Goal: Information Seeking & Learning: Learn about a topic

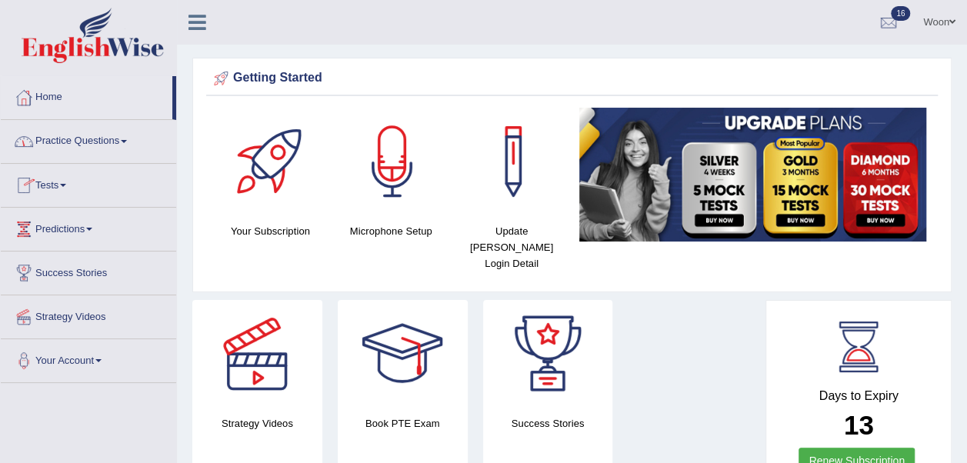
click at [97, 142] on link "Practice Questions" at bounding box center [88, 139] width 175 height 38
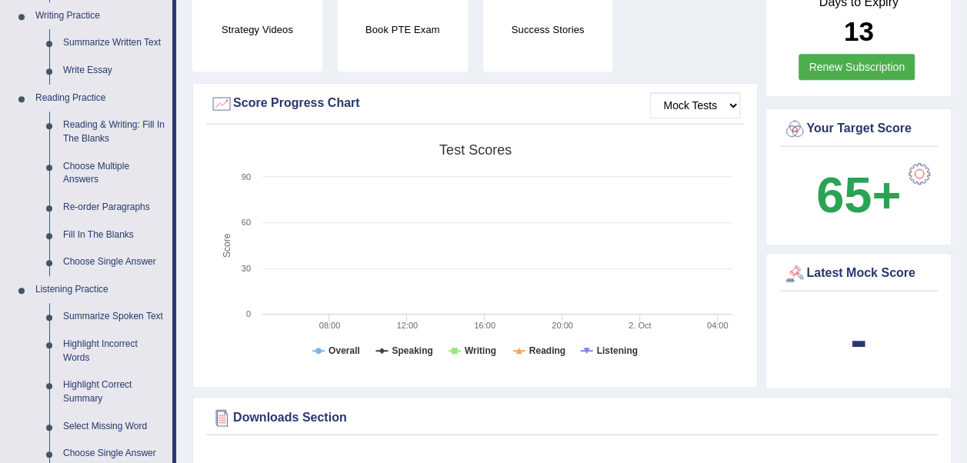
scroll to position [385, 0]
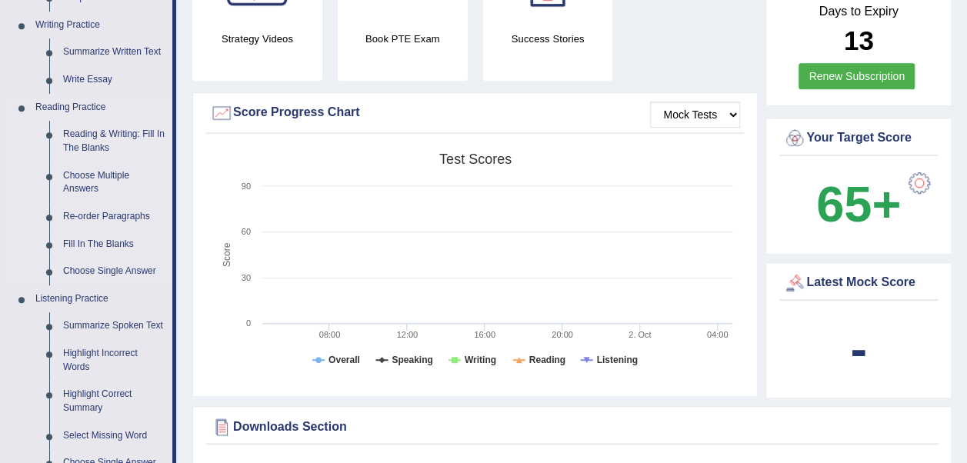
click at [108, 135] on link "Reading & Writing: Fill In The Blanks" at bounding box center [114, 141] width 116 height 41
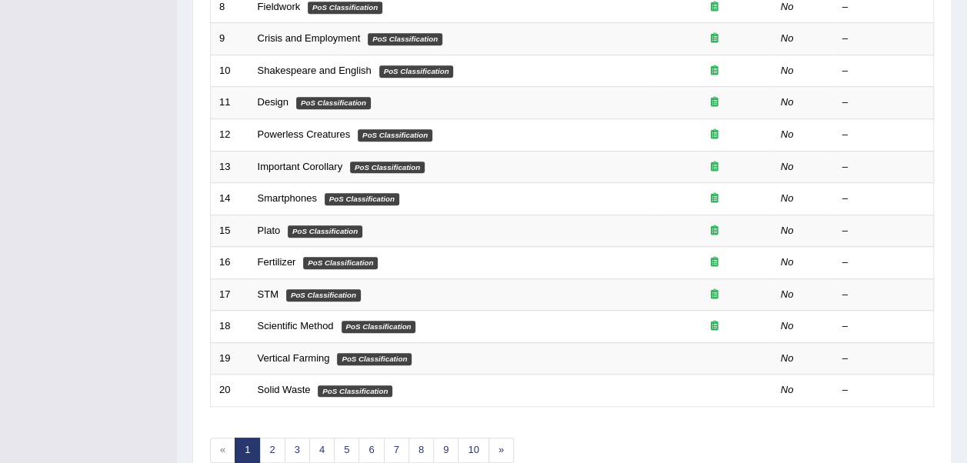
scroll to position [548, 0]
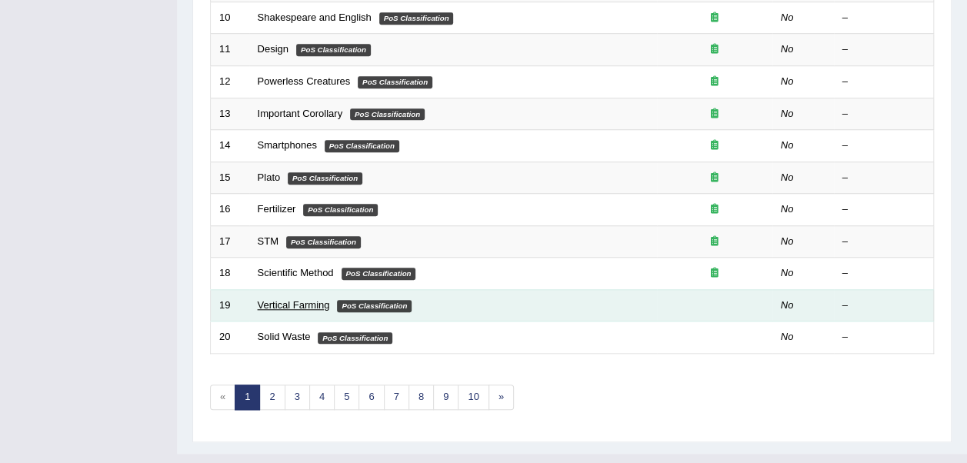
click at [284, 299] on link "Vertical Farming" at bounding box center [294, 305] width 72 height 12
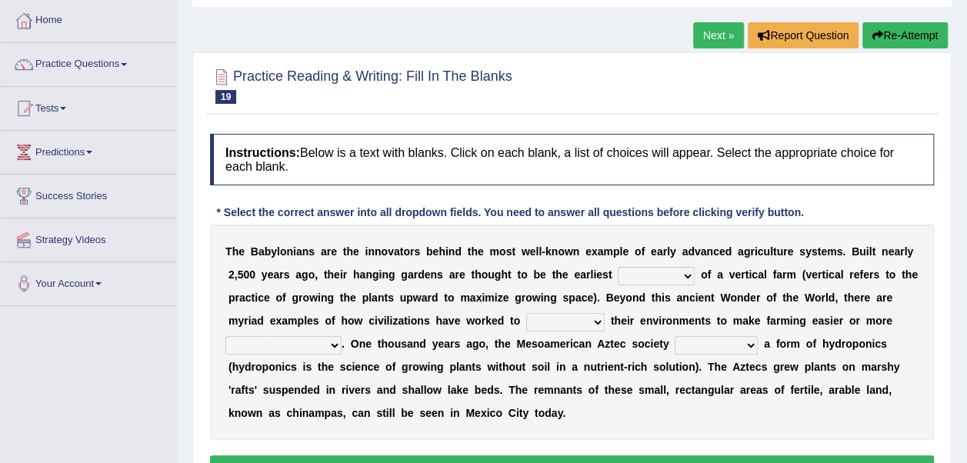
scroll to position [154, 0]
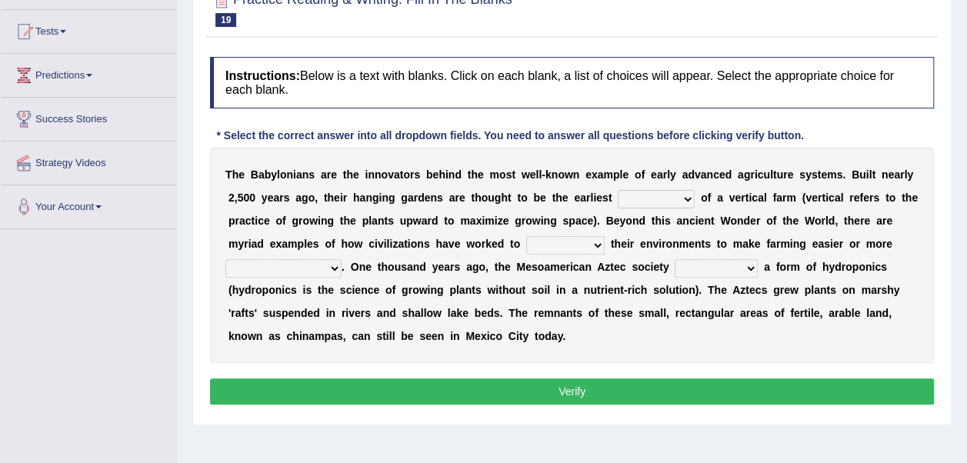
click at [628, 192] on select "prototype failure discredit protocol" at bounding box center [656, 199] width 77 height 18
click at [668, 207] on div "T h e B a b y l o n i a n s a r e t h e i n n o v a t o r s b e h i n d t h e m…" at bounding box center [572, 255] width 724 height 215
click at [623, 195] on select "prototype failure discredit protocol" at bounding box center [656, 199] width 77 height 18
select select "protocol"
click at [618, 190] on select "prototype failure discredit protocol" at bounding box center [656, 199] width 77 height 18
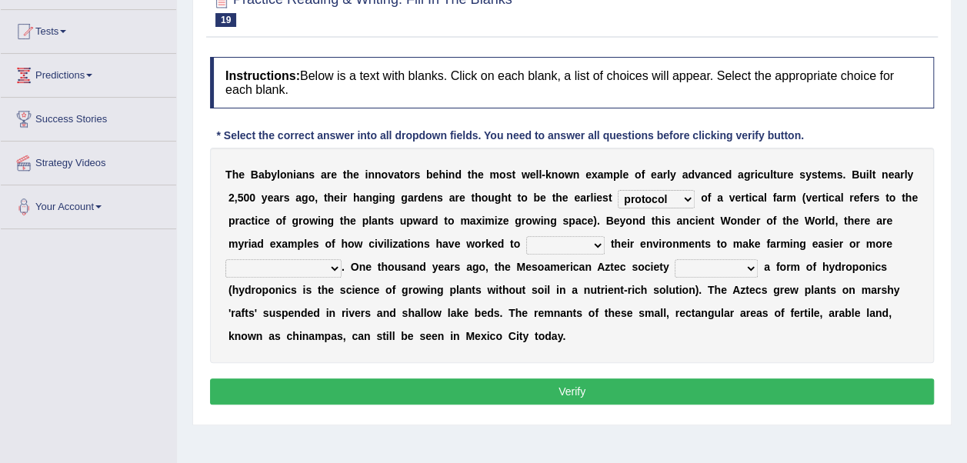
click at [526, 243] on select "manipulate escape respect disarrange" at bounding box center [565, 245] width 78 height 18
select select "manipulate"
click at [526, 236] on select "manipulate escape respect disarrange" at bounding box center [565, 245] width 78 height 18
click at [342, 259] on select "productive constructive connective counterproductive" at bounding box center [283, 268] width 116 height 18
select select "productive"
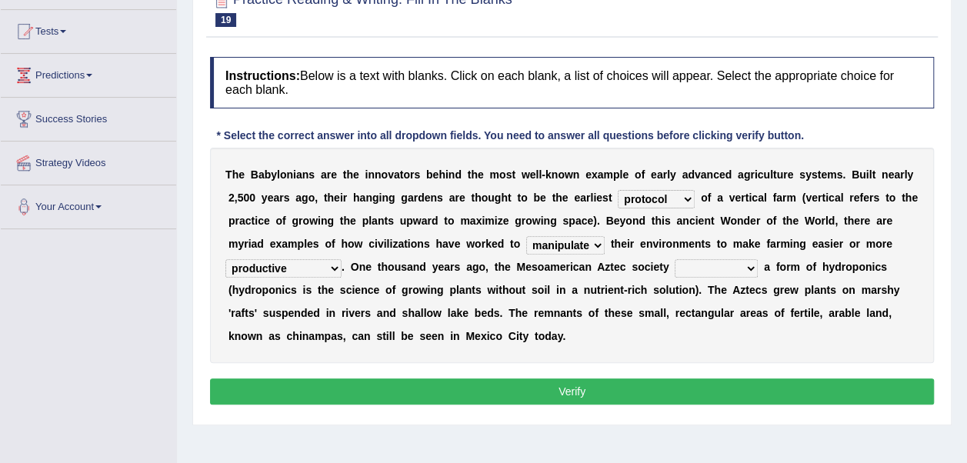
click at [342, 259] on select "productive constructive connective counterproductive" at bounding box center [283, 268] width 116 height 18
click at [526, 243] on select "manipulate escape respect disarrange" at bounding box center [565, 245] width 78 height 18
select select "respect"
click at [526, 236] on select "manipulate escape respect disarrange" at bounding box center [565, 245] width 78 height 18
click at [675, 265] on select "domineered volunteered pioneered engineered" at bounding box center [716, 268] width 83 height 18
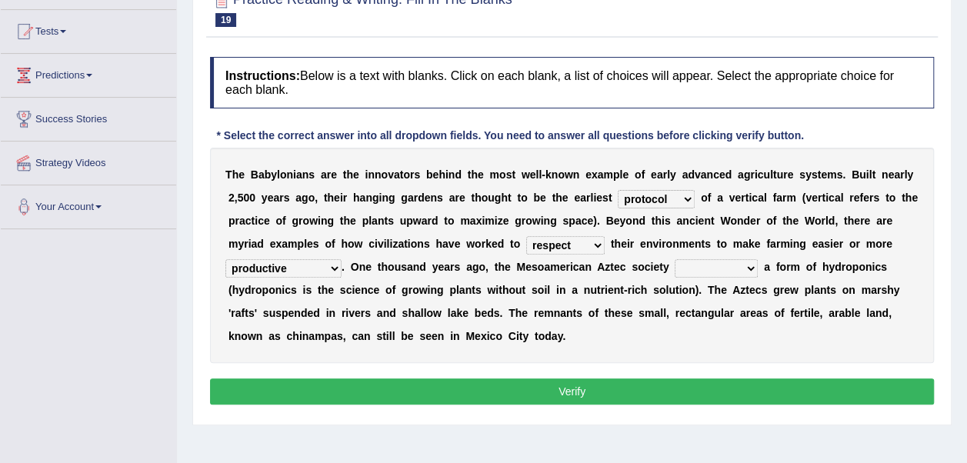
select select "pioneered"
click at [675, 259] on select "domineered volunteered pioneered engineered" at bounding box center [716, 268] width 83 height 18
click at [626, 190] on select "prototype failure discredit protocol" at bounding box center [656, 199] width 77 height 18
click at [626, 195] on select "prototype failure discredit protocol" at bounding box center [656, 199] width 77 height 18
click at [514, 394] on button "Verify" at bounding box center [572, 392] width 724 height 26
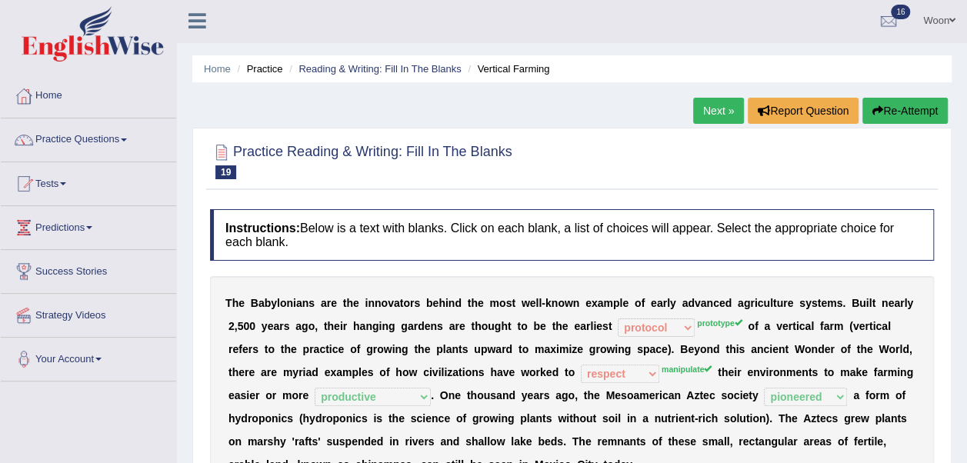
scroll to position [0, 0]
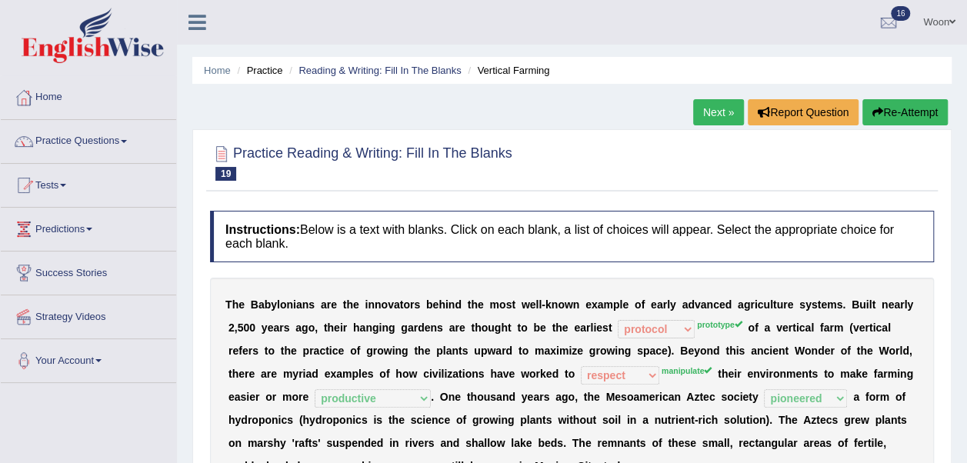
click at [708, 109] on link "Next »" at bounding box center [718, 112] width 51 height 26
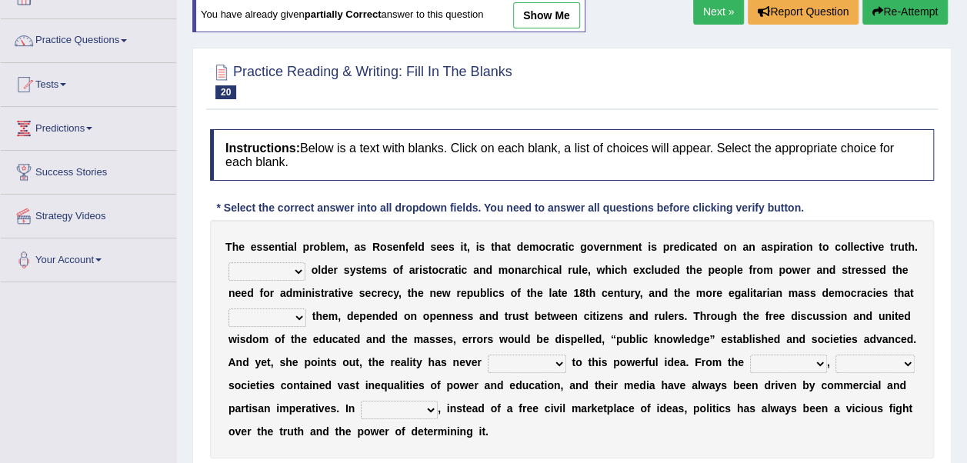
scroll to position [77, 0]
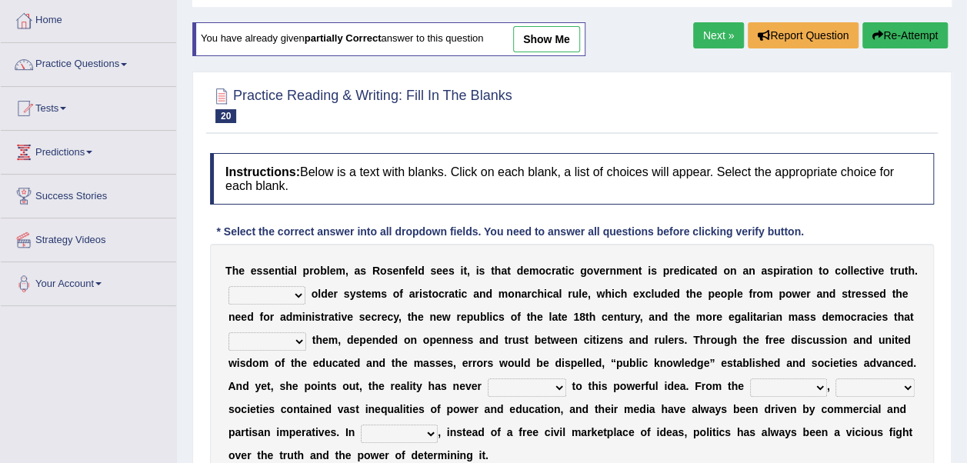
click at [706, 32] on link "Next »" at bounding box center [718, 35] width 51 height 26
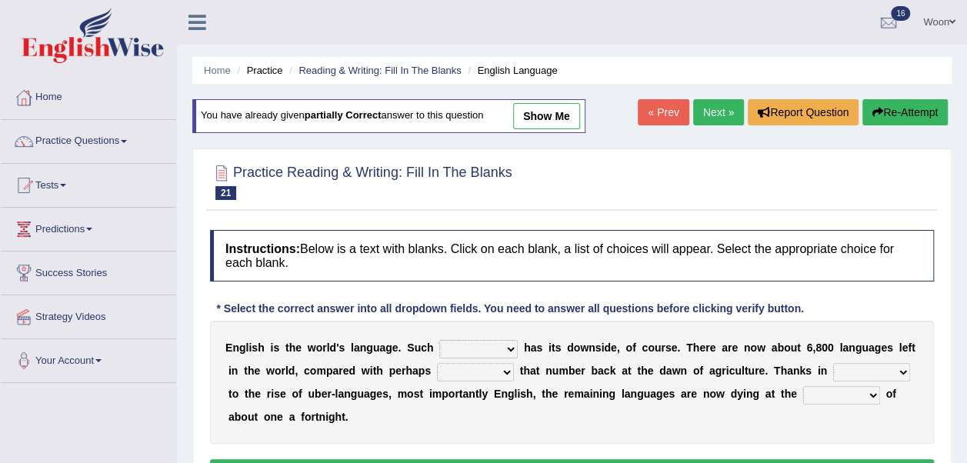
click at [728, 116] on link "Next »" at bounding box center [718, 112] width 51 height 26
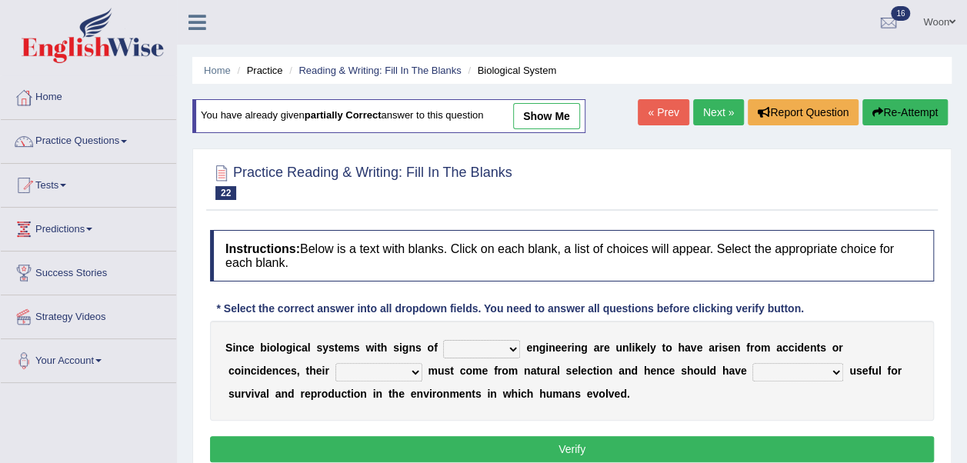
click at [706, 101] on link "Next »" at bounding box center [718, 112] width 51 height 26
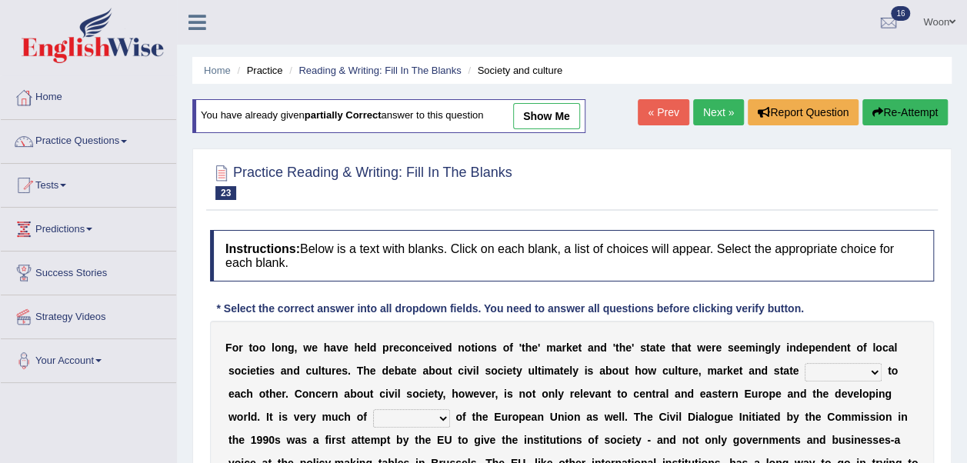
click at [704, 102] on link "Next »" at bounding box center [718, 112] width 51 height 26
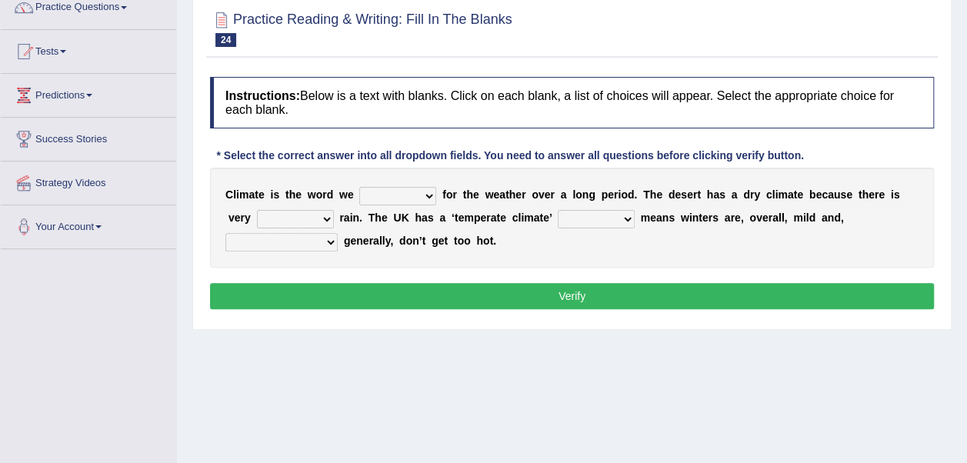
scroll to position [154, 0]
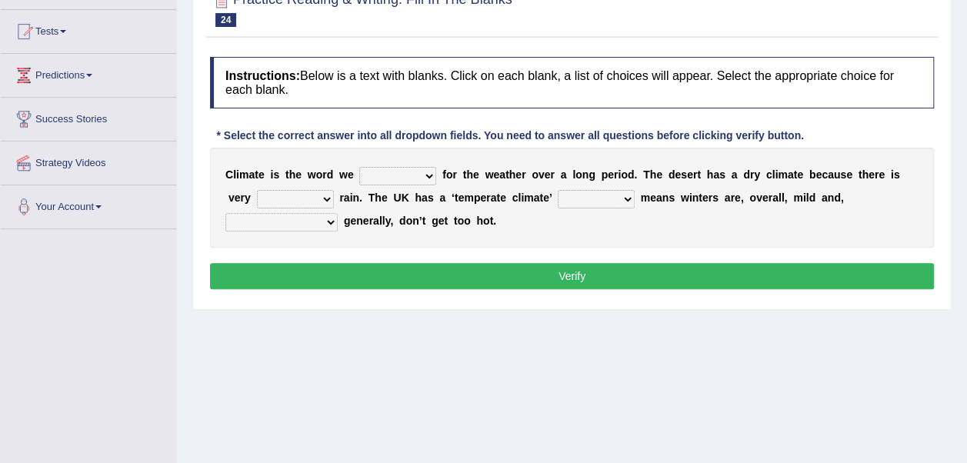
click at [415, 174] on select "give take use throw" at bounding box center [397, 176] width 77 height 18
select select "use"
click at [359, 167] on select "give take use throw" at bounding box center [397, 176] width 77 height 18
click at [292, 197] on select "much little least less" at bounding box center [295, 199] width 77 height 18
select select "little"
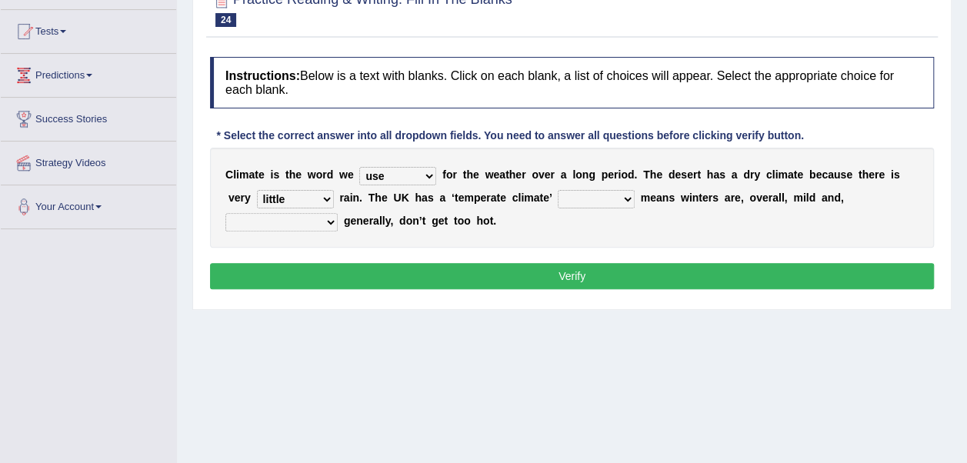
click at [257, 190] on select "much little least less" at bounding box center [295, 199] width 77 height 18
click at [576, 199] on select "when where which where" at bounding box center [596, 199] width 77 height 18
select select "which"
click at [558, 190] on select "when where which where" at bounding box center [596, 199] width 77 height 18
click at [338, 213] on select "weather [PERSON_NAME] [PERSON_NAME] warmer" at bounding box center [281, 222] width 112 height 18
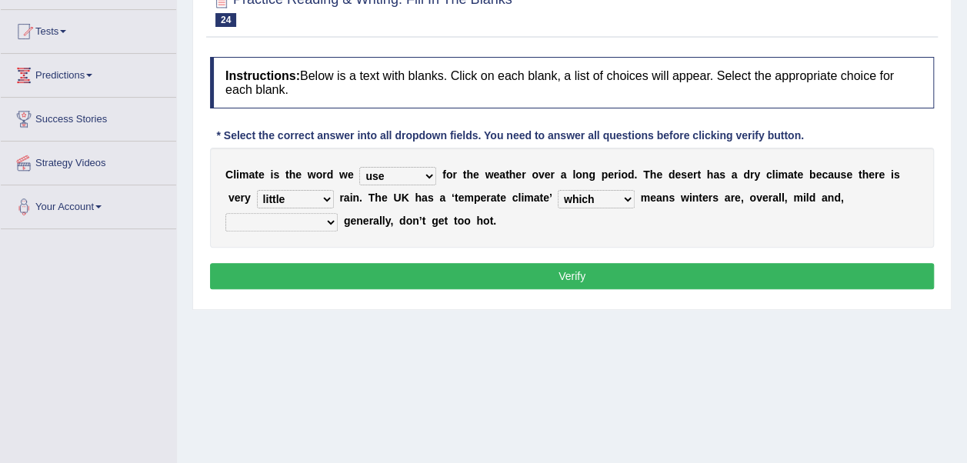
select select "warmer"
click at [338, 213] on select "weather [PERSON_NAME] [PERSON_NAME] warmer" at bounding box center [281, 222] width 112 height 18
click at [419, 174] on select "give take use throw" at bounding box center [397, 176] width 77 height 18
select select "take"
click at [359, 167] on select "give take use throw" at bounding box center [397, 176] width 77 height 18
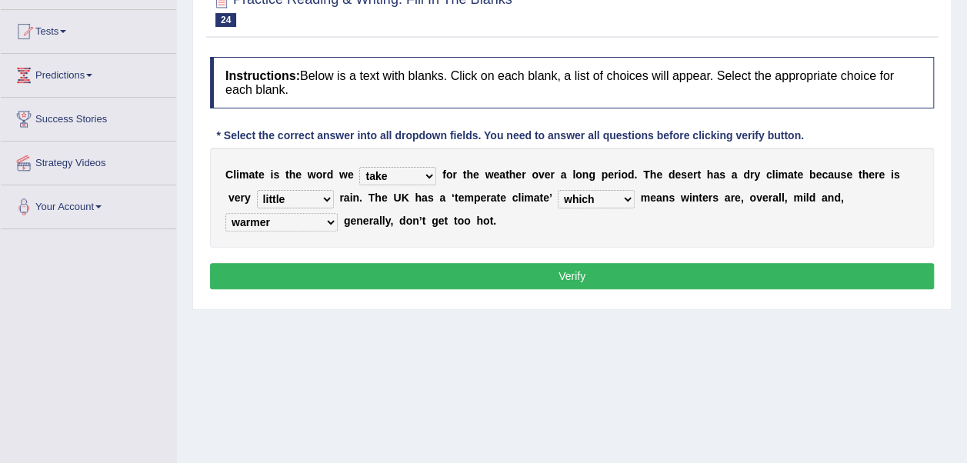
click at [422, 272] on button "Verify" at bounding box center [572, 276] width 724 height 26
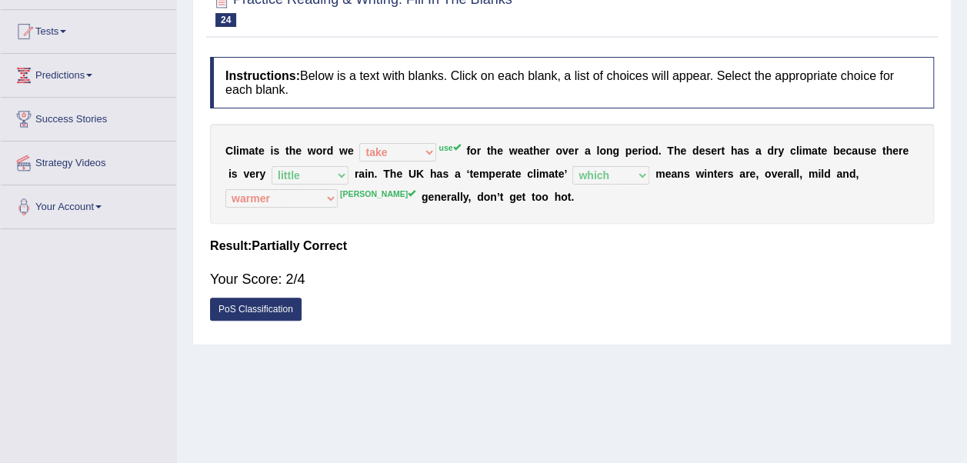
scroll to position [0, 0]
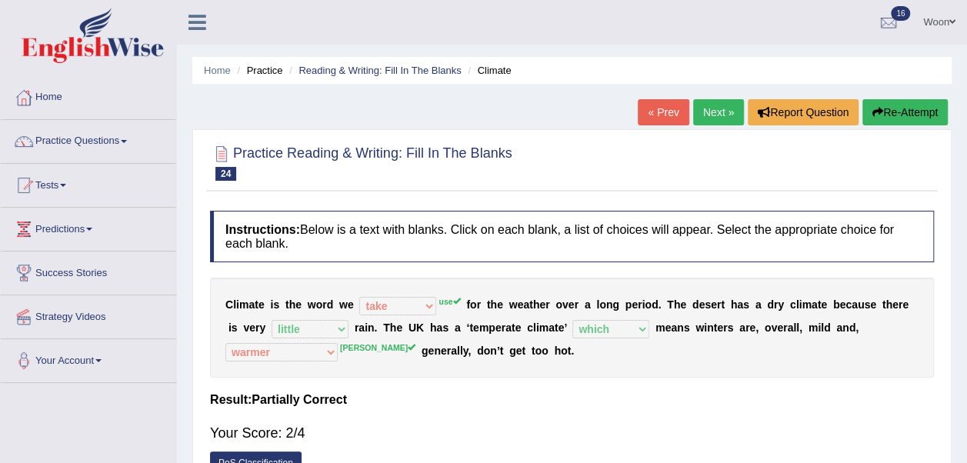
click at [711, 100] on link "Next »" at bounding box center [718, 112] width 51 height 26
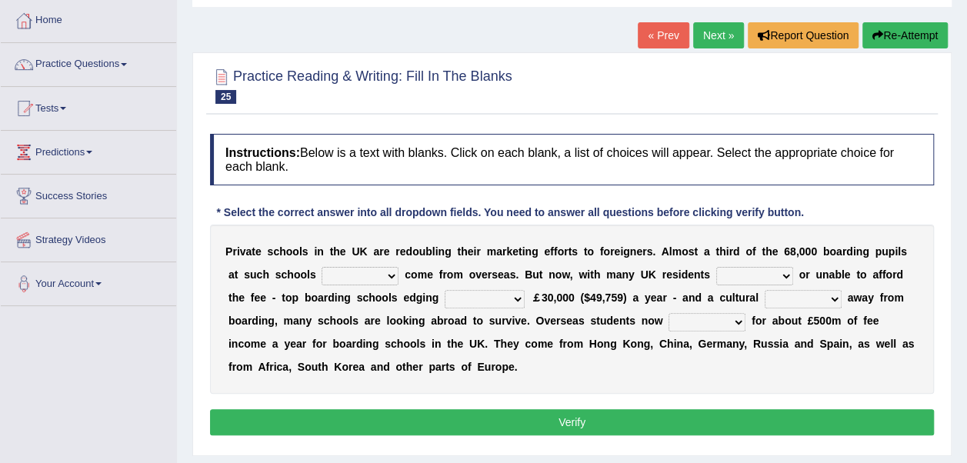
scroll to position [154, 0]
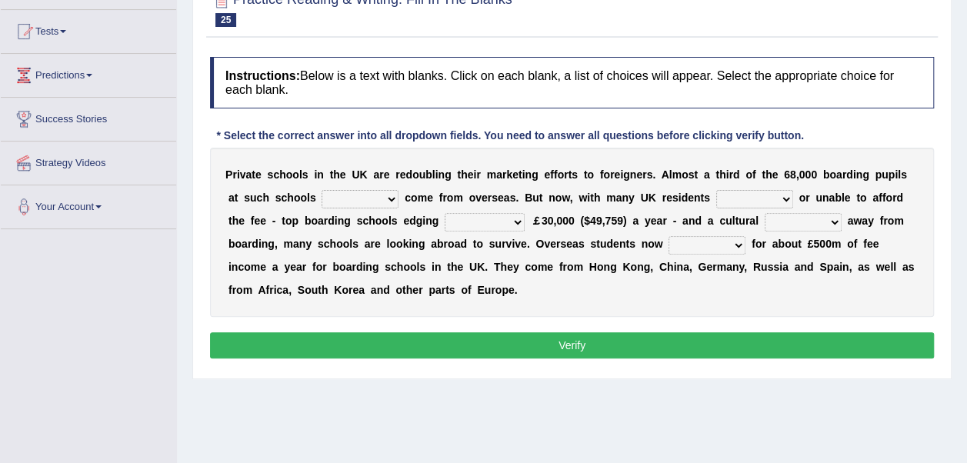
click at [325, 195] on select "all set already great news" at bounding box center [360, 199] width 77 height 18
select select "already"
click at [322, 190] on select "all set already great news" at bounding box center [360, 199] width 77 height 18
click at [716, 195] on select "answering unwilling realising storing" at bounding box center [754, 199] width 77 height 18
select select "unwilling"
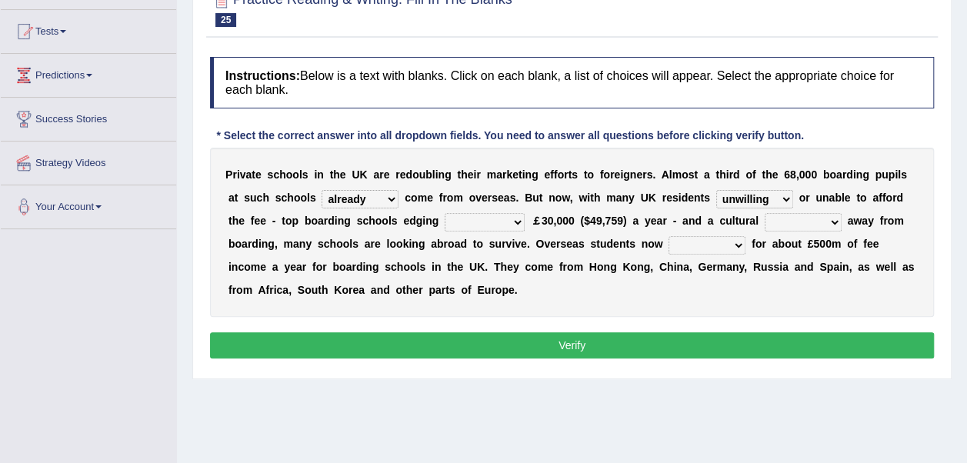
click at [716, 190] on select "answering unwilling realising storing" at bounding box center [754, 199] width 77 height 18
click at [445, 219] on select "rewards towards notification amounting" at bounding box center [485, 222] width 80 height 18
select select "towards"
click at [445, 213] on select "rewards towards notification amounting" at bounding box center [485, 222] width 80 height 18
click at [765, 217] on select "go rattle shatter shift" at bounding box center [803, 222] width 77 height 18
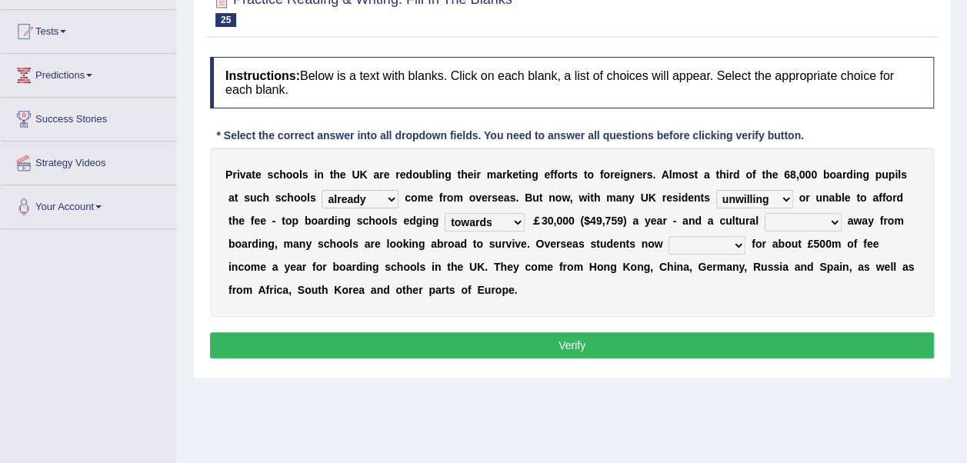
select select "shift"
click at [765, 213] on select "go rattle shatter shift" at bounding box center [803, 222] width 77 height 18
click at [669, 242] on select "hold think account say" at bounding box center [707, 245] width 77 height 18
select select "account"
click at [669, 236] on select "hold think account say" at bounding box center [707, 245] width 77 height 18
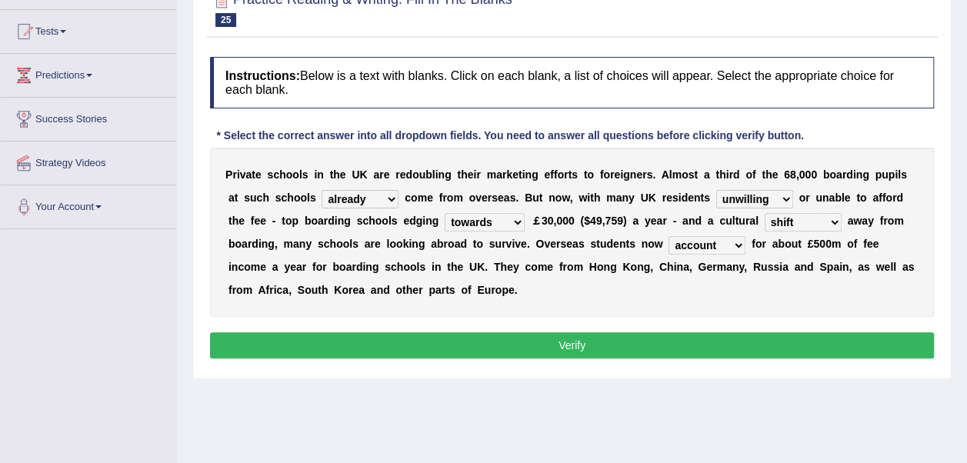
click at [603, 354] on button "Verify" at bounding box center [572, 345] width 724 height 26
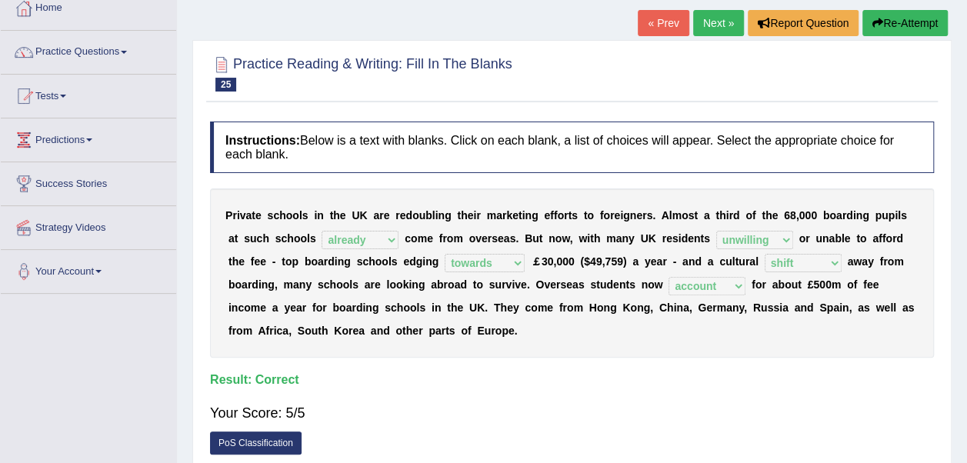
scroll to position [0, 0]
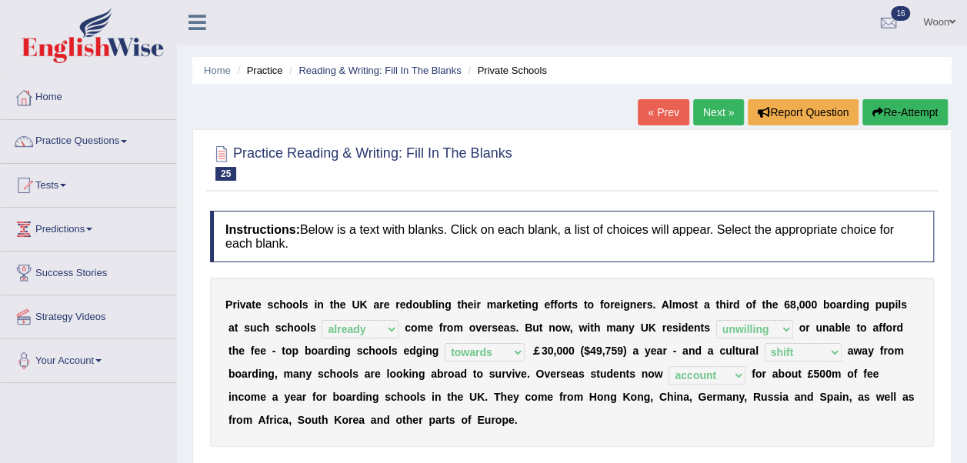
click at [708, 108] on link "Next »" at bounding box center [718, 112] width 51 height 26
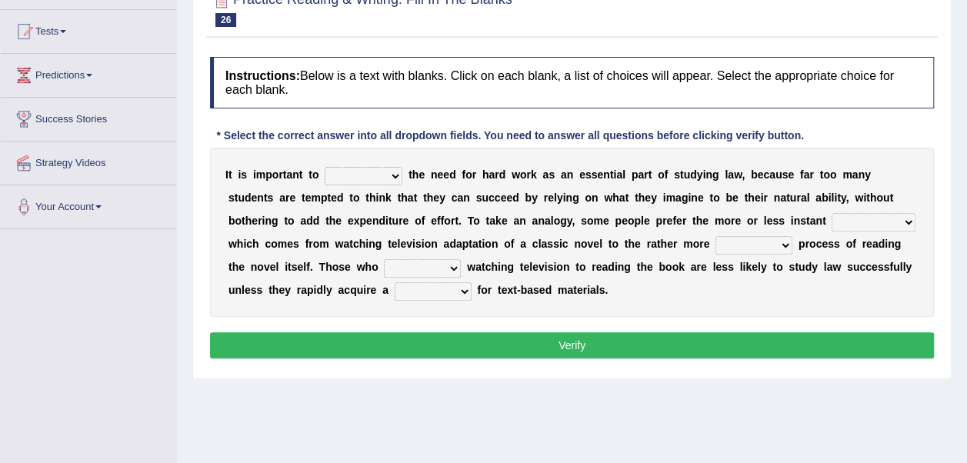
scroll to position [77, 0]
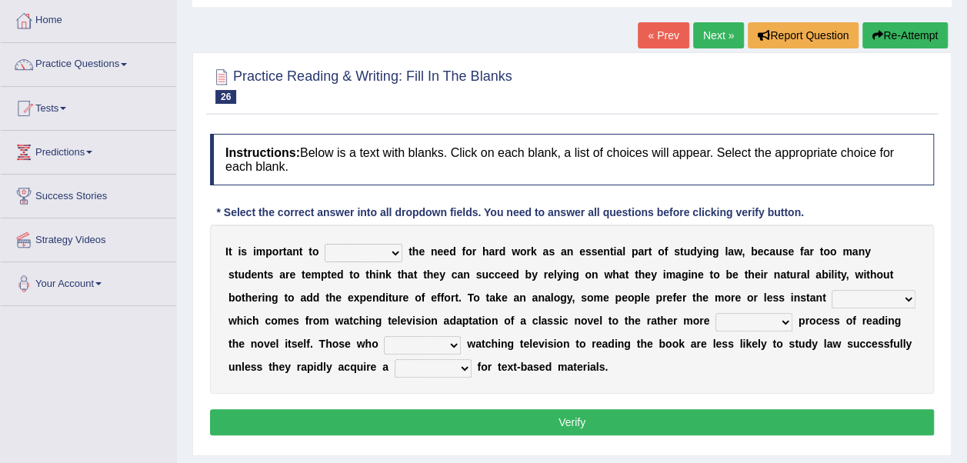
click at [384, 252] on select "emphasise criticise adjust replicate" at bounding box center [364, 253] width 78 height 18
select select "emphasise"
click at [325, 244] on select "emphasise criticise adjust replicate" at bounding box center [364, 253] width 78 height 18
click at [832, 294] on select "satisfaction reaction gratification adjusted" at bounding box center [874, 299] width 84 height 18
select select "satisfaction"
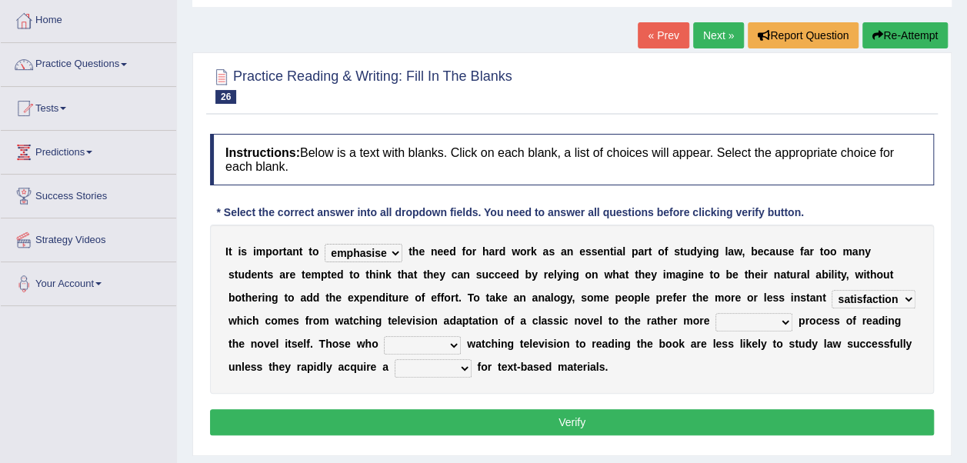
click at [832, 290] on select "satisfaction reaction gratification adjusted" at bounding box center [874, 299] width 84 height 18
click at [716, 322] on select "fulfilling laborious acquire broken" at bounding box center [754, 322] width 77 height 18
select select "fulfilling"
click at [716, 313] on select "fulfilling laborious acquire broken" at bounding box center [754, 322] width 77 height 18
click at [384, 339] on select "refer prefer stuff knot" at bounding box center [422, 345] width 77 height 18
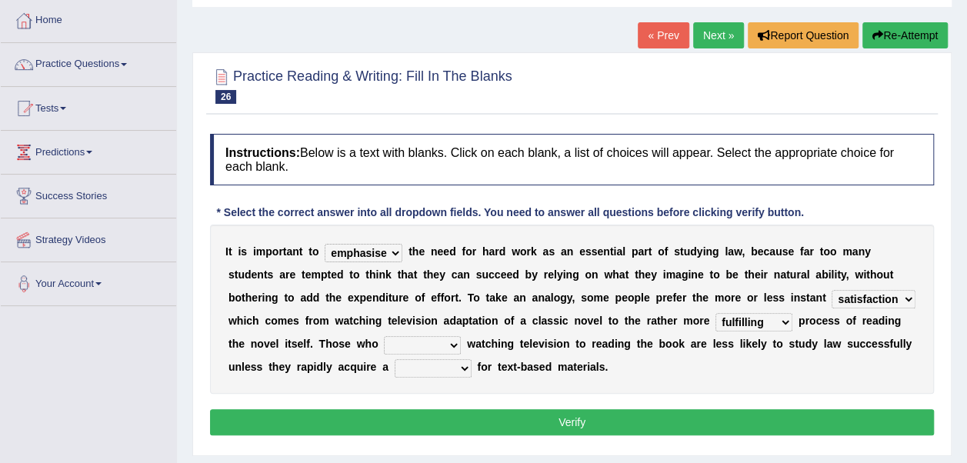
select select "prefer"
click at [384, 336] on select "refer prefer stuff knot" at bounding box center [422, 345] width 77 height 18
click at [395, 366] on select "judgement waste taste set" at bounding box center [433, 368] width 77 height 18
select select "taste"
click at [395, 359] on select "judgement waste taste set" at bounding box center [433, 368] width 77 height 18
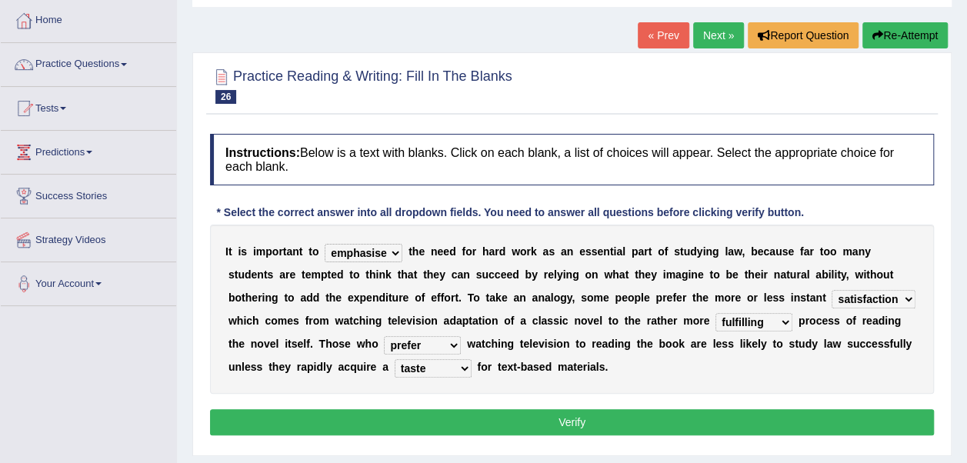
click at [472, 431] on button "Verify" at bounding box center [572, 422] width 724 height 26
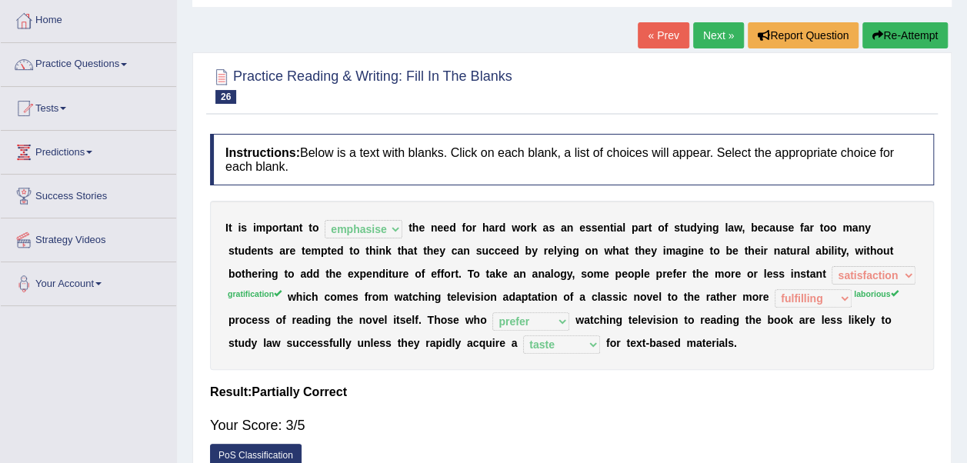
drag, startPoint x: 768, startPoint y: 269, endPoint x: 799, endPoint y: 302, distance: 45.2
click at [282, 289] on sup "gratification" at bounding box center [255, 293] width 54 height 9
click at [67, 65] on link "Practice Questions" at bounding box center [88, 62] width 175 height 38
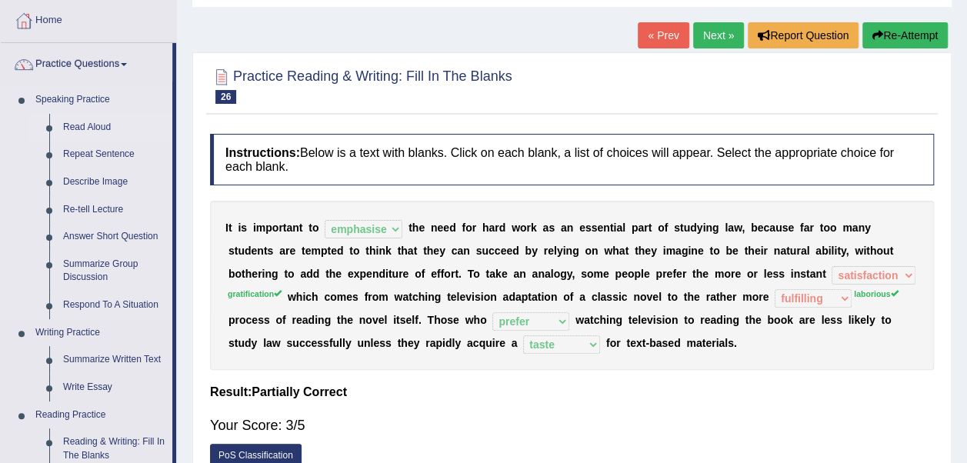
click at [82, 123] on link "Read Aloud" at bounding box center [114, 128] width 116 height 28
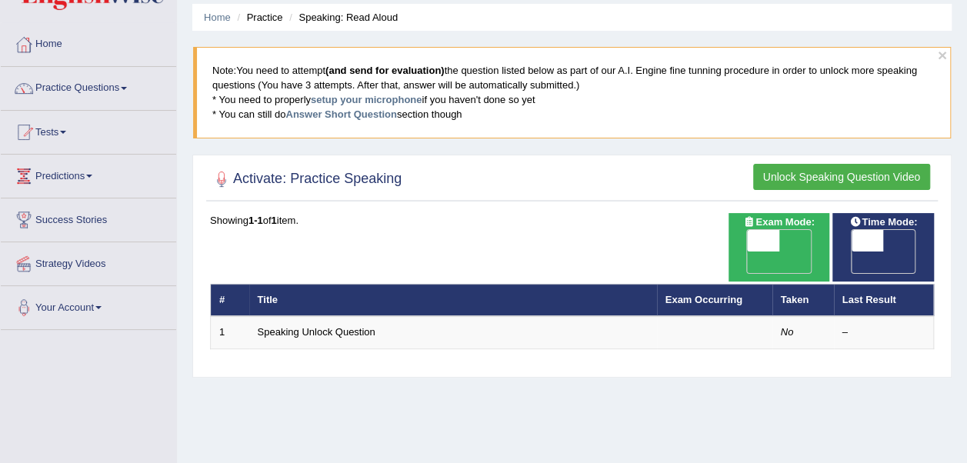
scroll to position [77, 0]
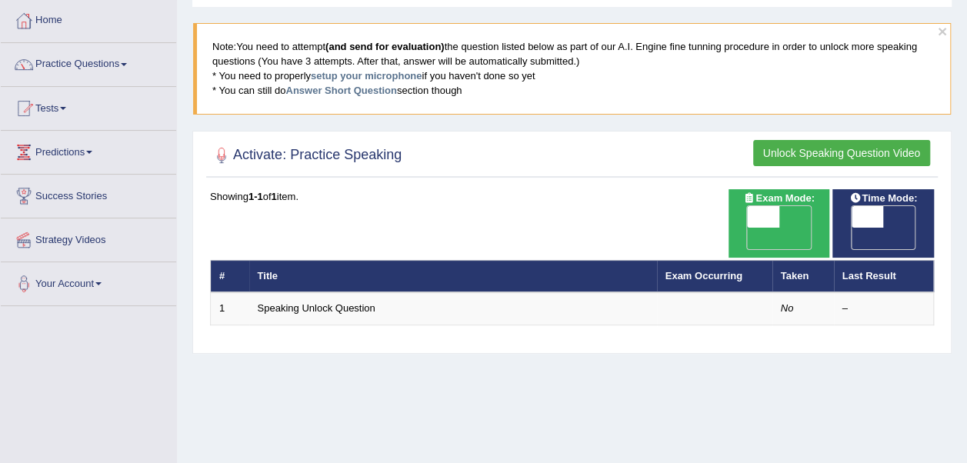
click at [802, 157] on button "Unlock Speaking Question Video" at bounding box center [841, 153] width 177 height 26
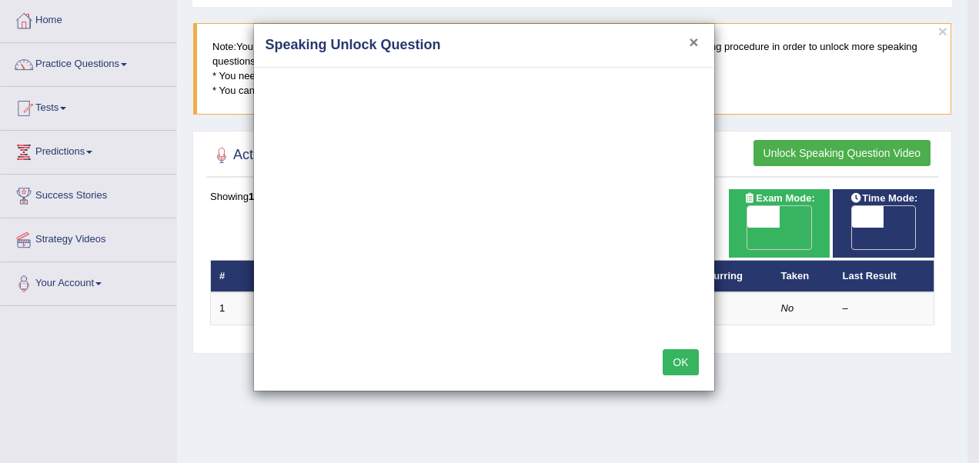
click at [696, 41] on button "×" at bounding box center [693, 42] width 9 height 16
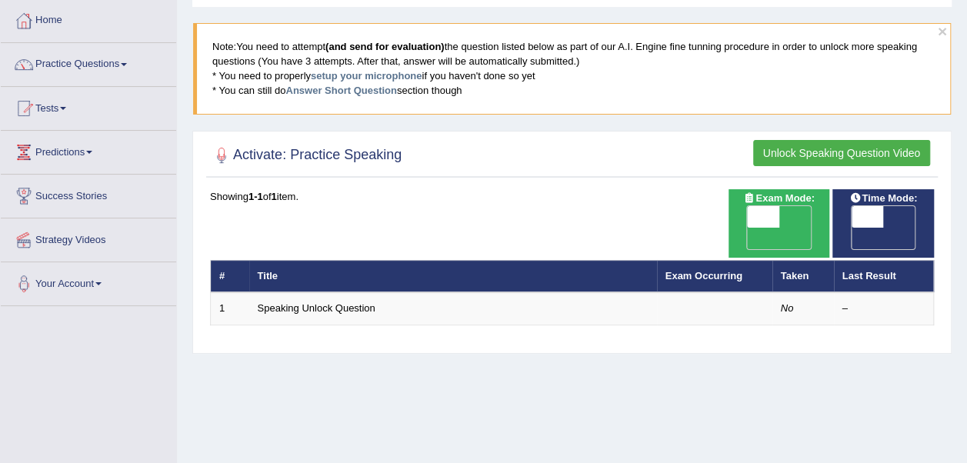
scroll to position [0, 0]
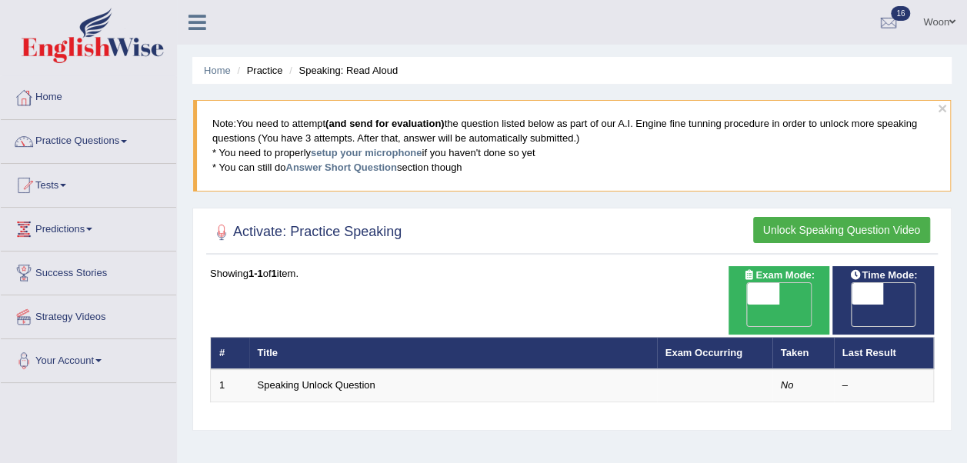
click at [769, 227] on button "Unlock Speaking Question Video" at bounding box center [841, 230] width 177 height 26
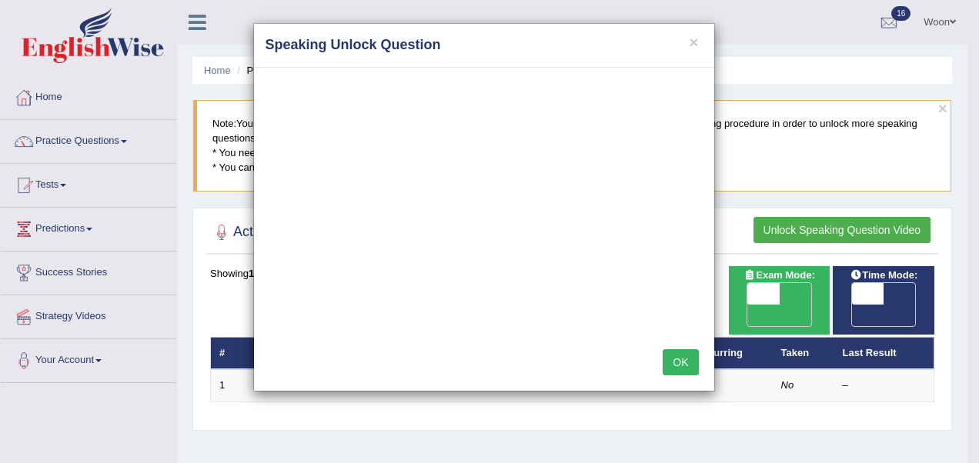
click at [686, 365] on button "OK" at bounding box center [680, 362] width 35 height 26
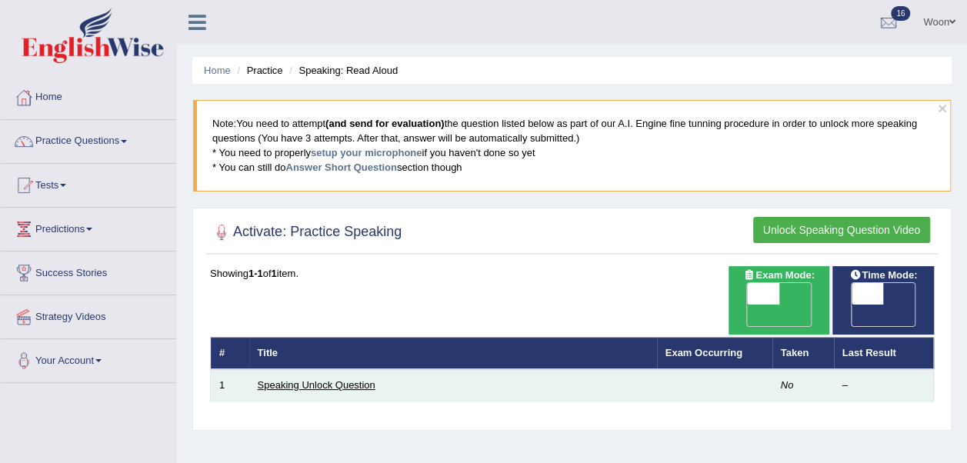
click at [335, 379] on link "Speaking Unlock Question" at bounding box center [317, 385] width 118 height 12
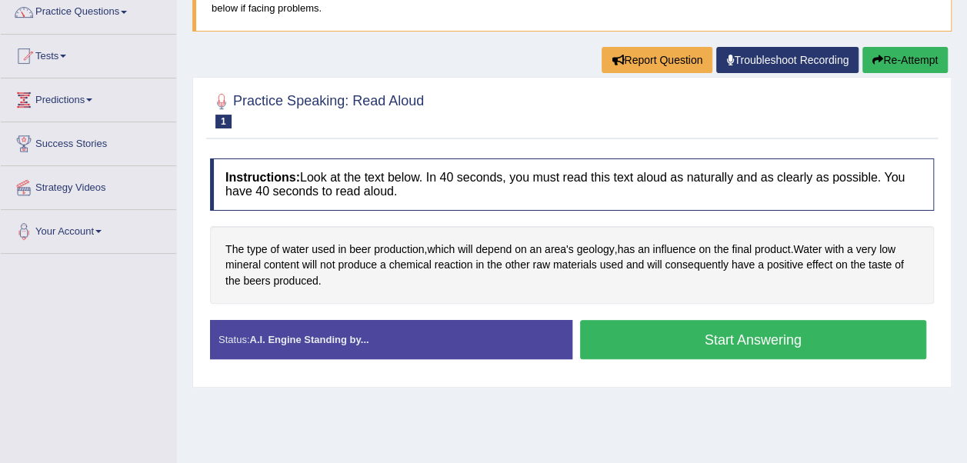
scroll to position [154, 0]
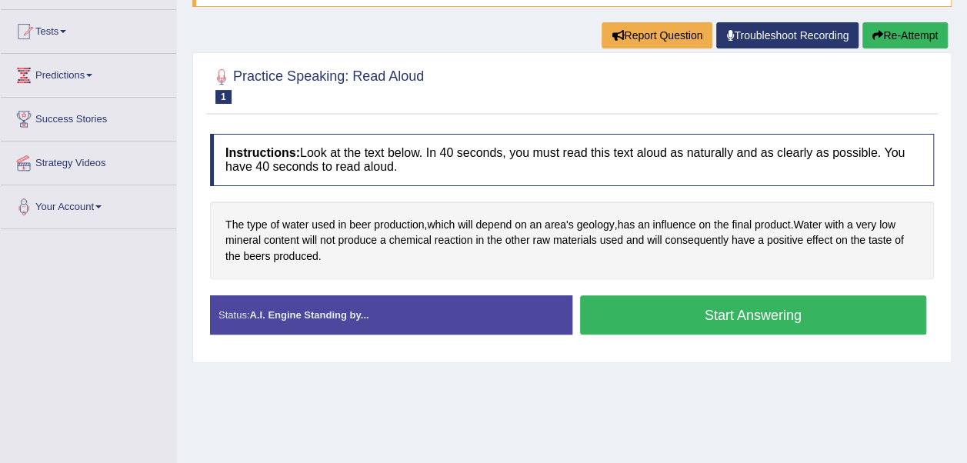
click at [789, 320] on button "Start Answering" at bounding box center [753, 314] width 347 height 39
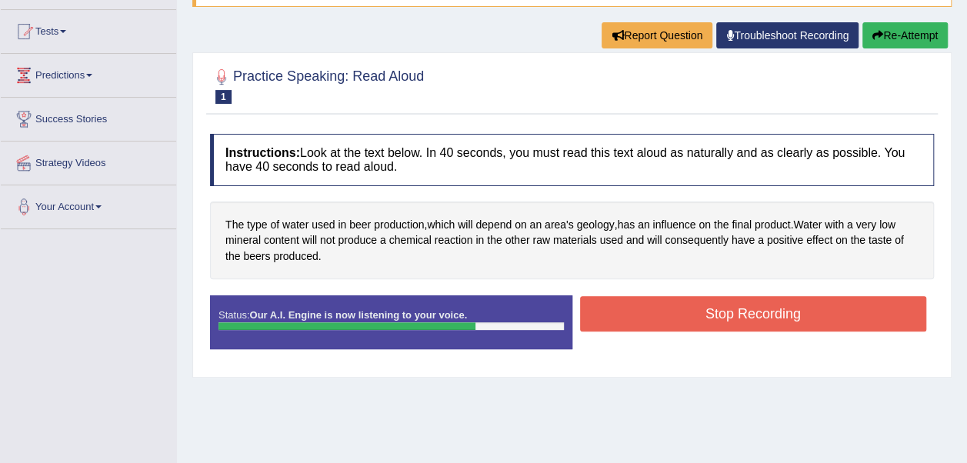
click at [789, 320] on button "Stop Recording" at bounding box center [753, 313] width 347 height 35
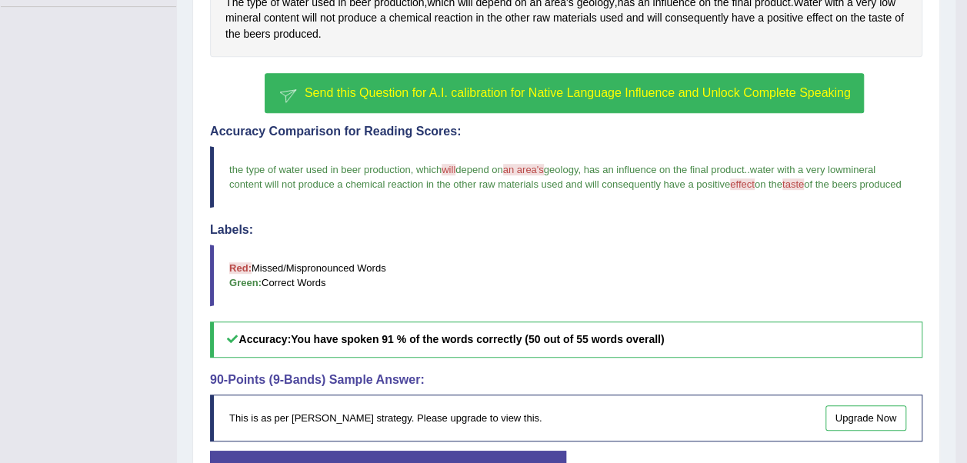
scroll to position [352, 0]
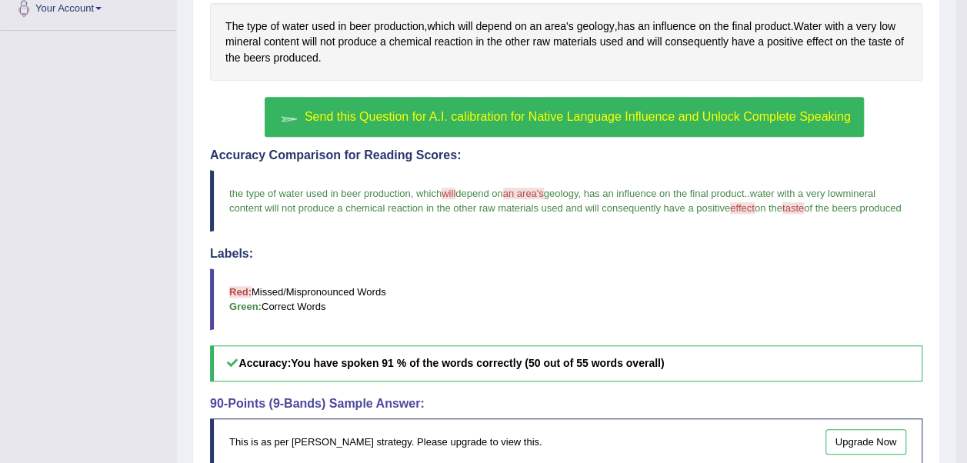
click at [300, 118] on div "button" at bounding box center [289, 116] width 23 height 23
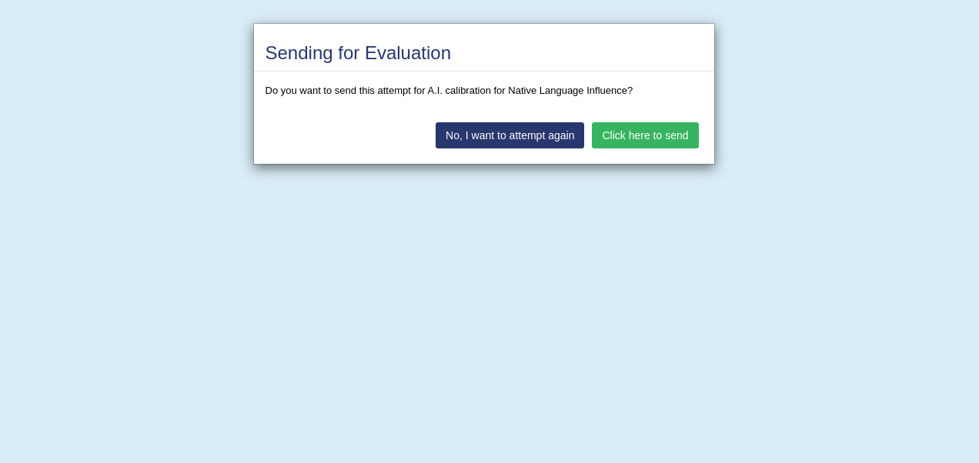
click at [609, 132] on button "Click here to send" at bounding box center [645, 135] width 106 height 26
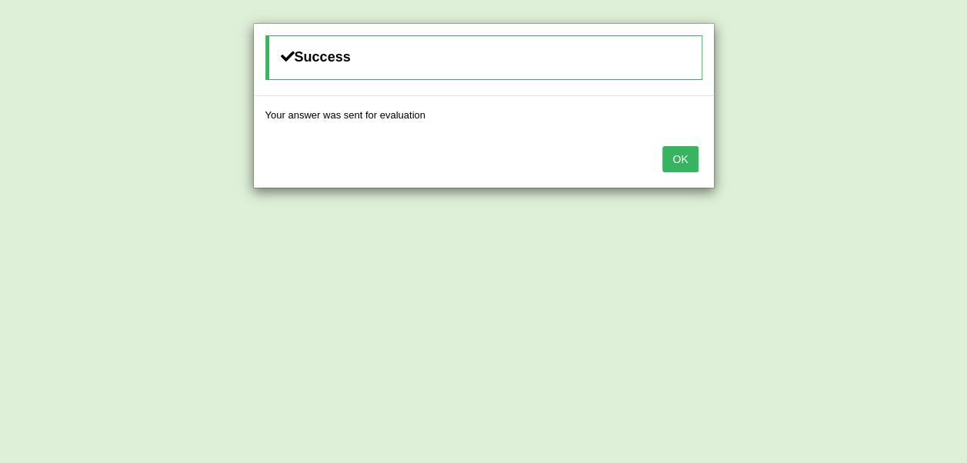
click at [683, 159] on button "OK" at bounding box center [680, 159] width 35 height 26
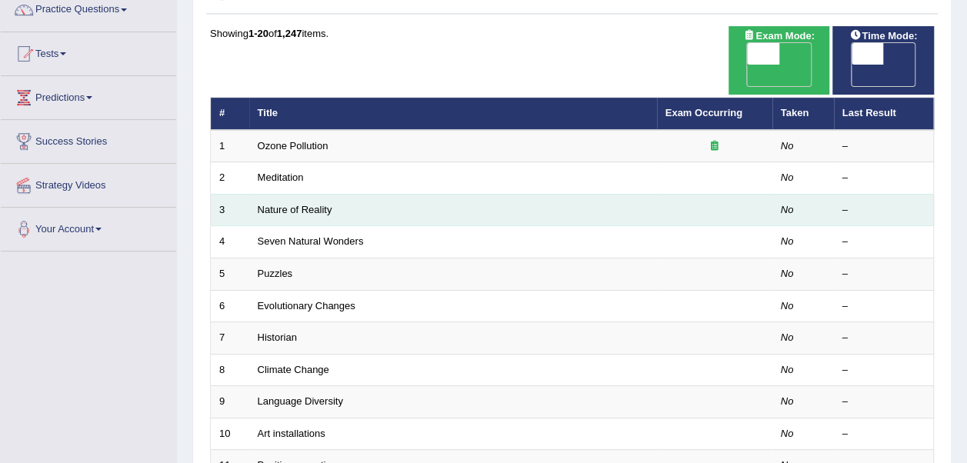
scroll to position [154, 0]
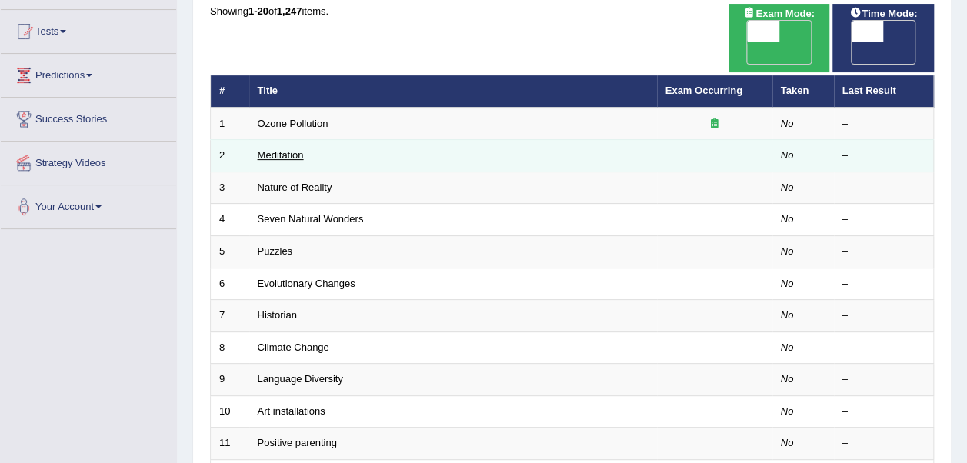
click at [287, 149] on link "Meditation" at bounding box center [281, 155] width 46 height 12
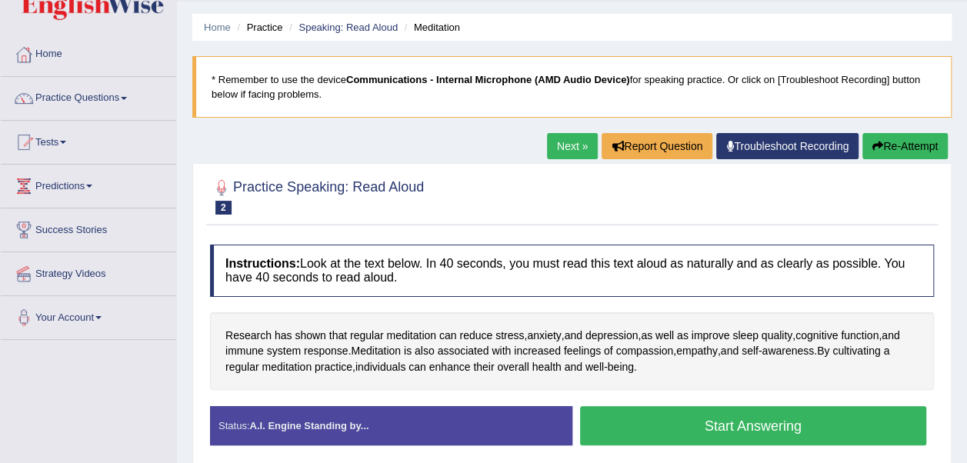
scroll to position [154, 0]
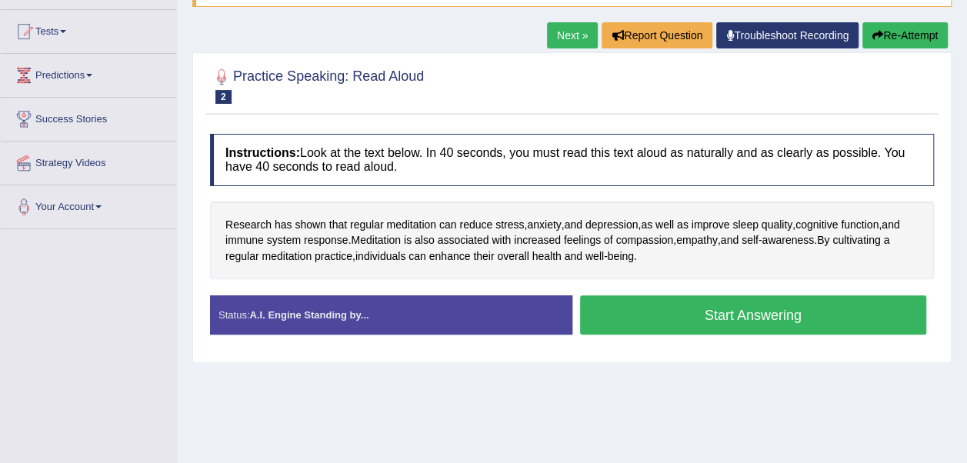
click at [753, 315] on button "Start Answering" at bounding box center [753, 314] width 347 height 39
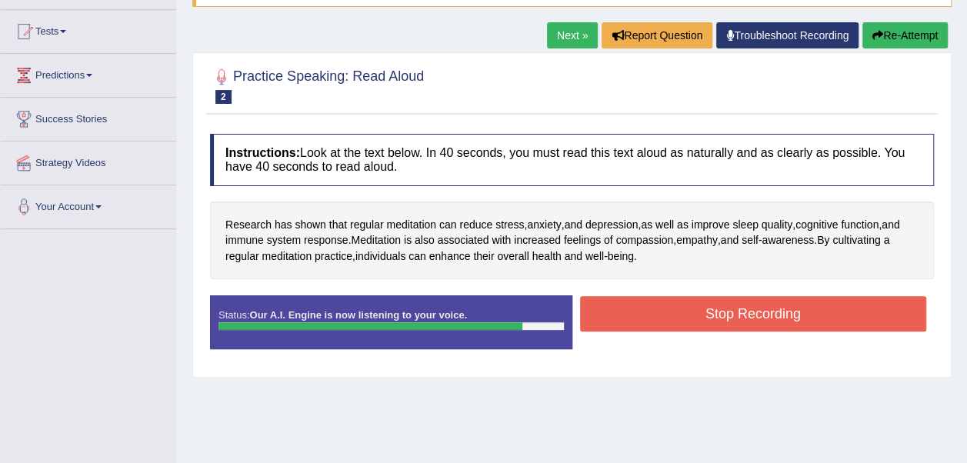
click at [753, 314] on button "Stop Recording" at bounding box center [753, 313] width 347 height 35
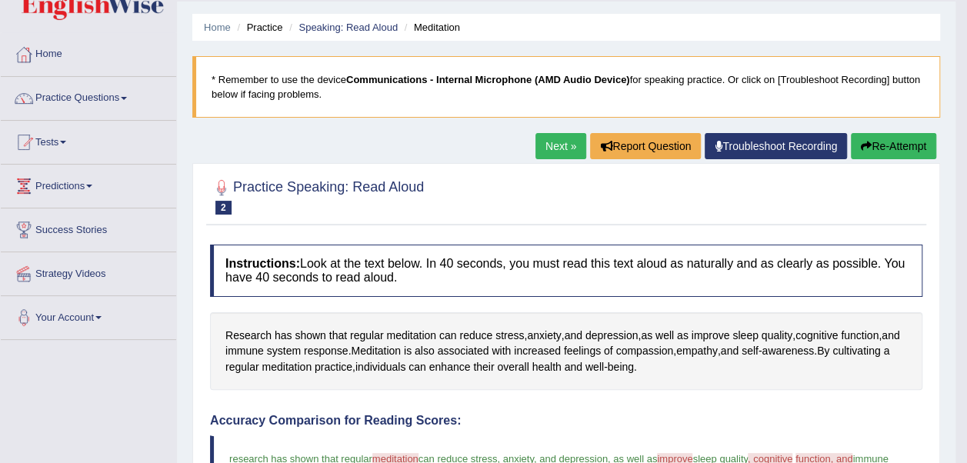
scroll to position [0, 0]
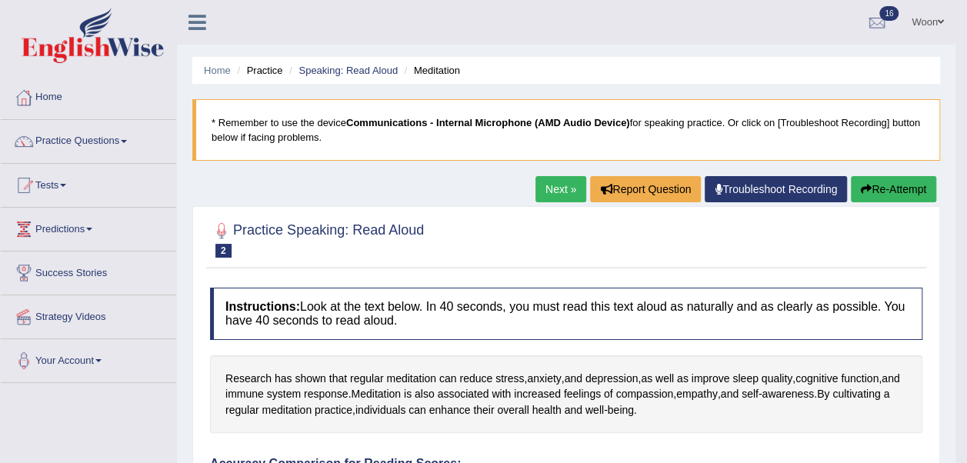
click at [560, 192] on link "Next »" at bounding box center [561, 189] width 51 height 26
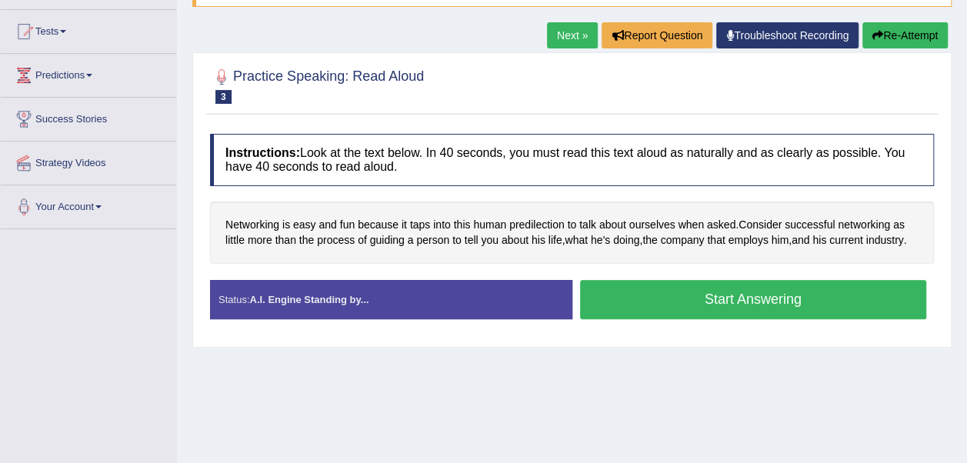
click at [647, 298] on button "Start Answering" at bounding box center [753, 299] width 347 height 39
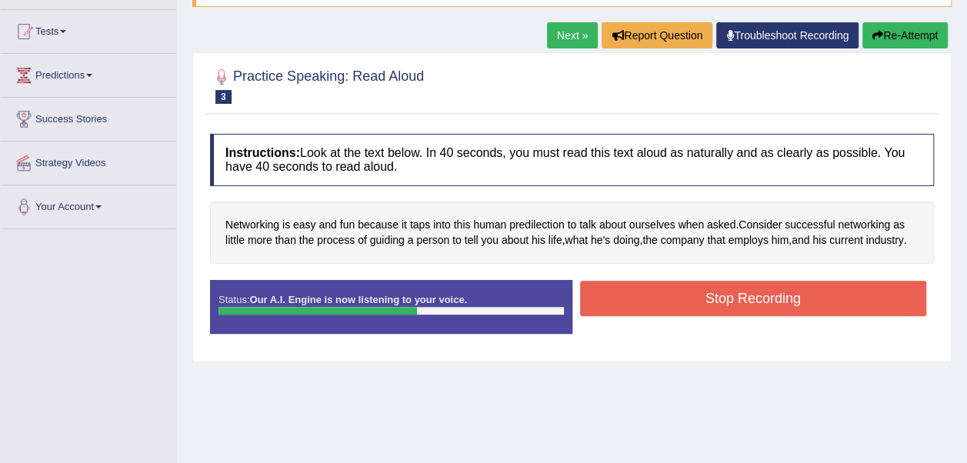
click at [647, 298] on button "Stop Recording" at bounding box center [753, 298] width 347 height 35
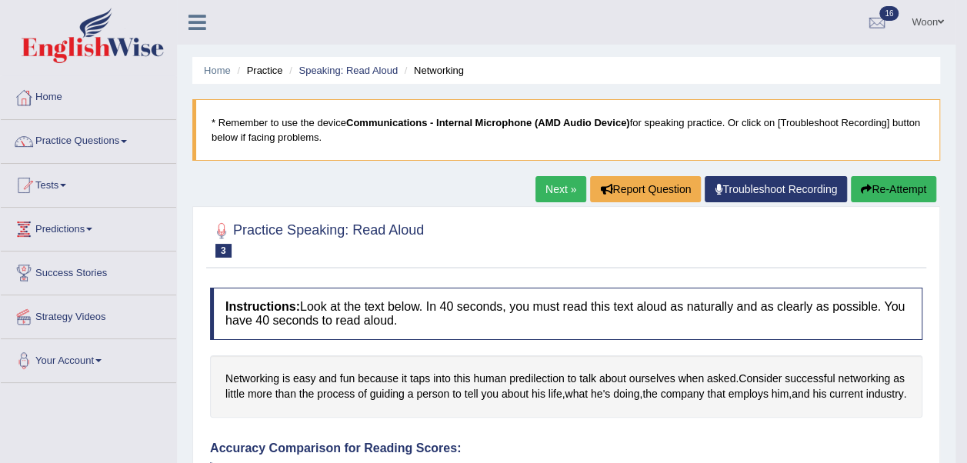
click at [560, 189] on link "Next »" at bounding box center [561, 189] width 51 height 26
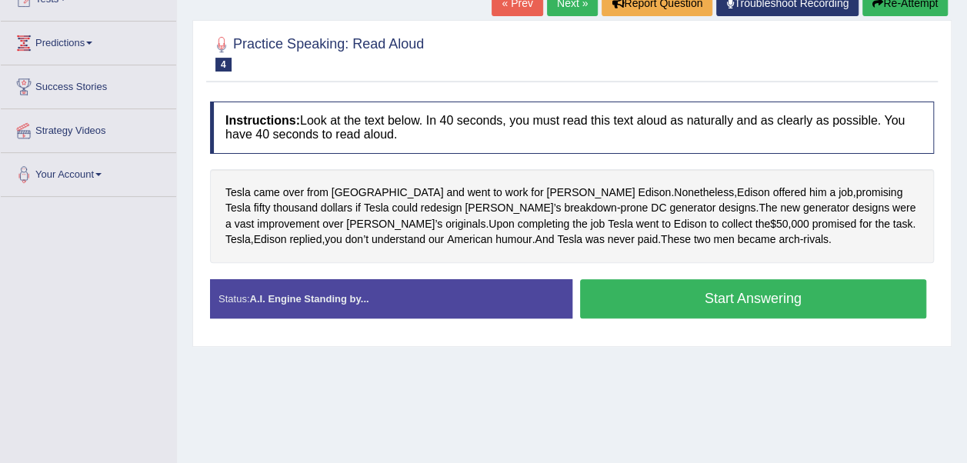
scroll to position [154, 0]
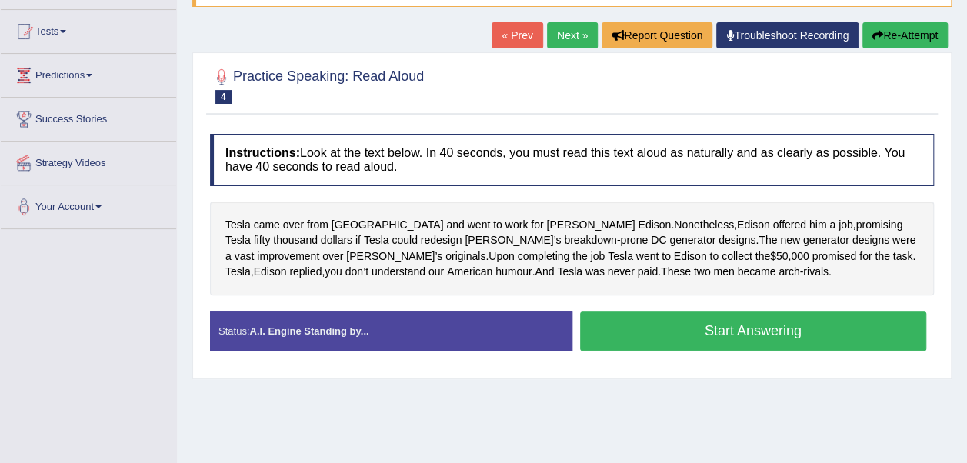
click at [685, 328] on button "Start Answering" at bounding box center [753, 331] width 347 height 39
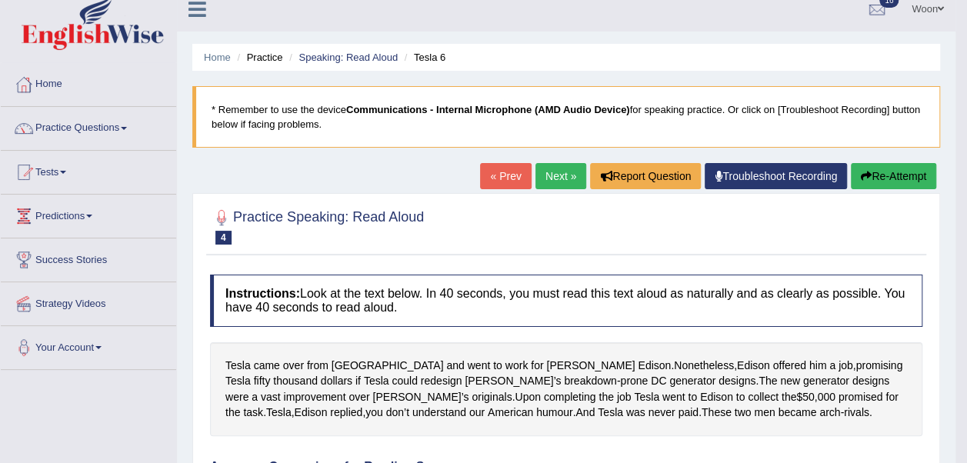
scroll to position [0, 0]
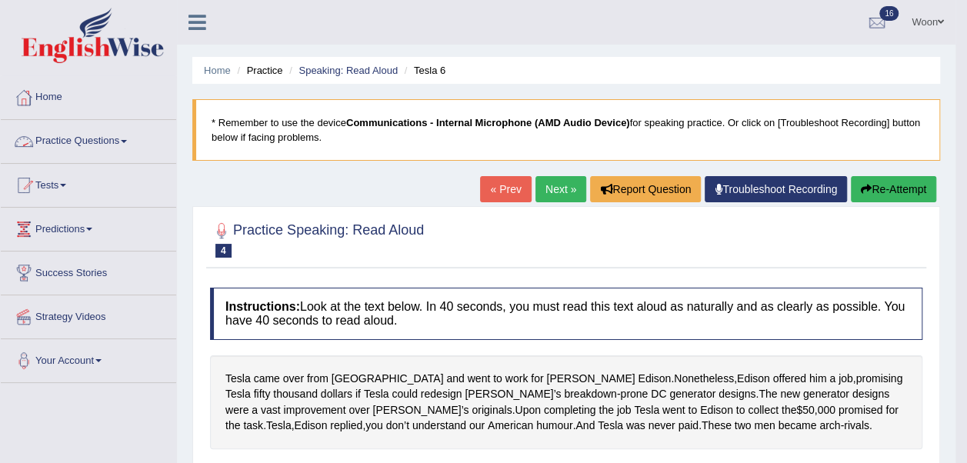
click at [113, 140] on link "Practice Questions" at bounding box center [88, 139] width 175 height 38
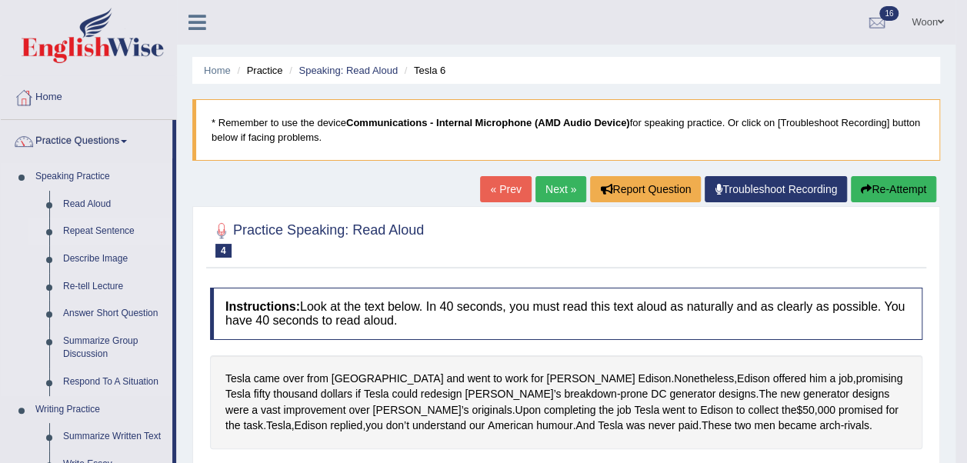
click at [89, 229] on link "Repeat Sentence" at bounding box center [114, 232] width 116 height 28
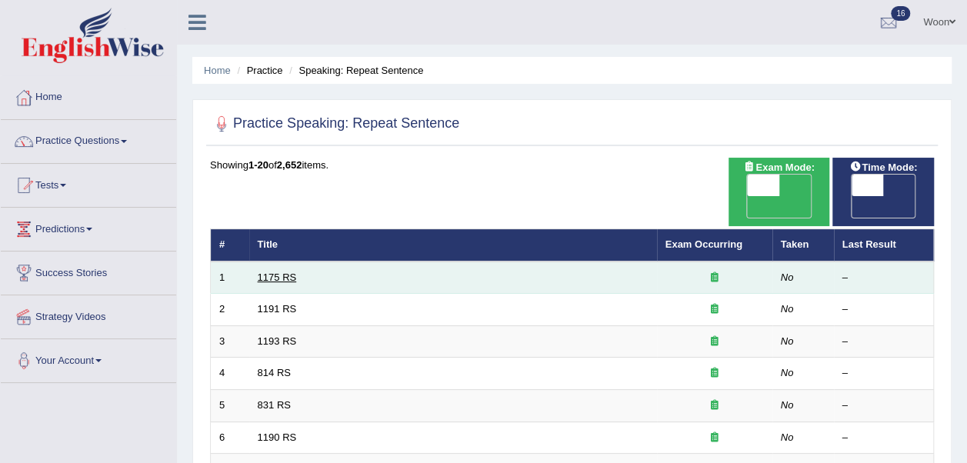
click at [282, 272] on link "1175 RS" at bounding box center [277, 278] width 39 height 12
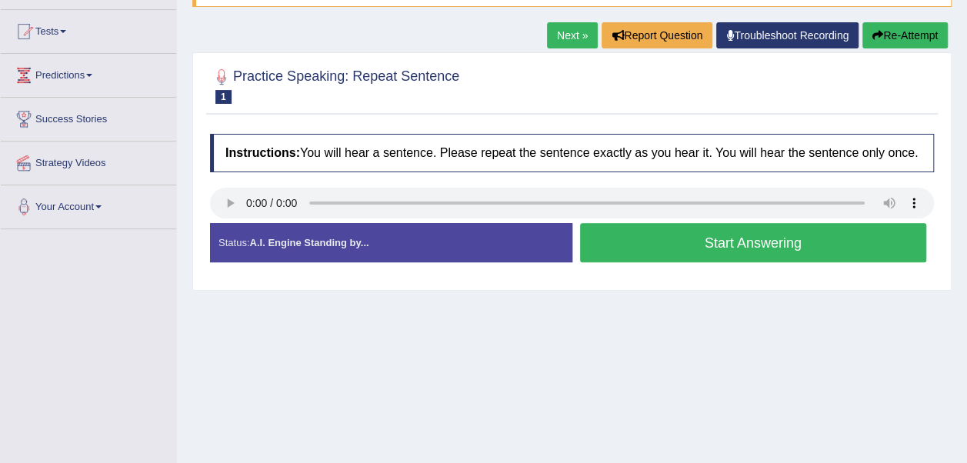
click at [693, 253] on button "Start Answering" at bounding box center [753, 242] width 347 height 39
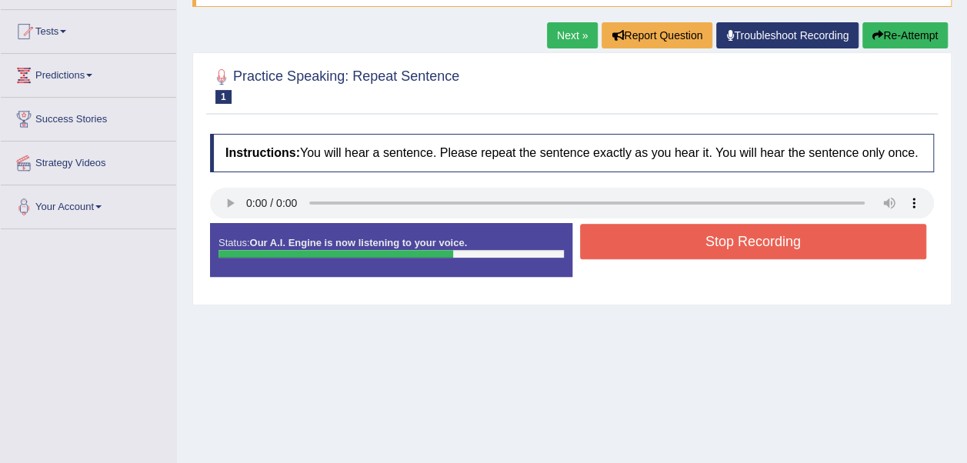
click at [840, 244] on button "Stop Recording" at bounding box center [753, 241] width 347 height 35
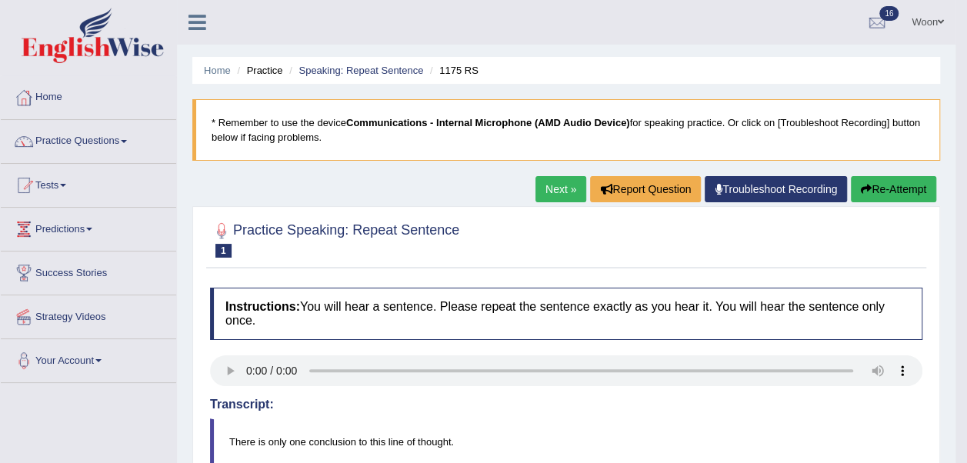
click at [556, 187] on link "Next »" at bounding box center [561, 189] width 51 height 26
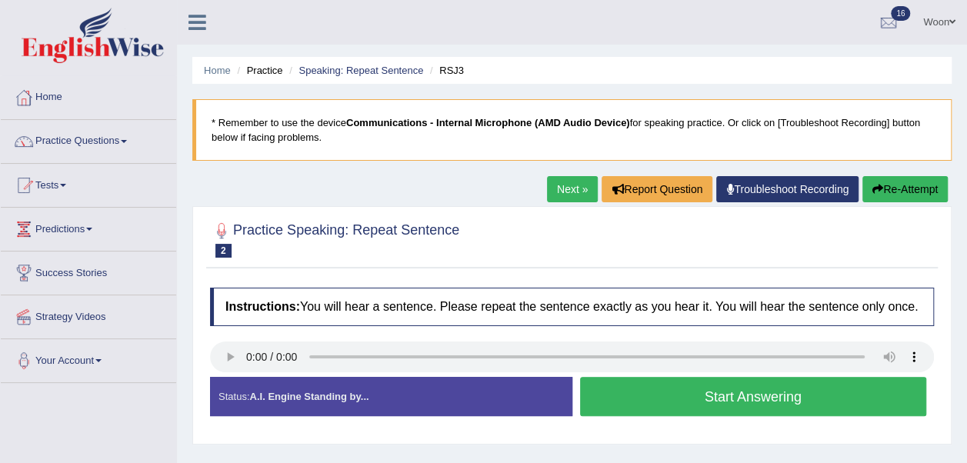
click at [760, 400] on button "Start Answering" at bounding box center [753, 396] width 347 height 39
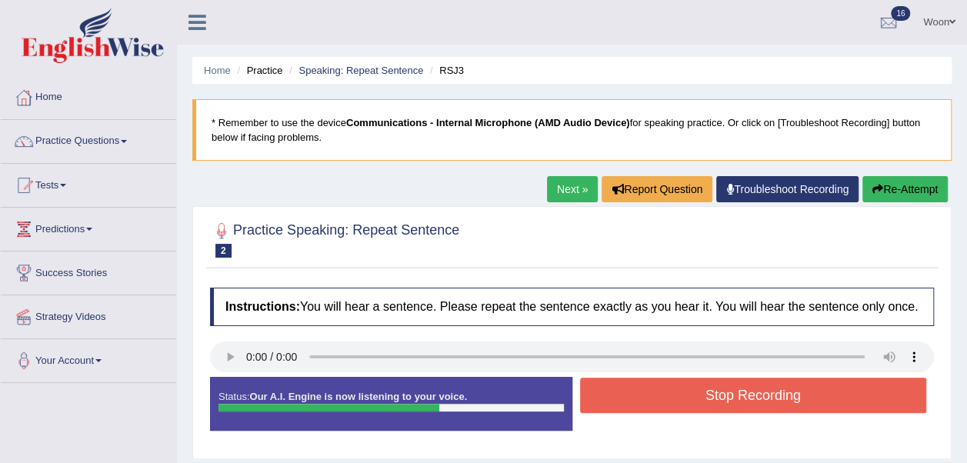
click at [808, 408] on button "Stop Recording" at bounding box center [753, 395] width 347 height 35
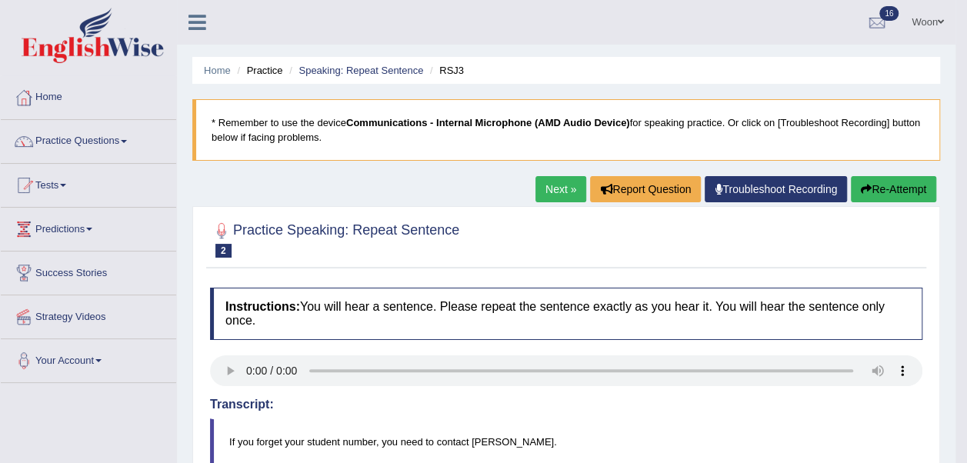
click at [536, 184] on link "Next »" at bounding box center [561, 189] width 51 height 26
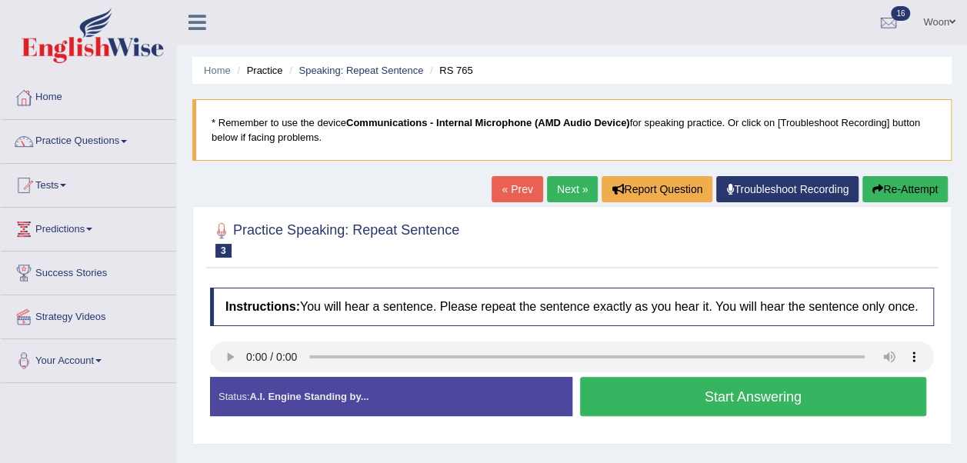
click at [861, 400] on button "Start Answering" at bounding box center [753, 396] width 347 height 39
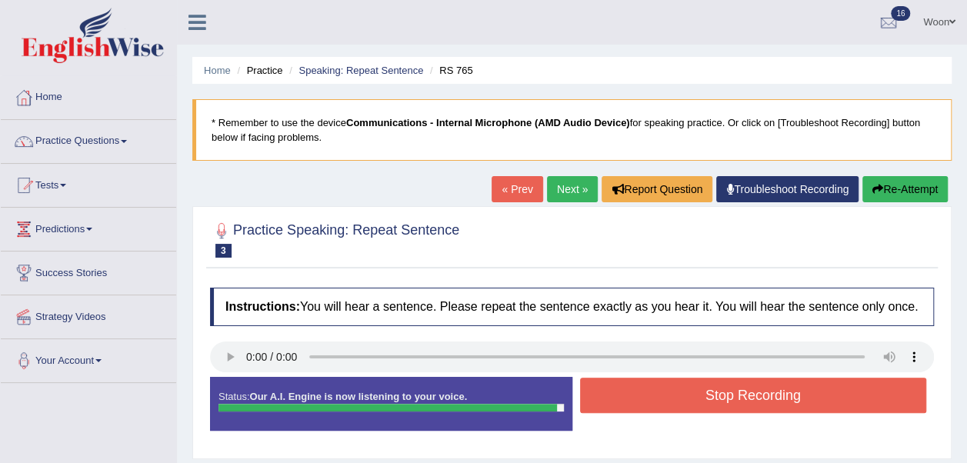
click at [861, 400] on button "Stop Recording" at bounding box center [753, 395] width 347 height 35
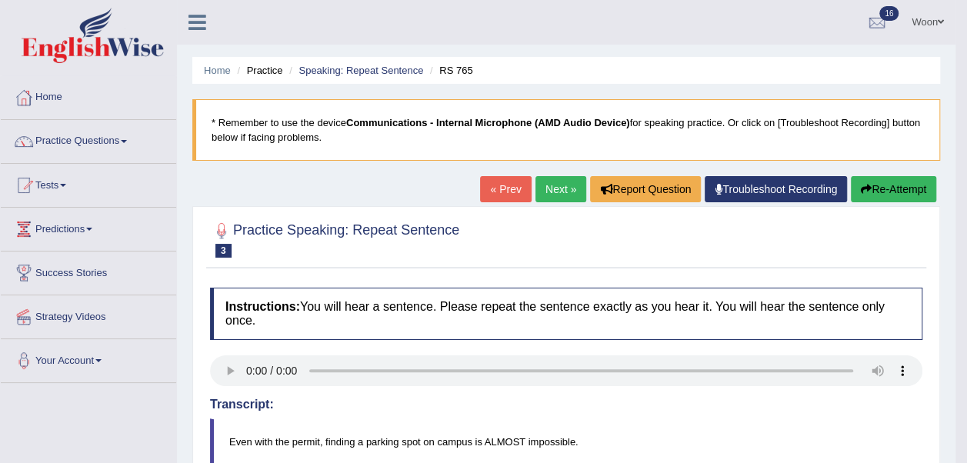
click at [562, 182] on link "Next »" at bounding box center [561, 189] width 51 height 26
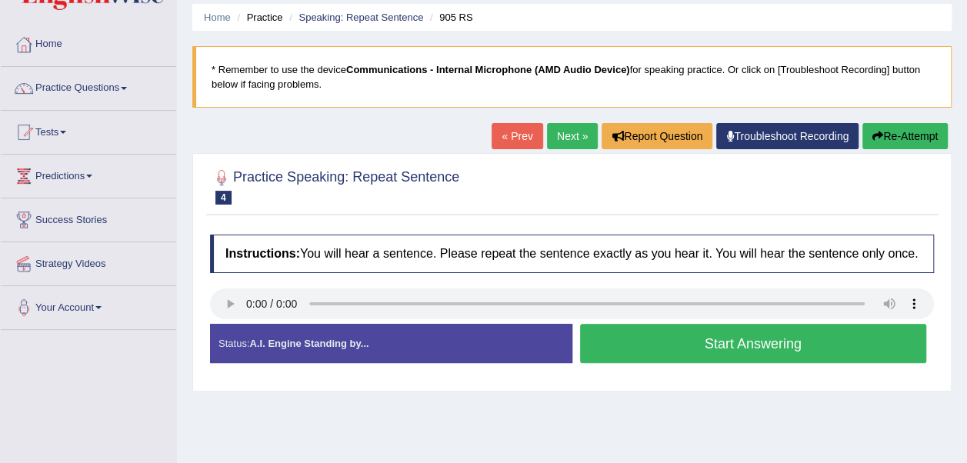
scroll to position [77, 0]
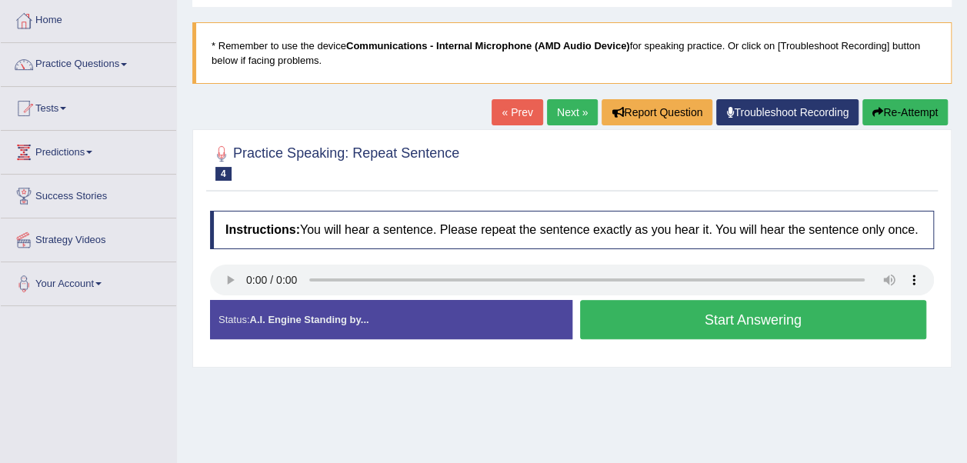
click at [797, 323] on button "Start Answering" at bounding box center [753, 319] width 347 height 39
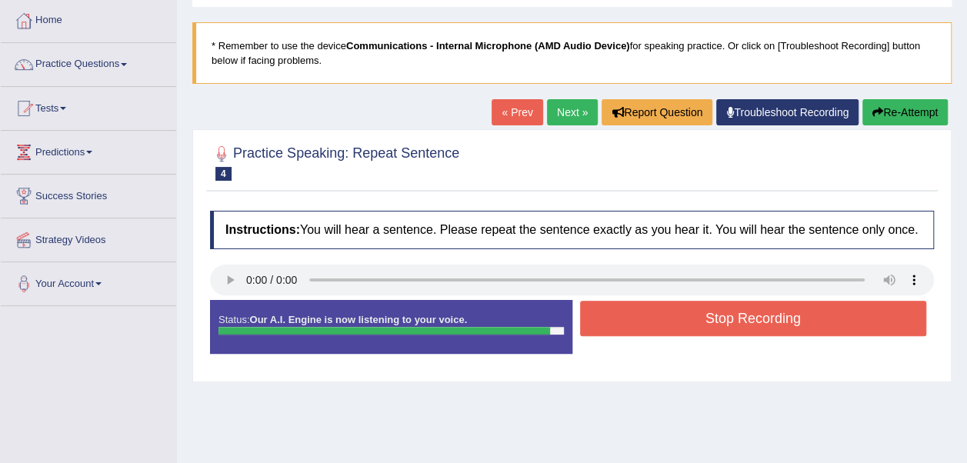
click at [799, 323] on button "Stop Recording" at bounding box center [753, 318] width 347 height 35
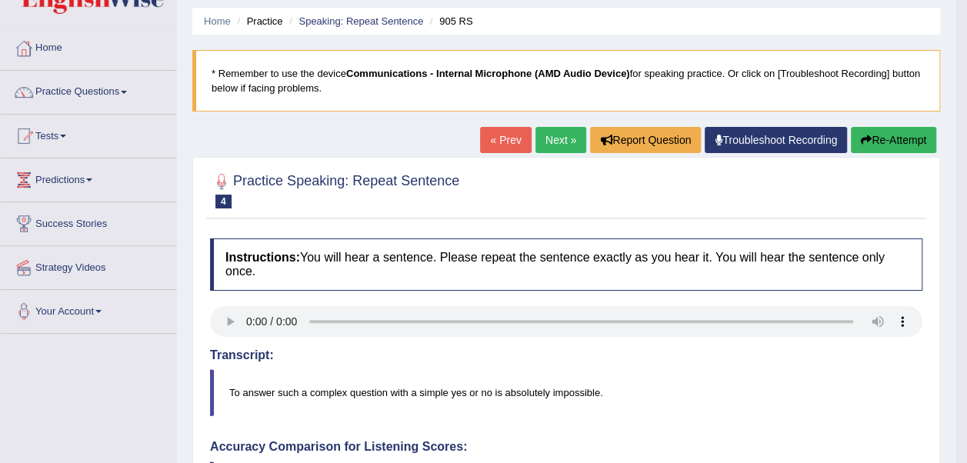
scroll to position [0, 0]
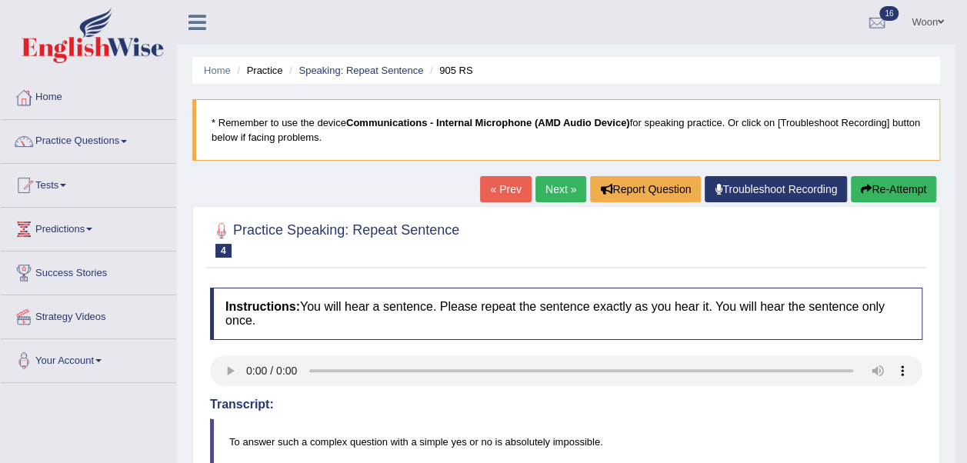
click at [548, 188] on link "Next »" at bounding box center [561, 189] width 51 height 26
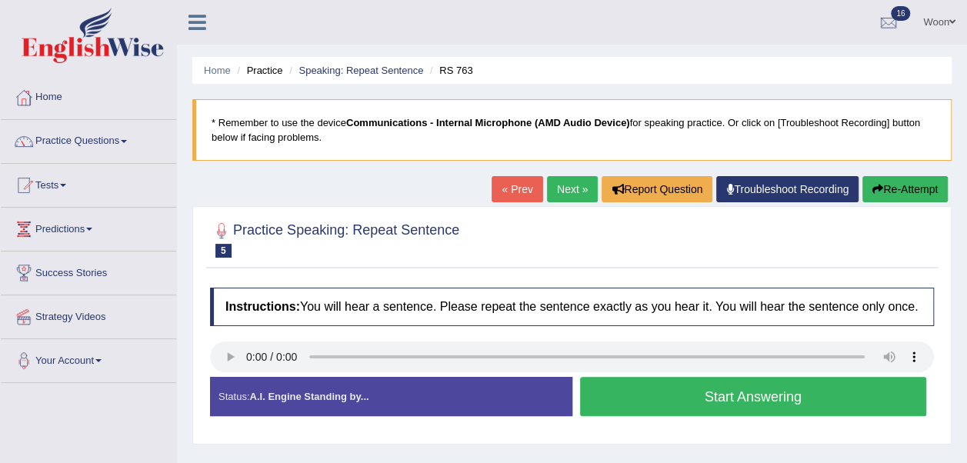
click at [770, 400] on button "Start Answering" at bounding box center [753, 396] width 347 height 39
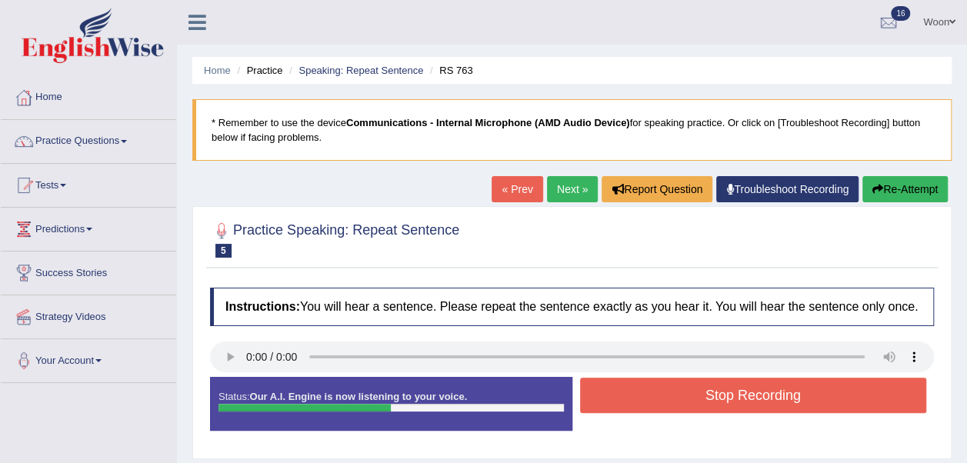
click at [771, 400] on button "Stop Recording" at bounding box center [753, 395] width 347 height 35
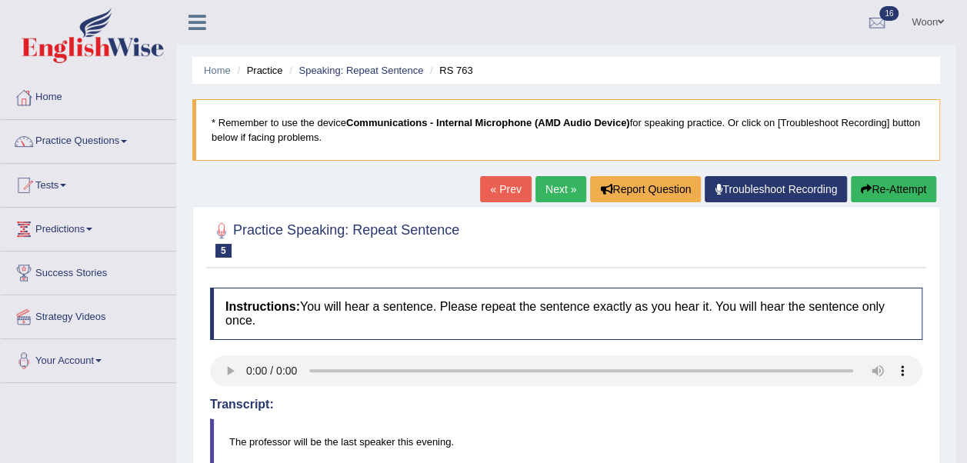
click at [569, 191] on link "Next »" at bounding box center [561, 189] width 51 height 26
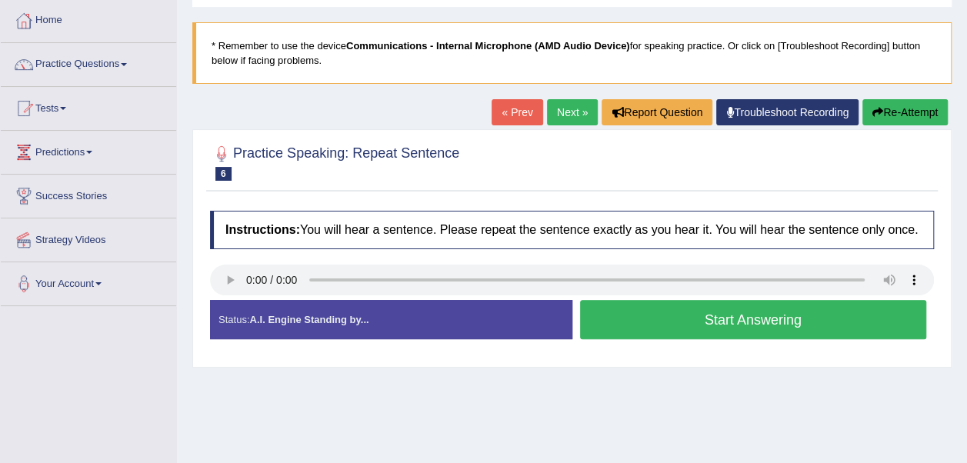
click at [567, 112] on link "Next »" at bounding box center [572, 112] width 51 height 26
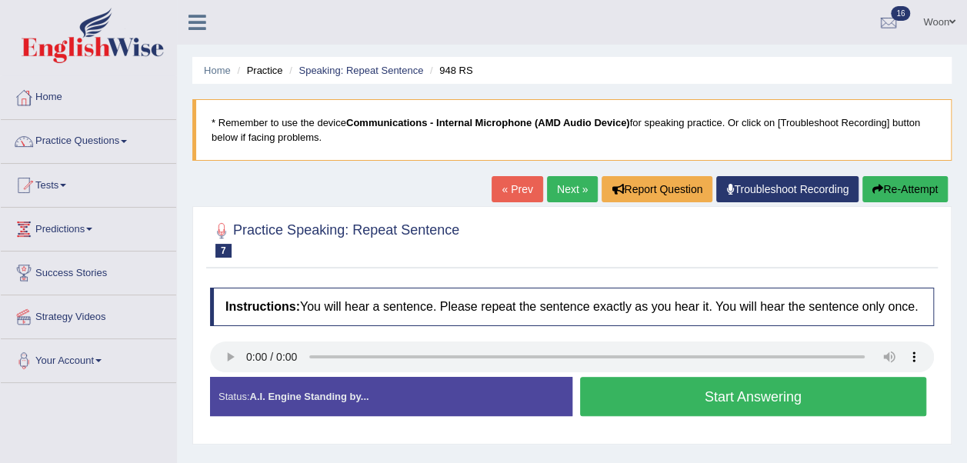
click at [572, 192] on link "Next »" at bounding box center [572, 189] width 51 height 26
click at [731, 403] on button "Start Answering" at bounding box center [753, 396] width 347 height 39
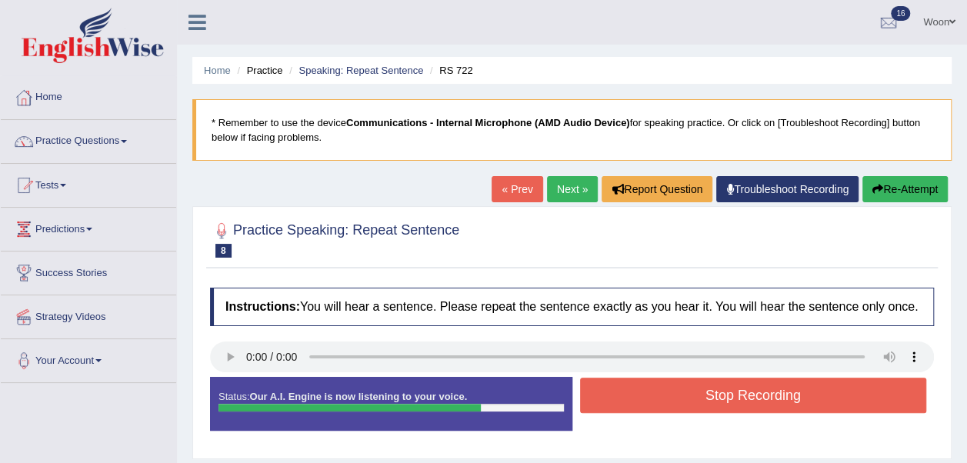
click at [731, 403] on button "Stop Recording" at bounding box center [753, 395] width 347 height 35
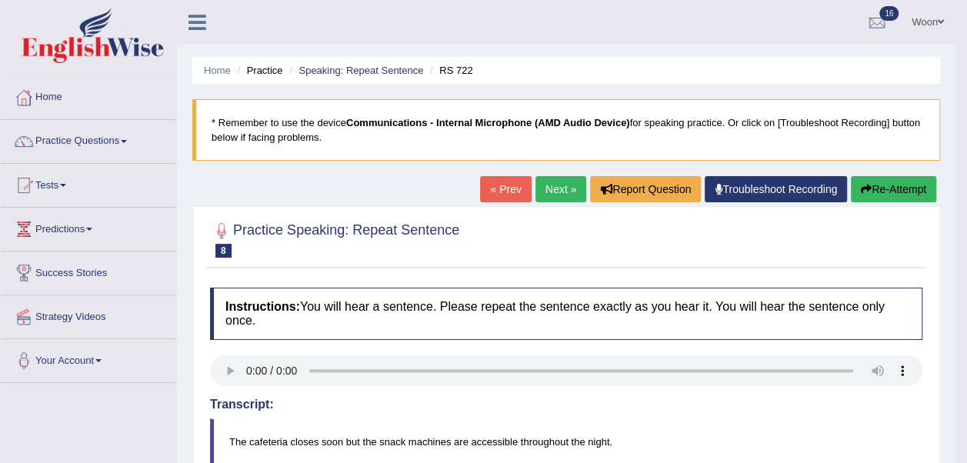
click at [559, 192] on link "Next »" at bounding box center [561, 189] width 51 height 26
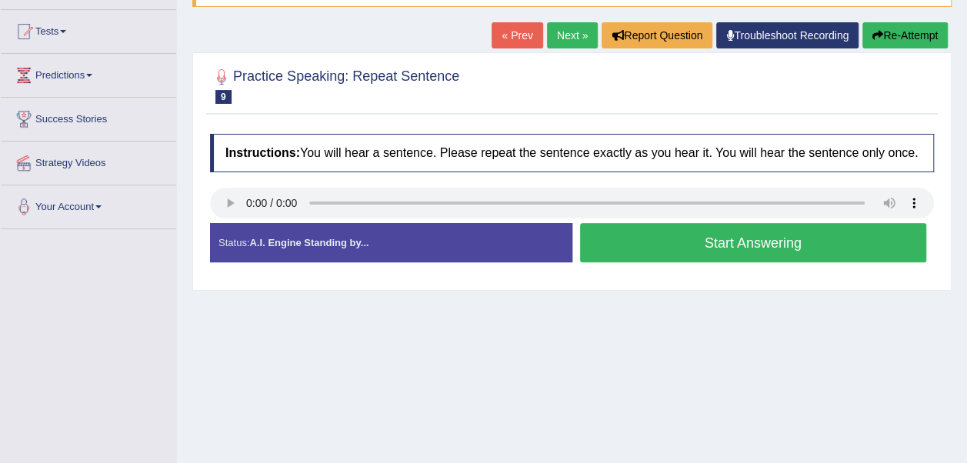
click at [859, 251] on button "Start Answering" at bounding box center [753, 242] width 347 height 39
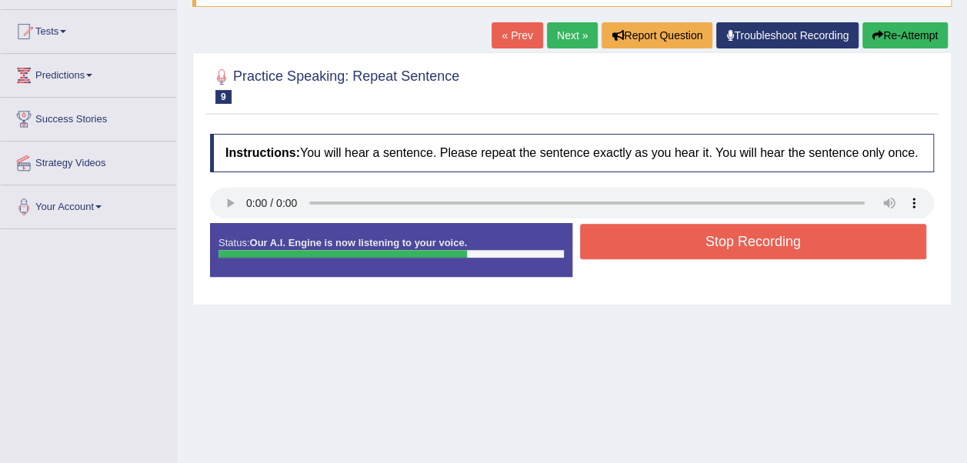
click at [859, 251] on button "Stop Recording" at bounding box center [753, 241] width 347 height 35
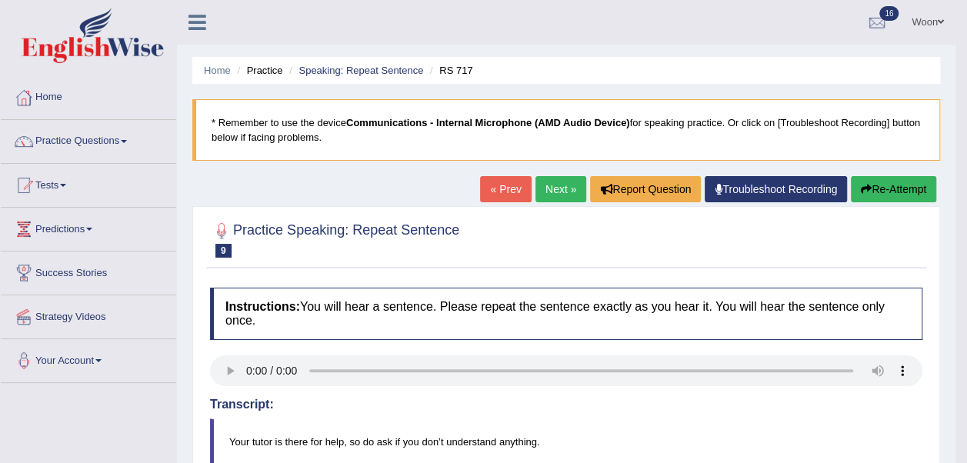
click at [569, 190] on link "Next »" at bounding box center [561, 189] width 51 height 26
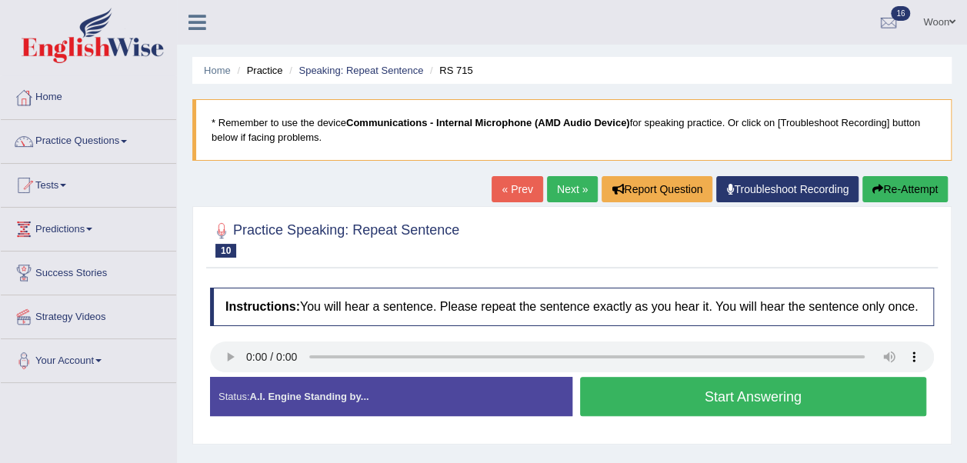
click at [679, 399] on button "Start Answering" at bounding box center [753, 396] width 347 height 39
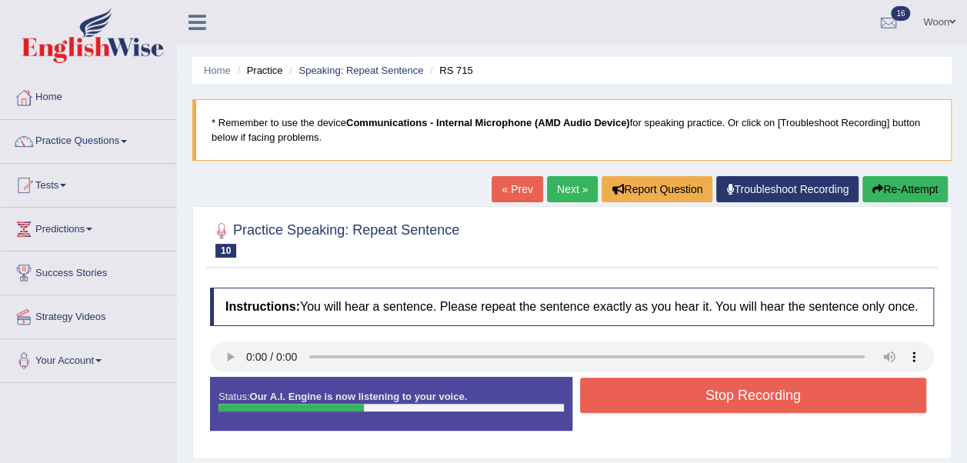
click at [696, 402] on button "Stop Recording" at bounding box center [753, 395] width 347 height 35
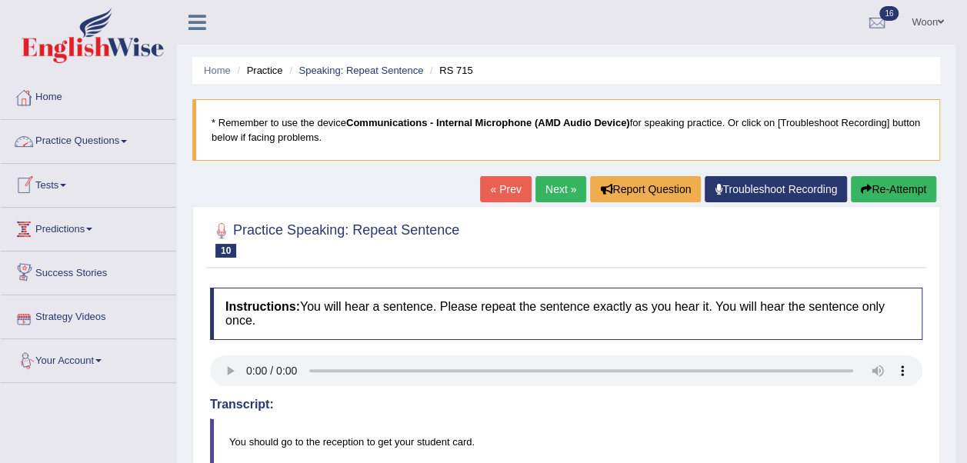
click at [135, 139] on link "Practice Questions" at bounding box center [88, 139] width 175 height 38
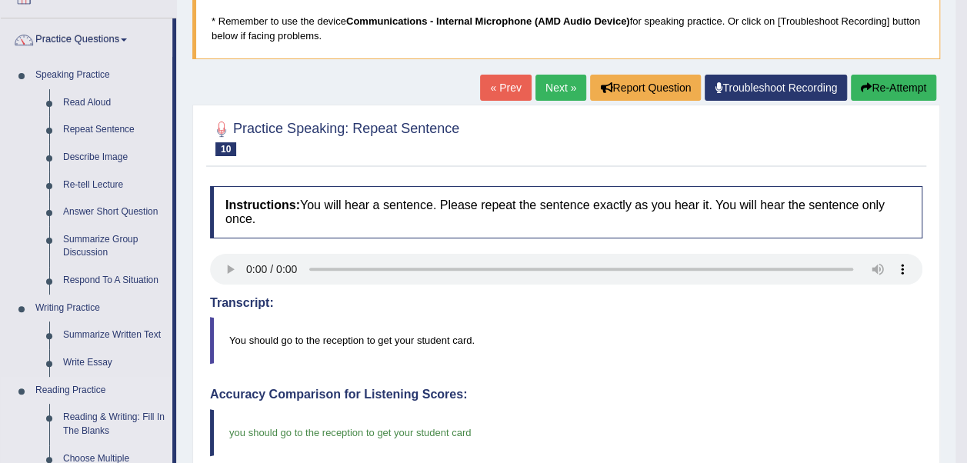
scroll to position [77, 0]
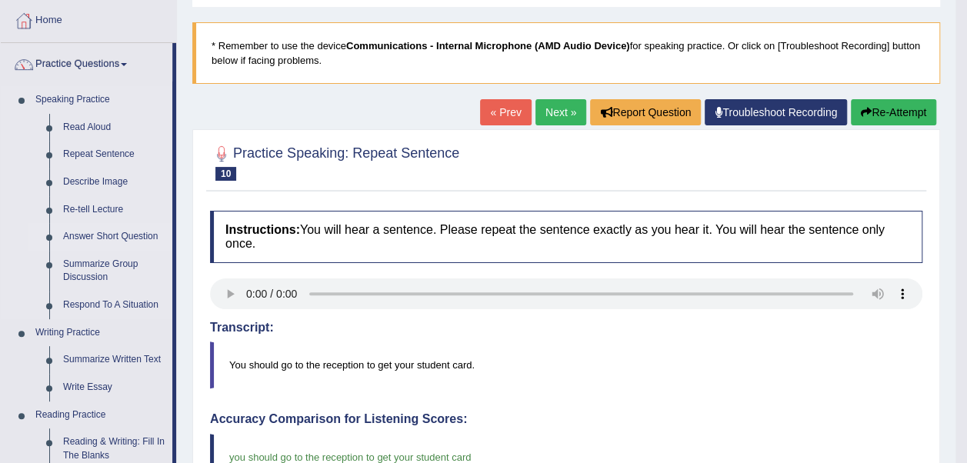
click at [100, 235] on link "Answer Short Question" at bounding box center [114, 237] width 116 height 28
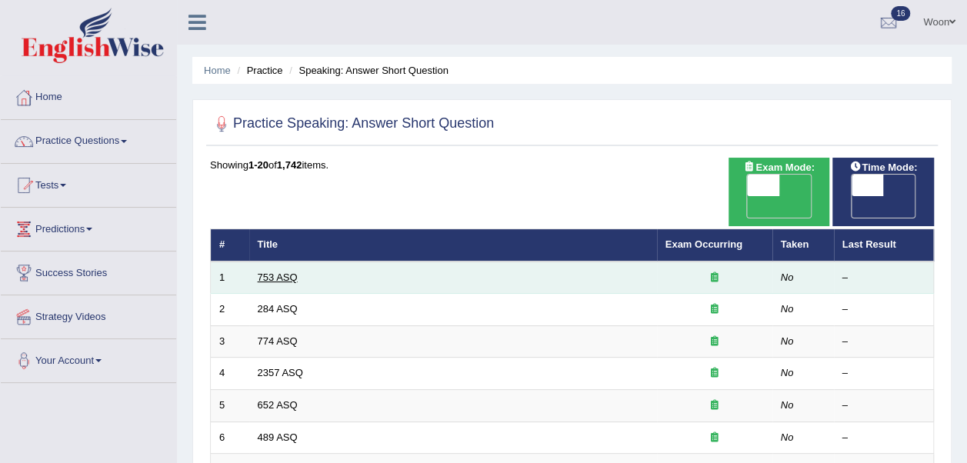
click at [283, 272] on link "753 ASQ" at bounding box center [278, 278] width 40 height 12
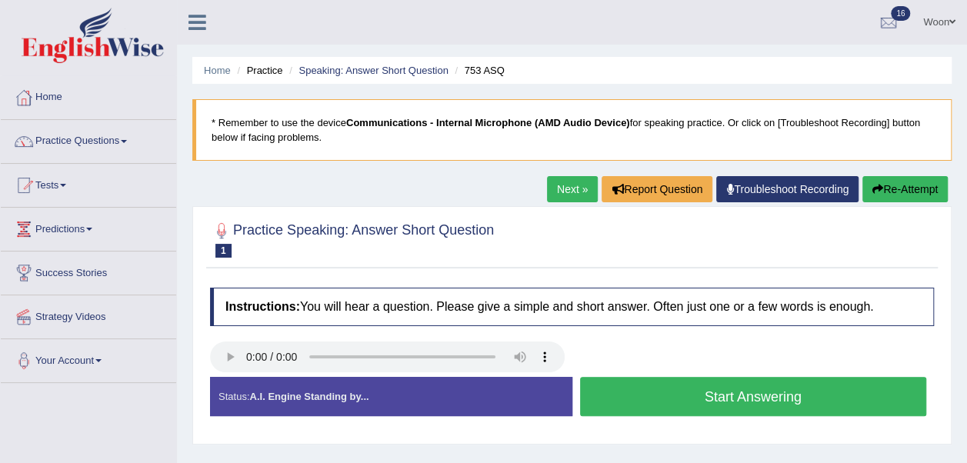
scroll to position [77, 0]
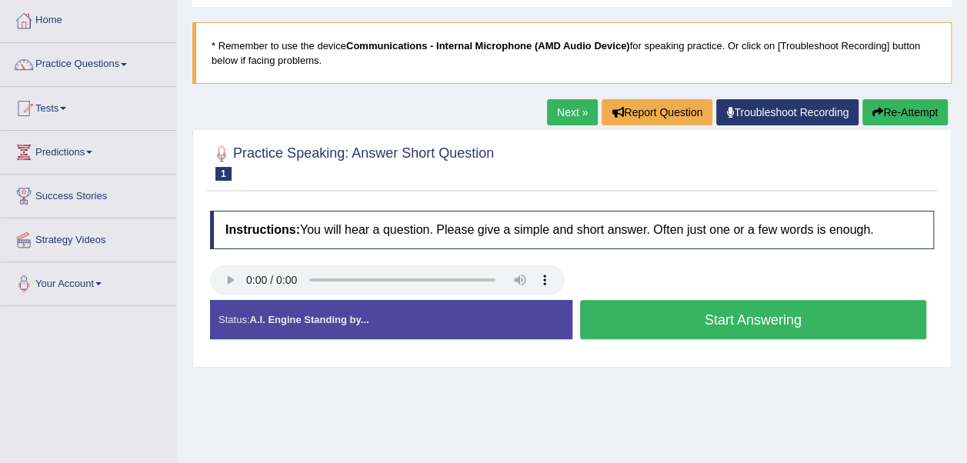
click at [824, 319] on button "Start Answering" at bounding box center [753, 319] width 347 height 39
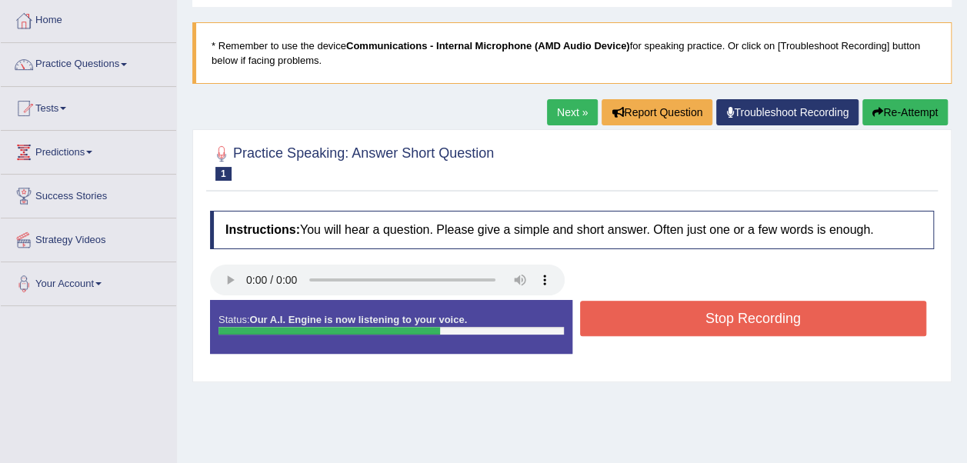
click at [824, 317] on button "Stop Recording" at bounding box center [753, 318] width 347 height 35
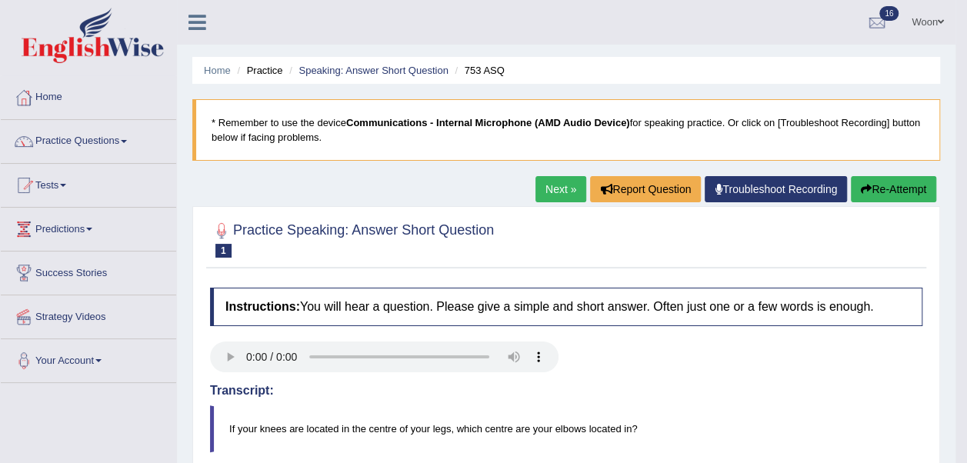
scroll to position [0, 0]
click at [572, 189] on link "Next »" at bounding box center [561, 189] width 51 height 26
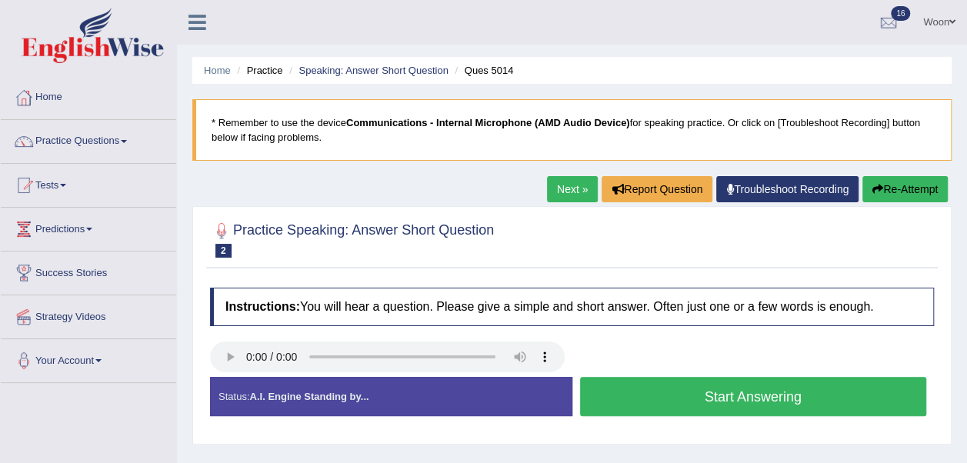
click at [777, 396] on button "Start Answering" at bounding box center [753, 396] width 347 height 39
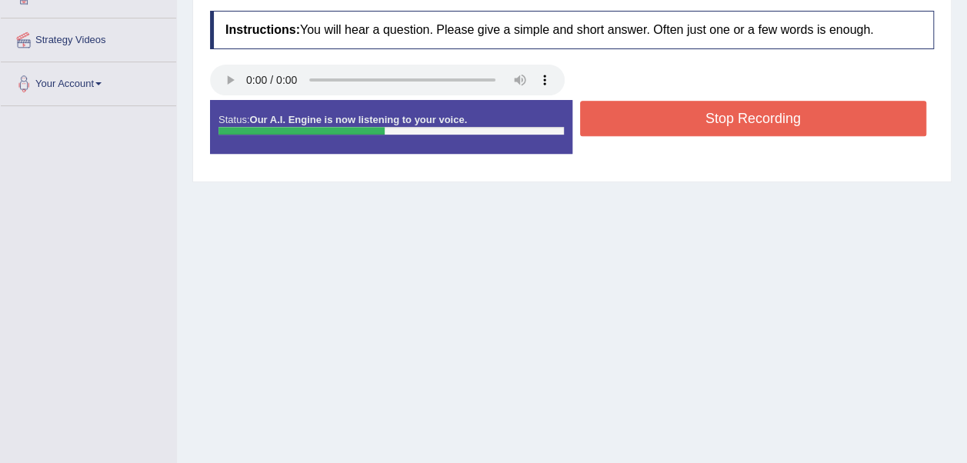
scroll to position [308, 0]
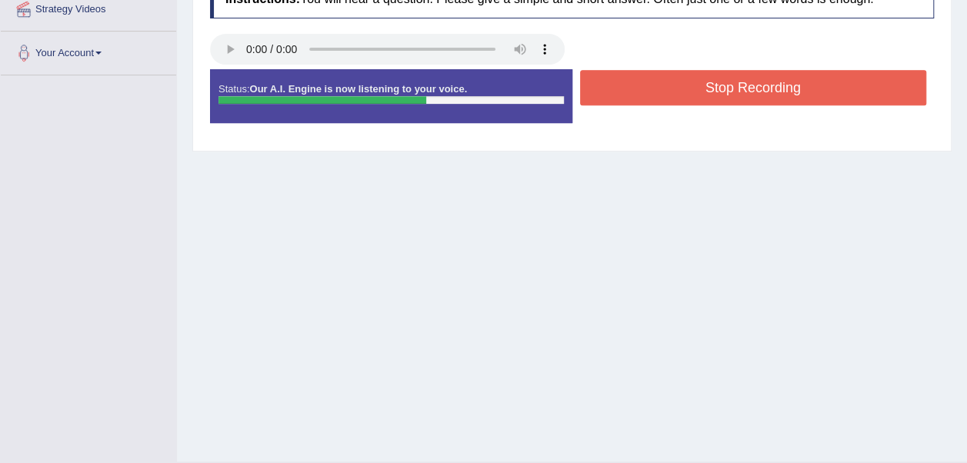
click at [758, 91] on button "Stop Recording" at bounding box center [753, 87] width 347 height 35
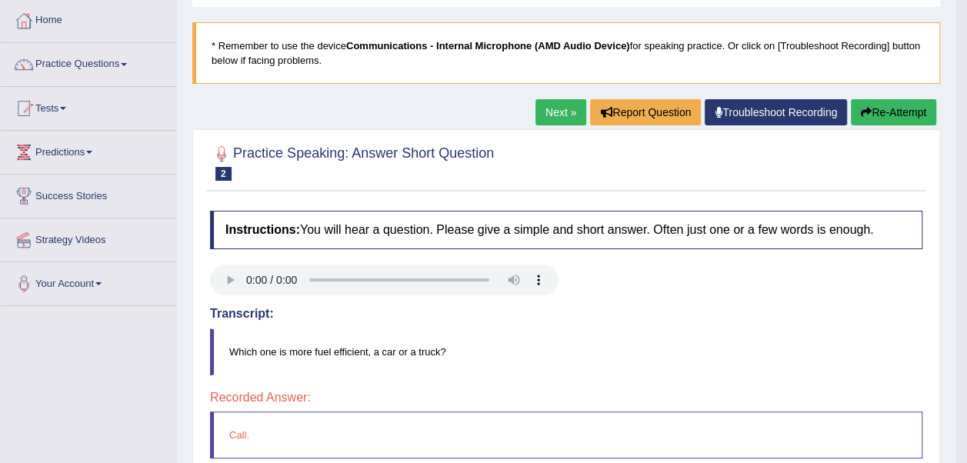
scroll to position [77, 0]
click at [556, 111] on link "Next »" at bounding box center [561, 112] width 51 height 26
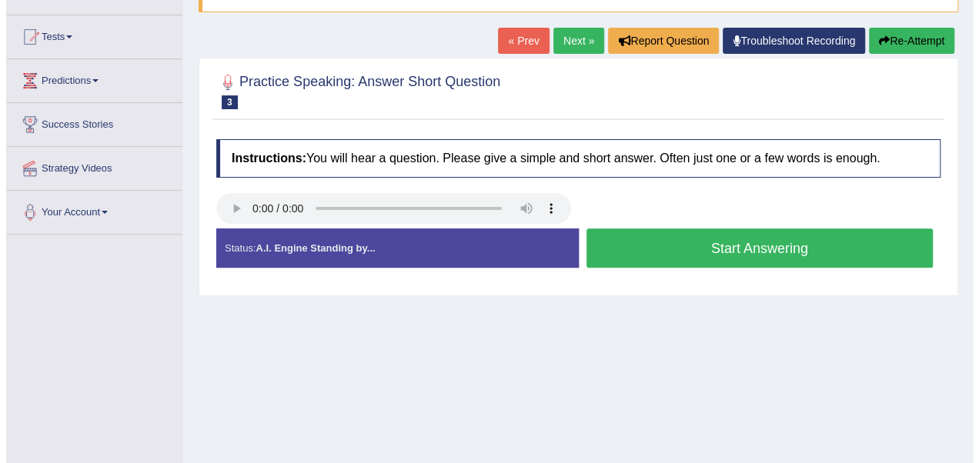
scroll to position [154, 0]
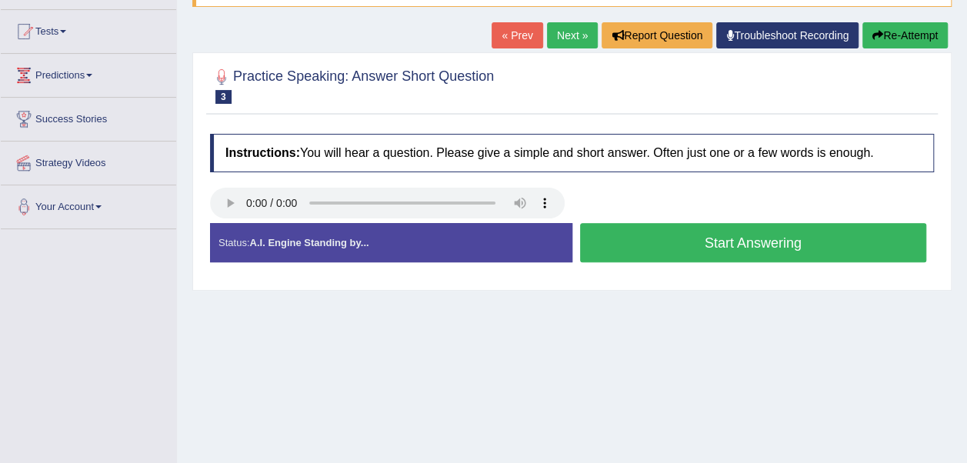
click at [722, 248] on button "Start Answering" at bounding box center [753, 242] width 347 height 39
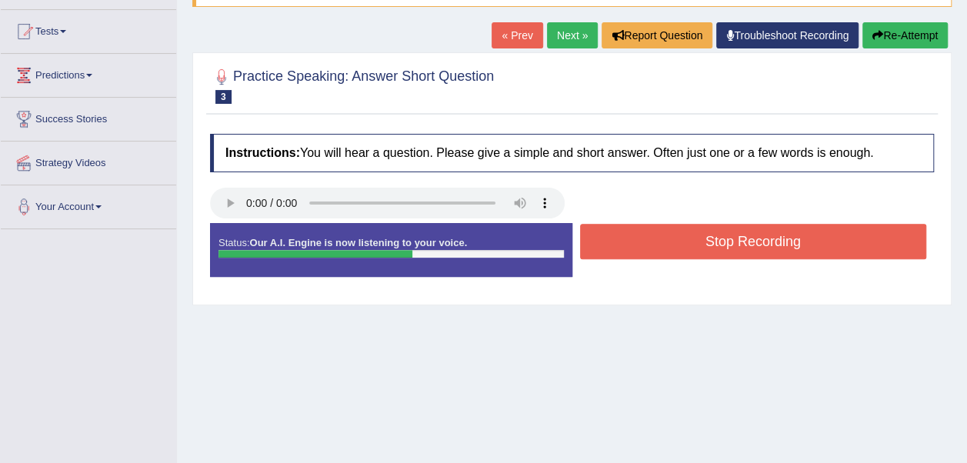
click at [722, 248] on button "Stop Recording" at bounding box center [753, 241] width 347 height 35
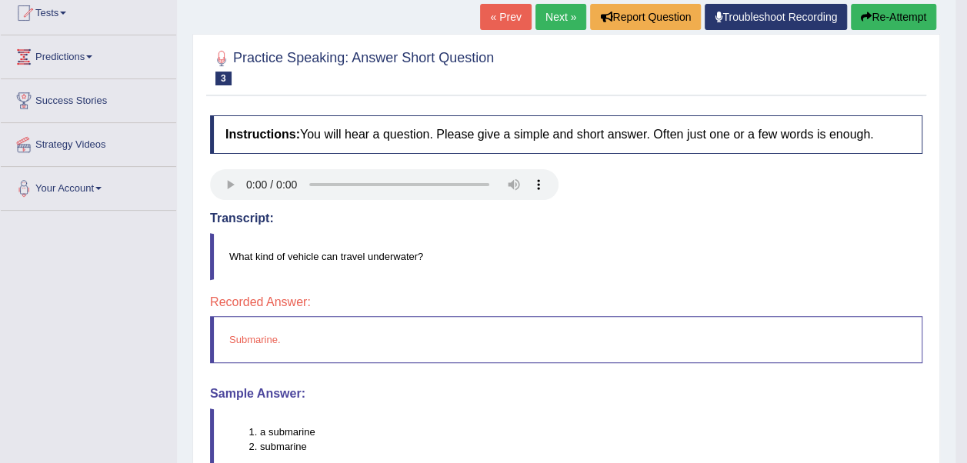
scroll to position [231, 0]
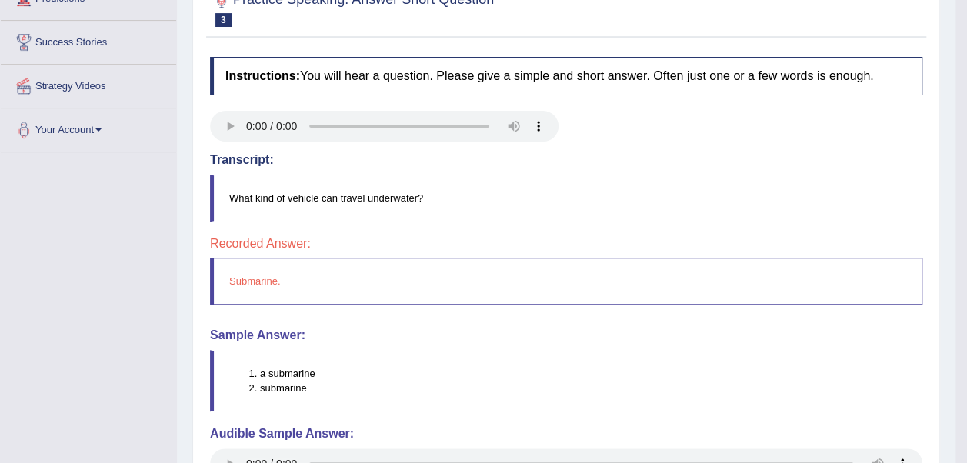
drag, startPoint x: 291, startPoint y: 279, endPoint x: 213, endPoint y: 282, distance: 77.8
click at [213, 282] on blockquote "Submarine." at bounding box center [566, 281] width 713 height 47
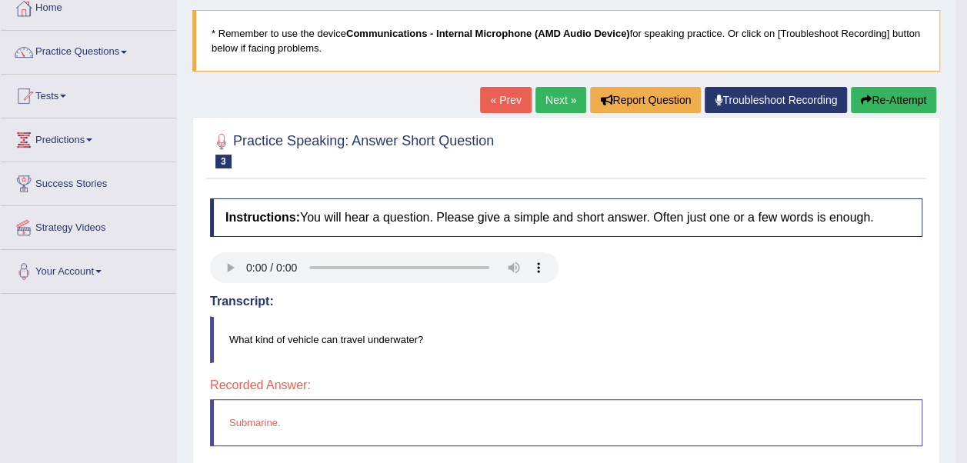
scroll to position [0, 0]
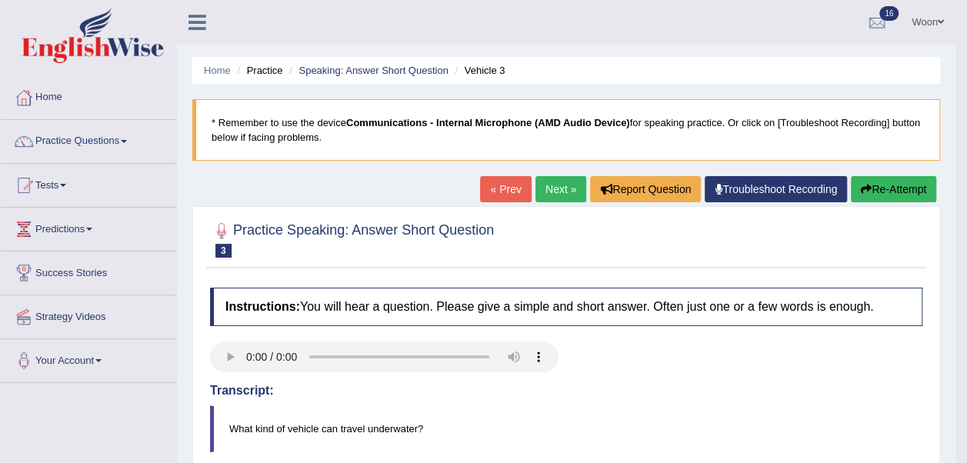
click at [893, 192] on button "Re-Attempt" at bounding box center [893, 189] width 85 height 26
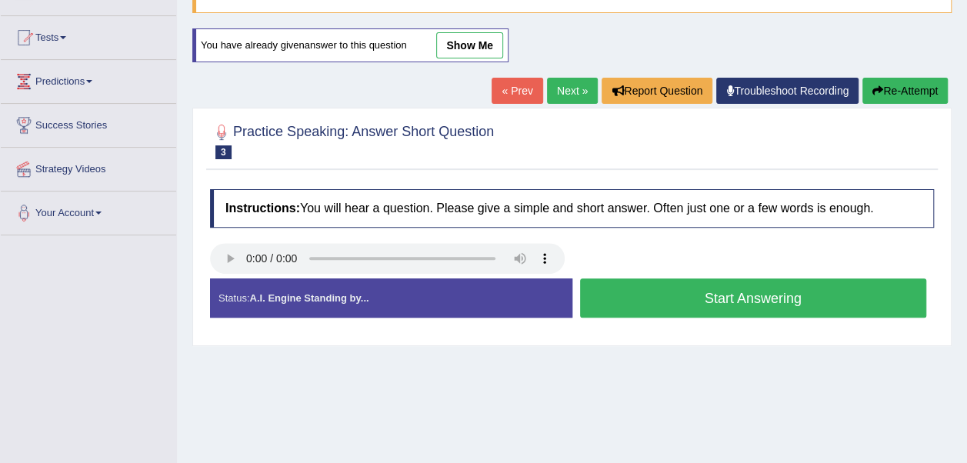
scroll to position [154, 0]
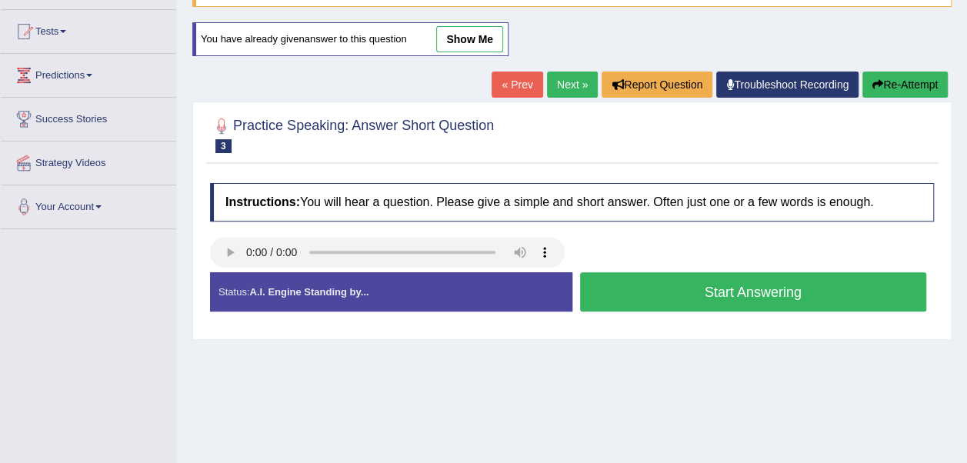
click at [853, 293] on button "Start Answering" at bounding box center [753, 291] width 347 height 39
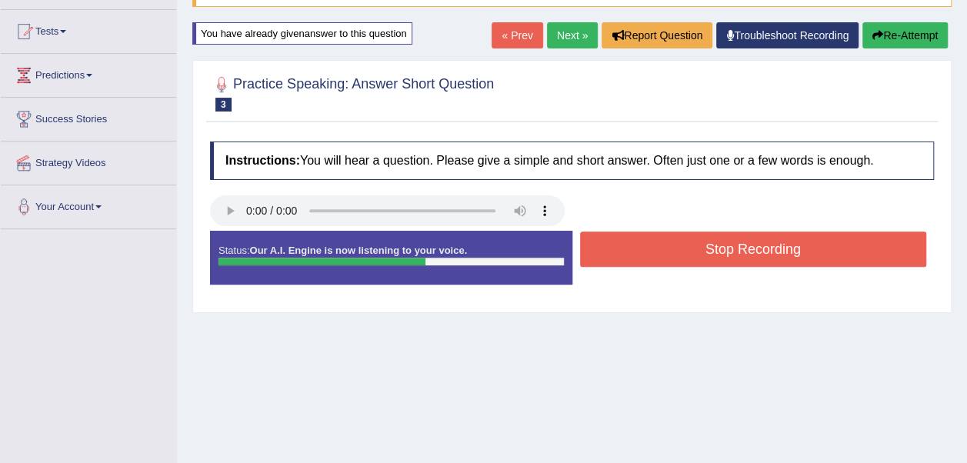
click at [852, 252] on button "Stop Recording" at bounding box center [753, 249] width 347 height 35
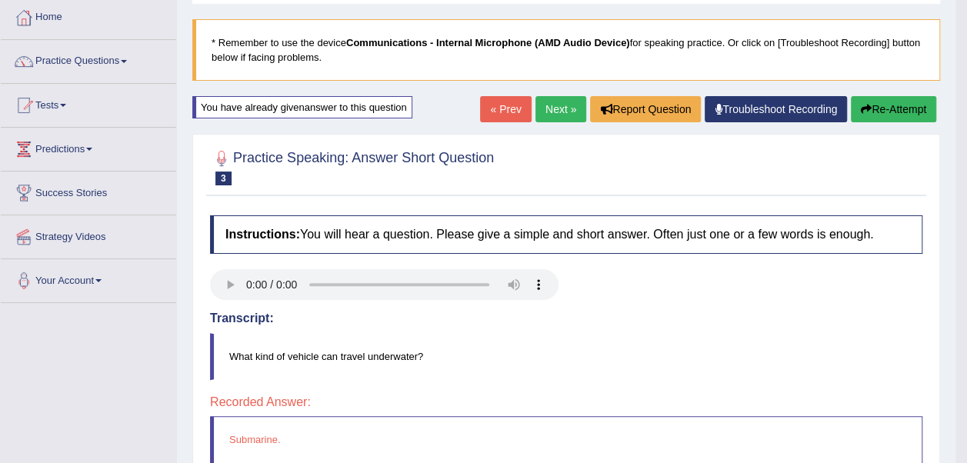
scroll to position [0, 0]
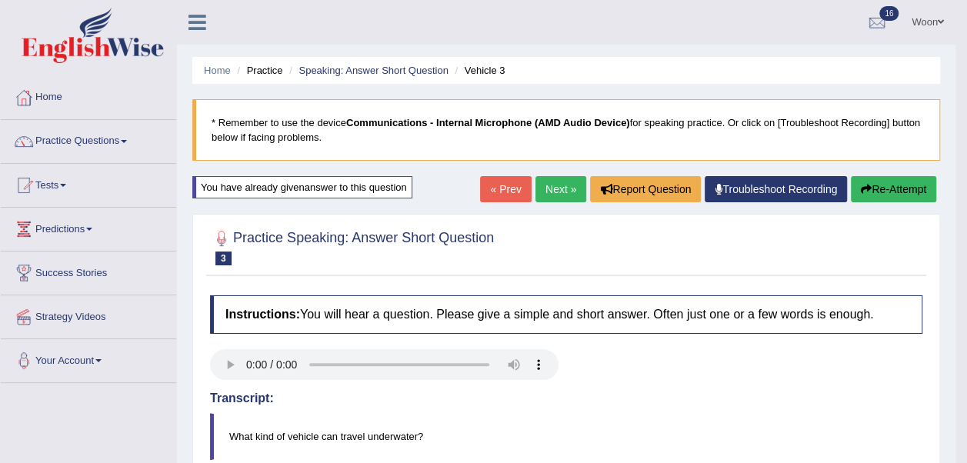
click at [570, 188] on link "Next »" at bounding box center [561, 189] width 51 height 26
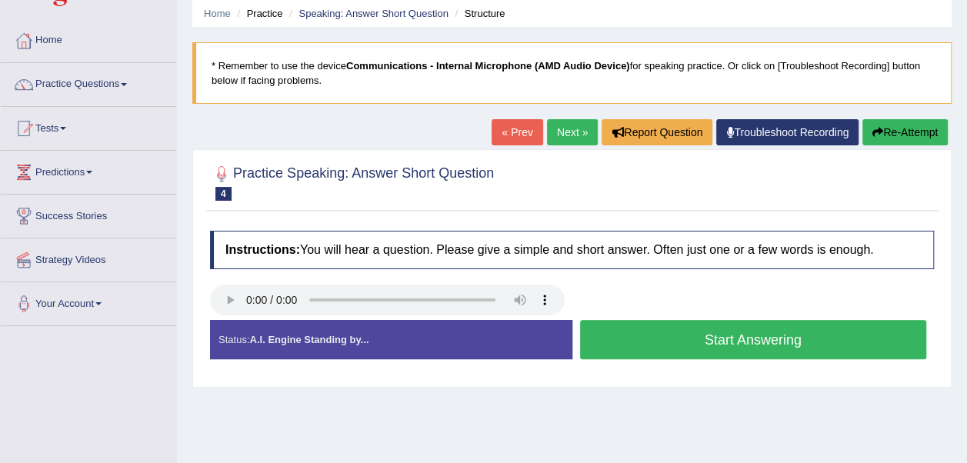
scroll to position [77, 0]
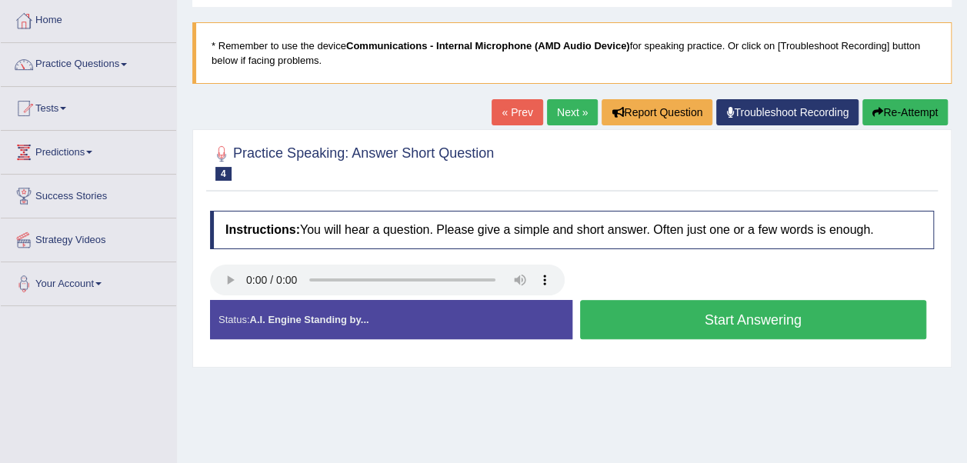
click at [723, 327] on button "Start Answering" at bounding box center [753, 319] width 347 height 39
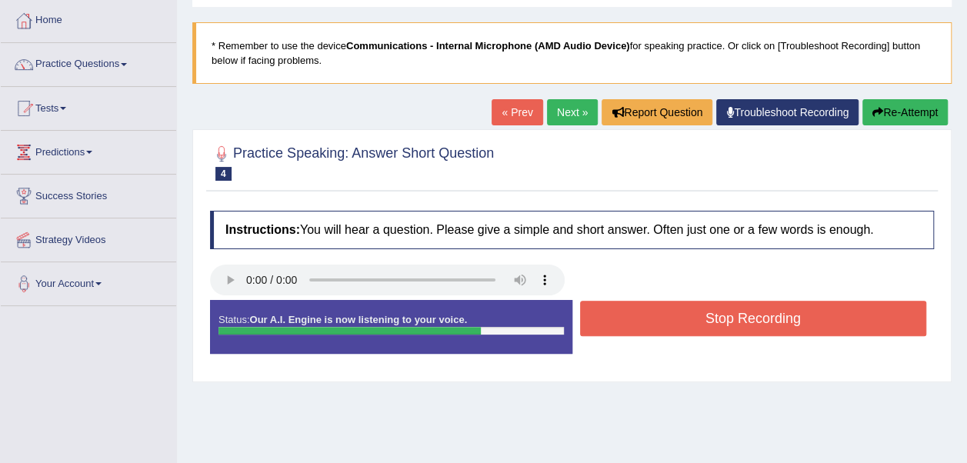
click at [723, 327] on button "Stop Recording" at bounding box center [753, 318] width 347 height 35
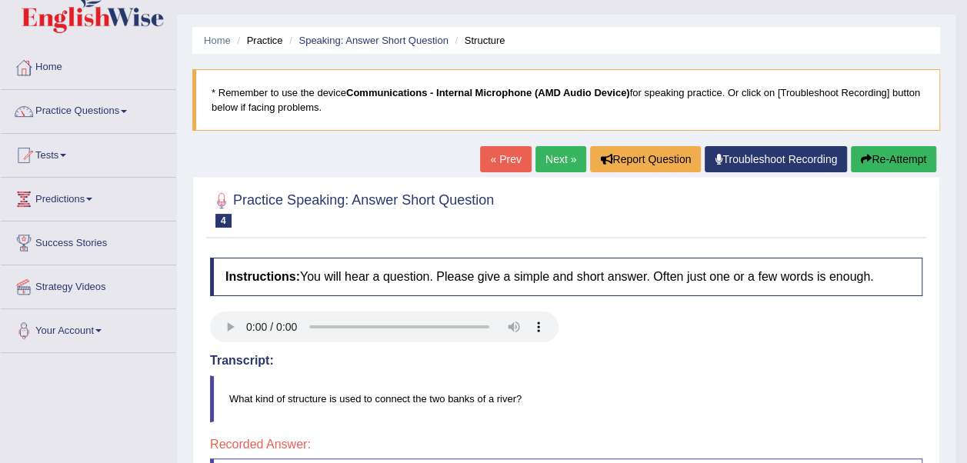
scroll to position [0, 0]
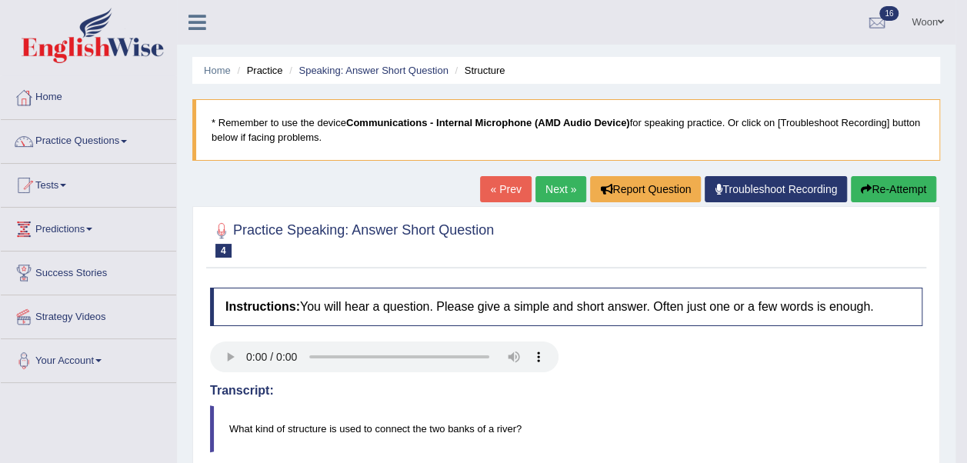
click at [567, 188] on link "Next »" at bounding box center [561, 189] width 51 height 26
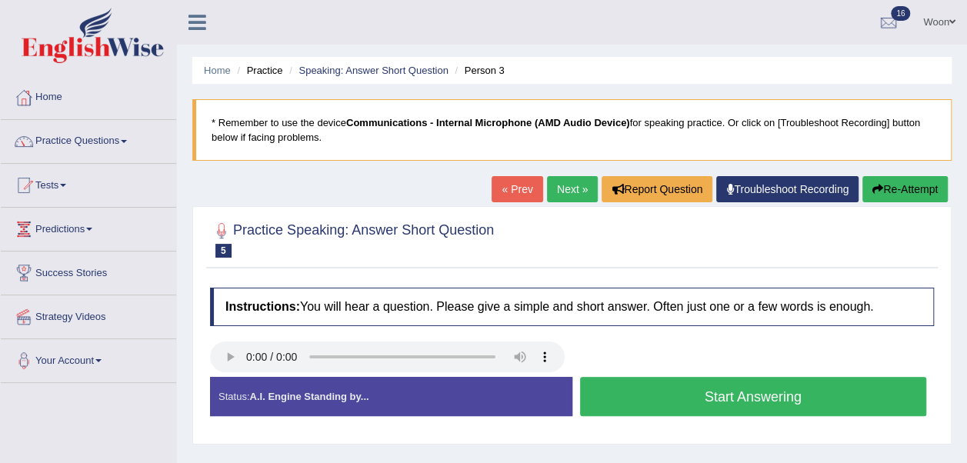
click at [693, 400] on button "Start Answering" at bounding box center [753, 396] width 347 height 39
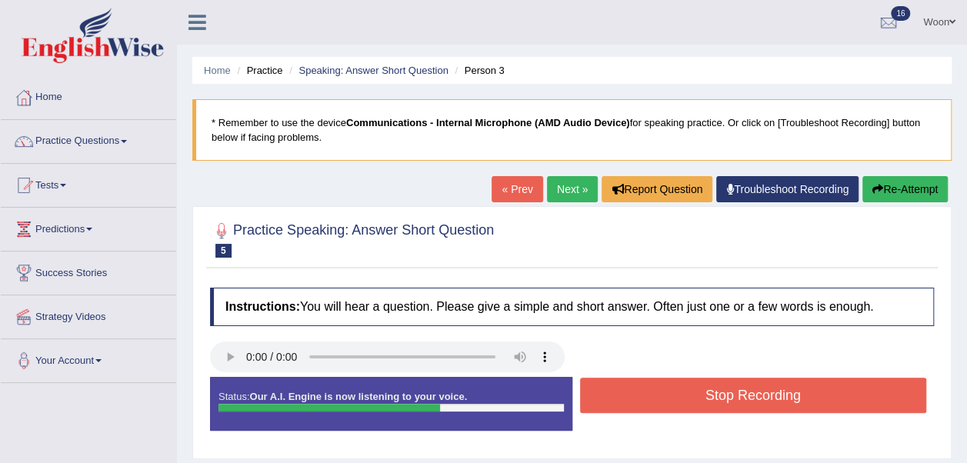
click at [693, 400] on button "Stop Recording" at bounding box center [753, 395] width 347 height 35
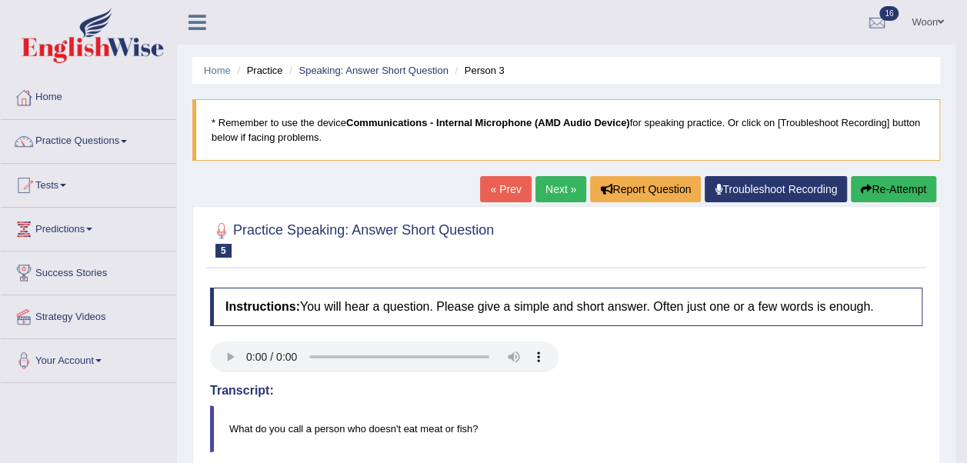
click at [785, 188] on link "Troubleshoot Recording" at bounding box center [776, 189] width 142 height 26
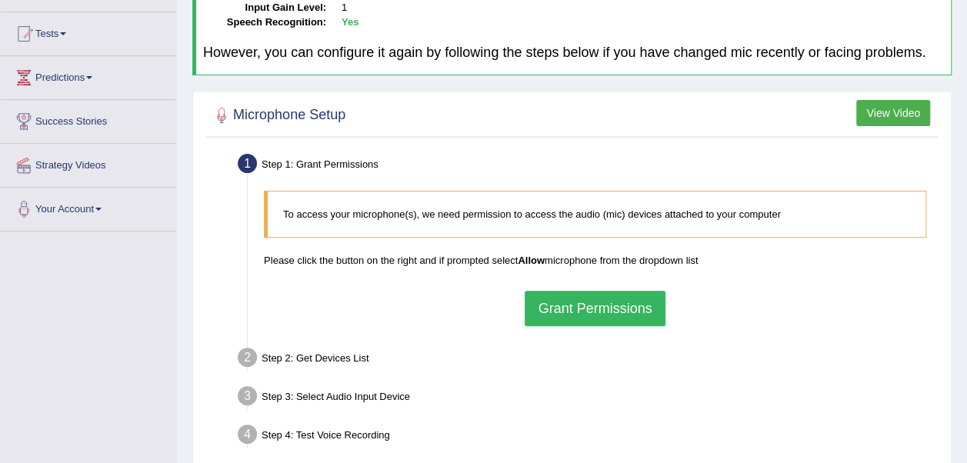
scroll to position [154, 0]
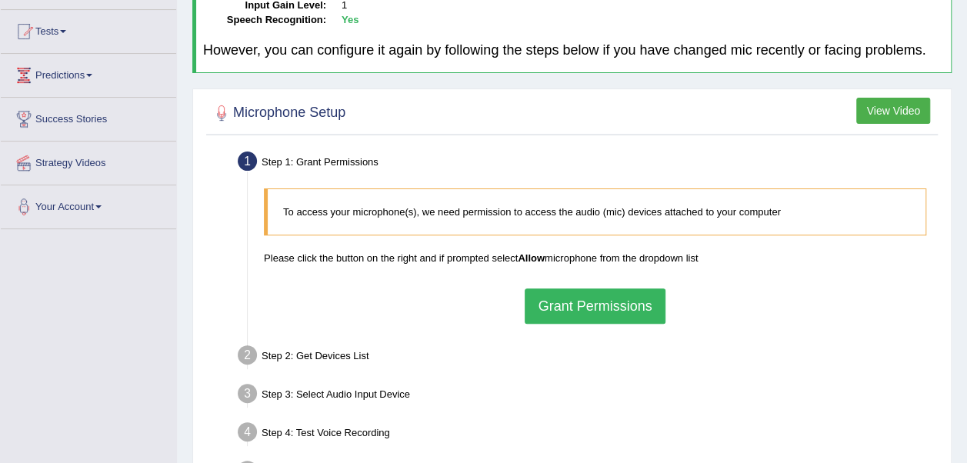
click at [613, 301] on button "Grant Permissions" at bounding box center [595, 306] width 140 height 35
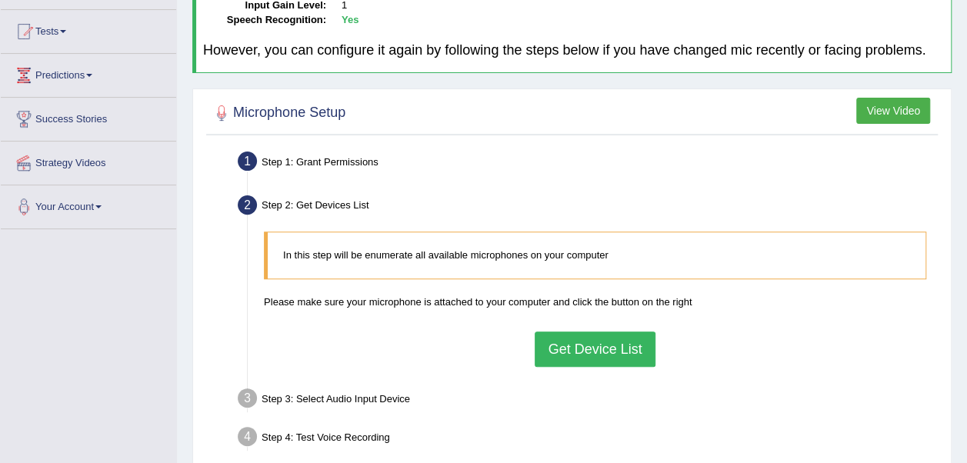
click at [603, 342] on button "Get Device List" at bounding box center [595, 349] width 120 height 35
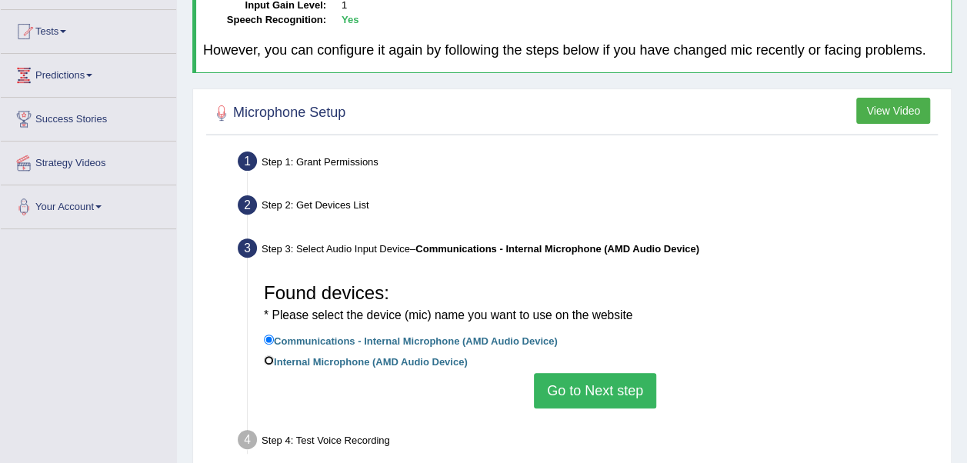
click at [272, 358] on input "Internal Microphone (AMD Audio Device)" at bounding box center [269, 361] width 10 height 10
radio input "true"
click at [626, 396] on button "Go to Next step" at bounding box center [595, 390] width 122 height 35
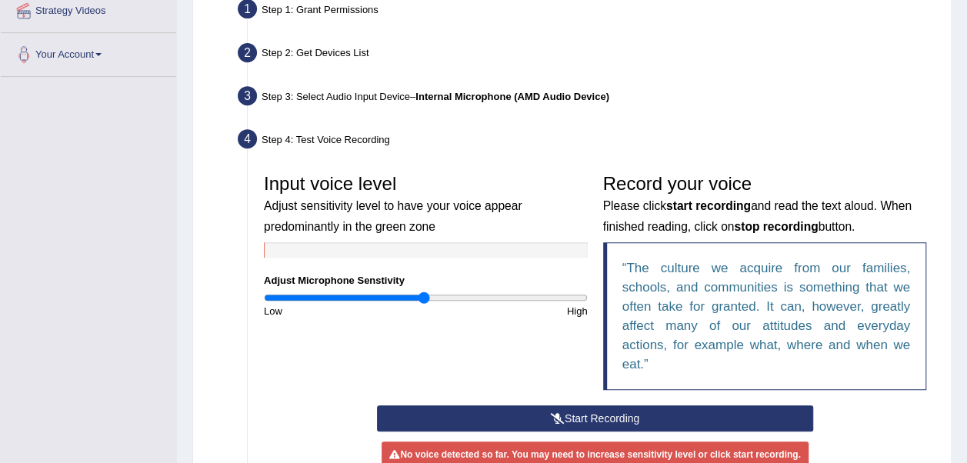
scroll to position [308, 0]
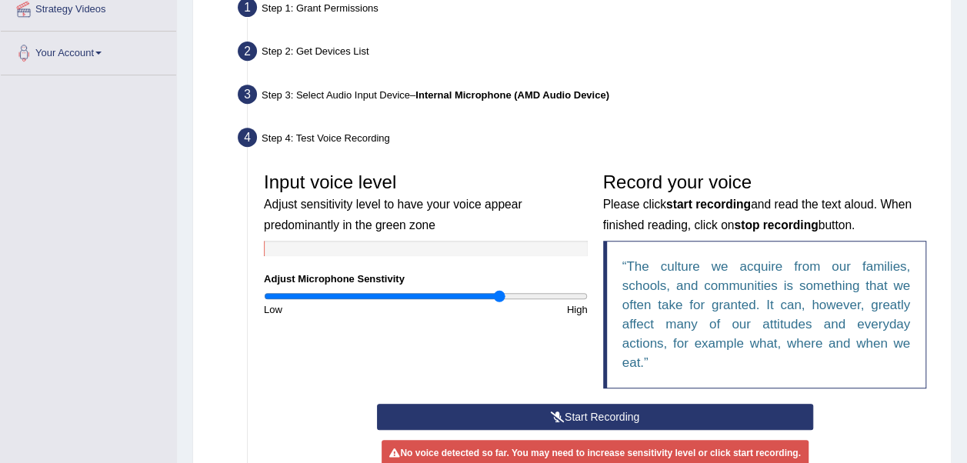
click at [500, 291] on input "range" at bounding box center [426, 296] width 324 height 12
click at [317, 296] on input "range" at bounding box center [426, 296] width 324 height 12
click at [375, 294] on input "range" at bounding box center [426, 296] width 324 height 12
type input "0.82"
click at [396, 294] on input "range" at bounding box center [426, 296] width 324 height 12
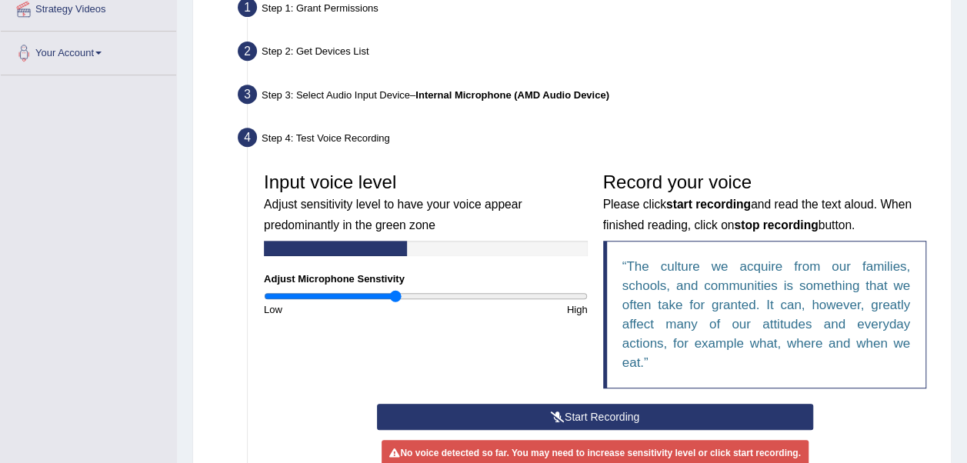
scroll to position [462, 0]
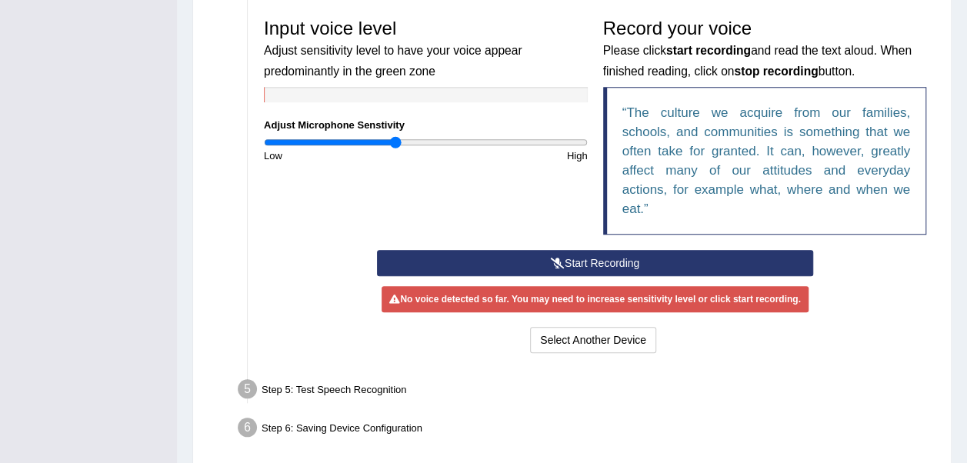
click at [613, 265] on button "Start Recording" at bounding box center [595, 263] width 436 height 26
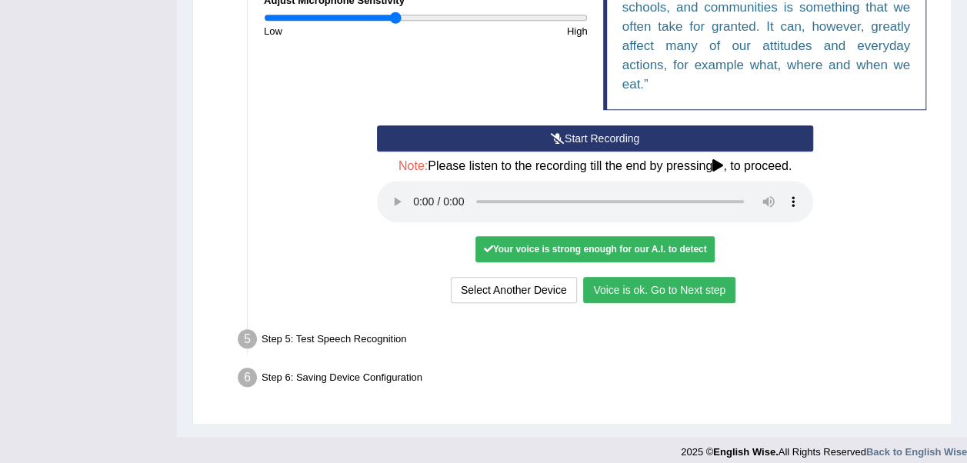
scroll to position [595, 0]
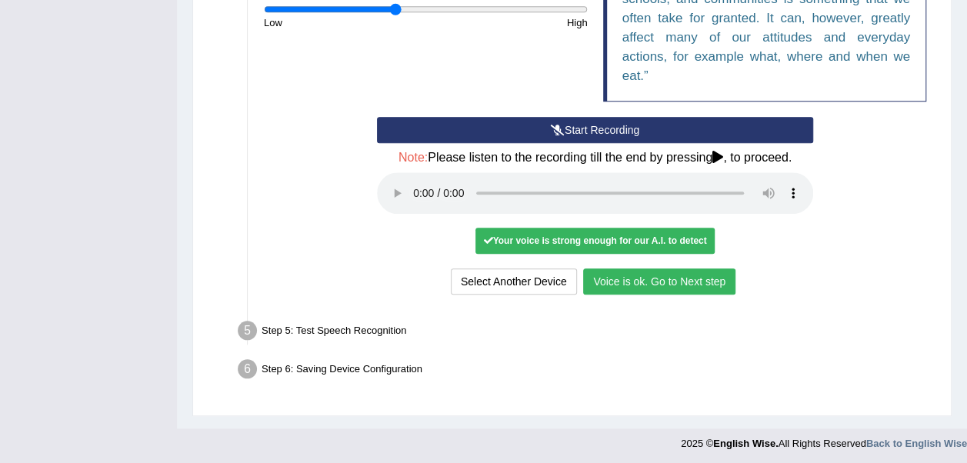
click at [624, 279] on button "Voice is ok. Go to Next step" at bounding box center [659, 282] width 152 height 26
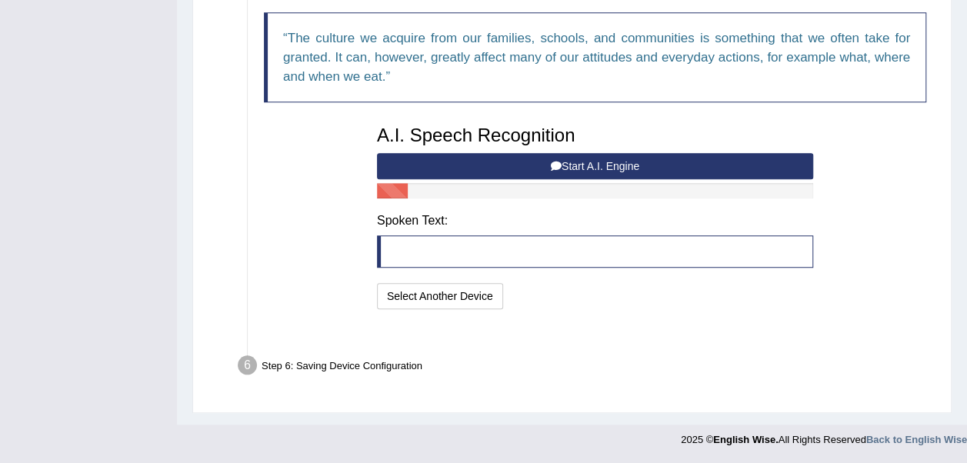
scroll to position [515, 0]
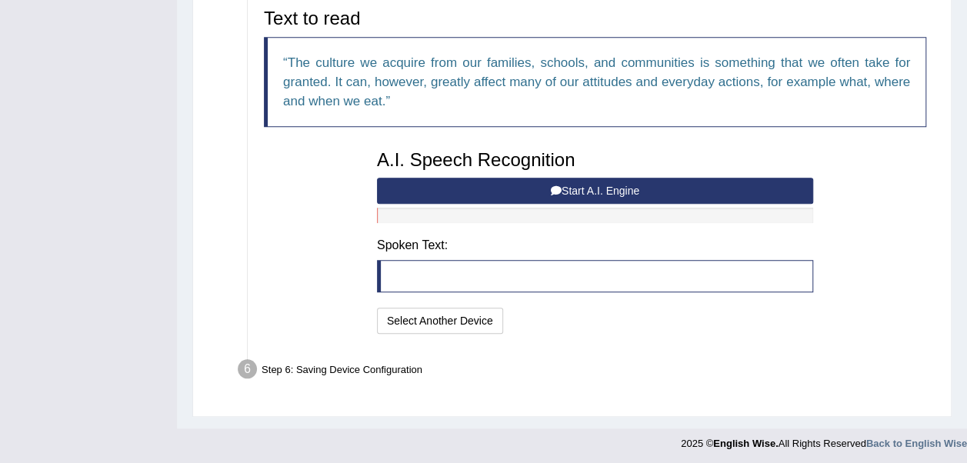
click at [579, 183] on button "Start A.I. Engine" at bounding box center [595, 191] width 436 height 26
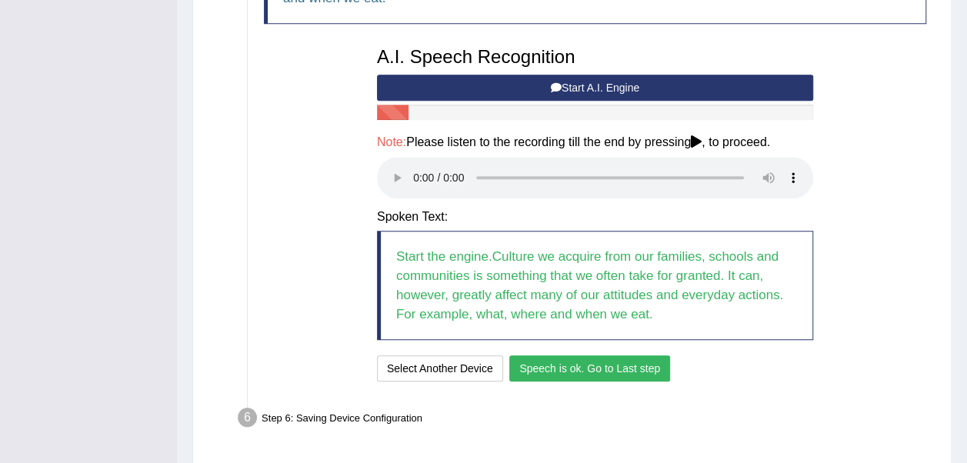
scroll to position [666, 0]
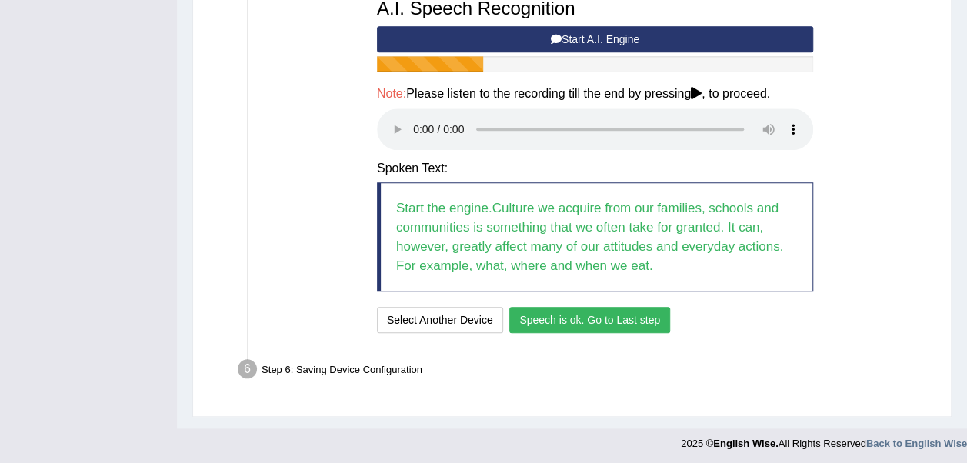
click at [609, 315] on button "Speech is ok. Go to Last step" at bounding box center [589, 320] width 161 height 26
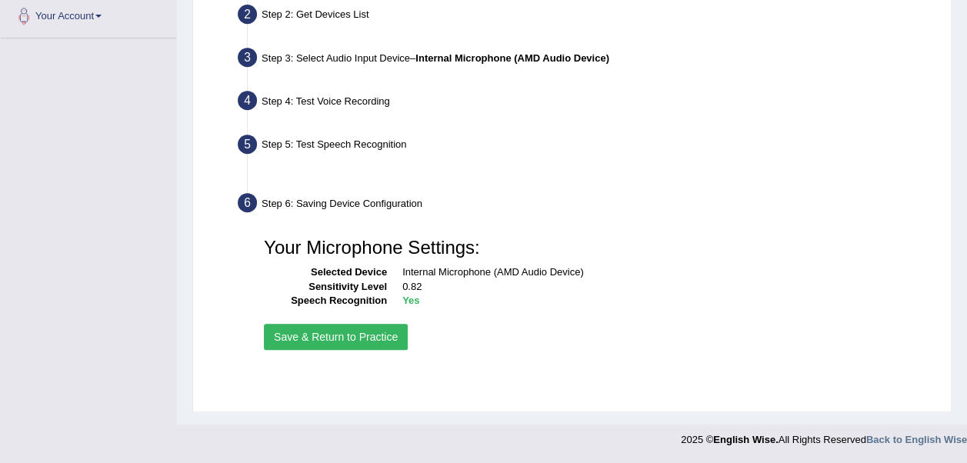
scroll to position [345, 0]
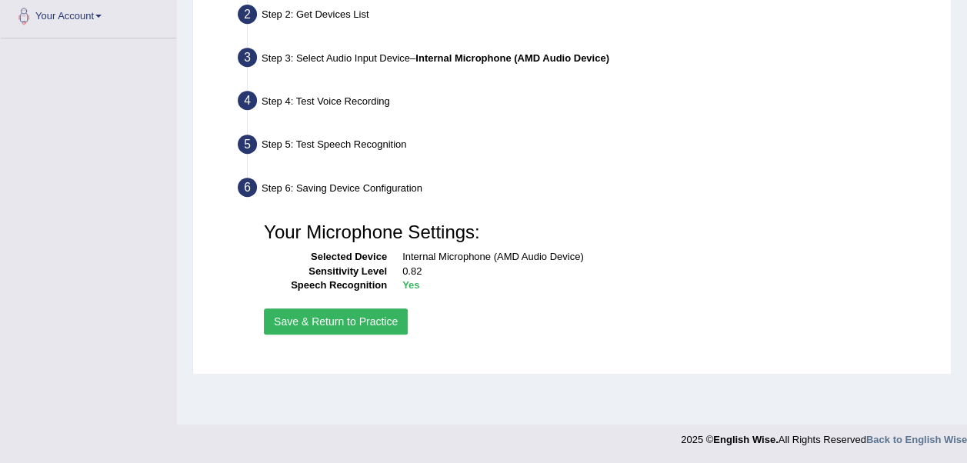
click at [315, 326] on button "Save & Return to Practice" at bounding box center [336, 322] width 144 height 26
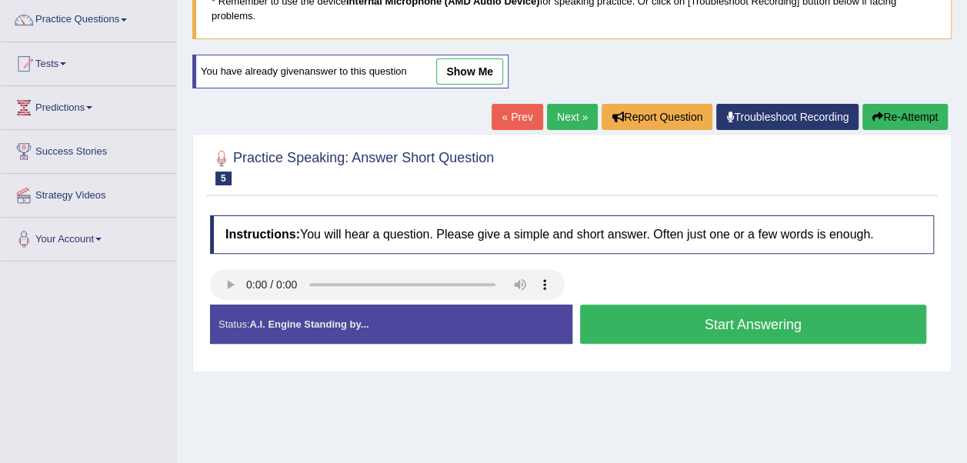
scroll to position [154, 0]
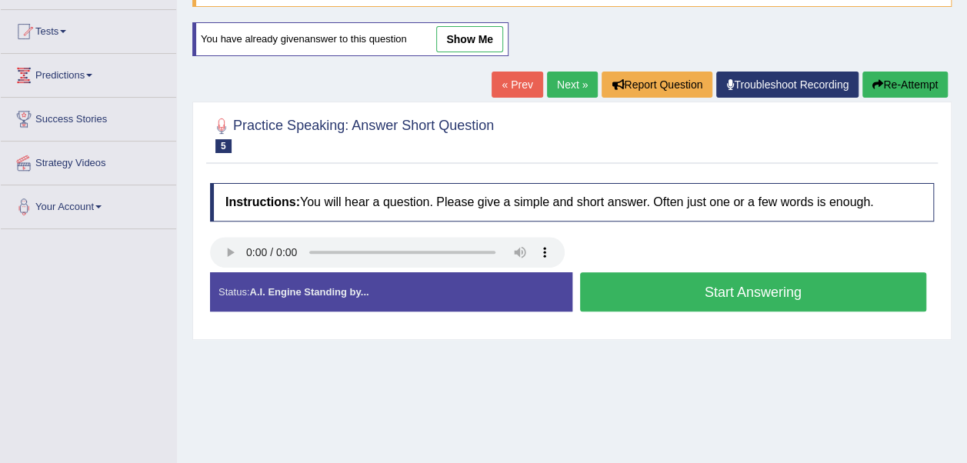
click at [750, 293] on button "Start Answering" at bounding box center [753, 291] width 347 height 39
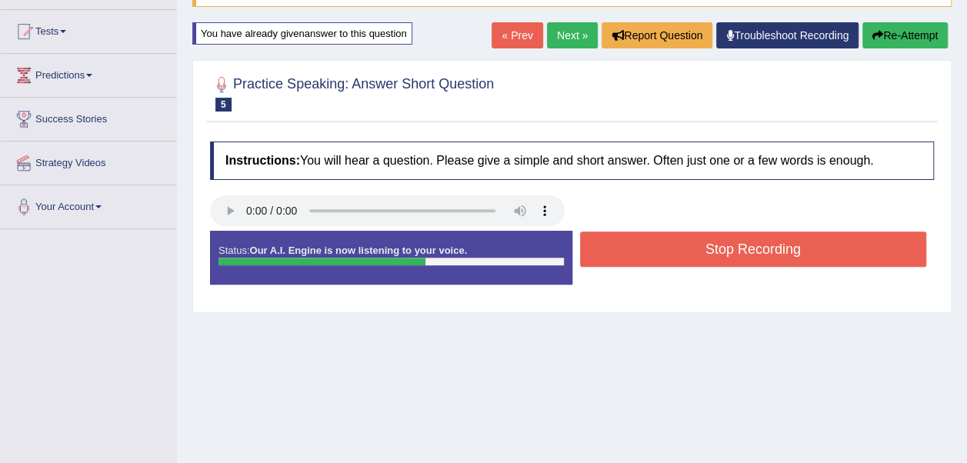
click at [791, 247] on button "Stop Recording" at bounding box center [753, 249] width 347 height 35
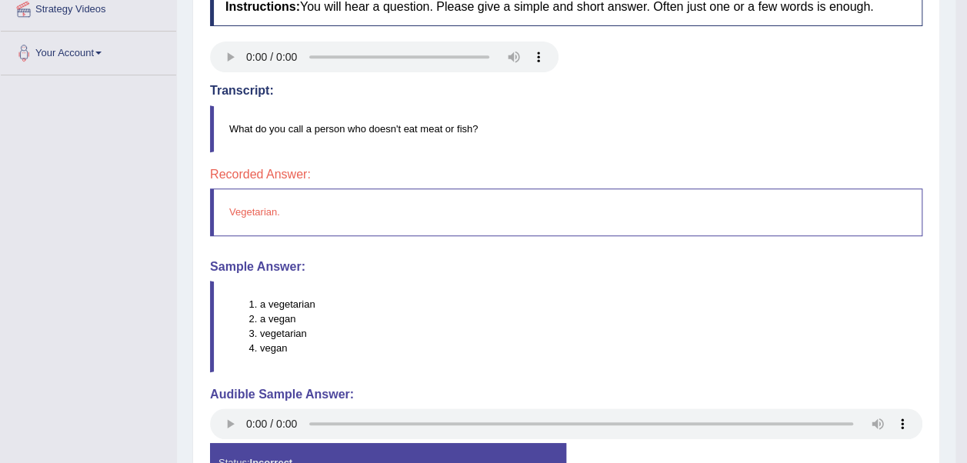
scroll to position [417, 0]
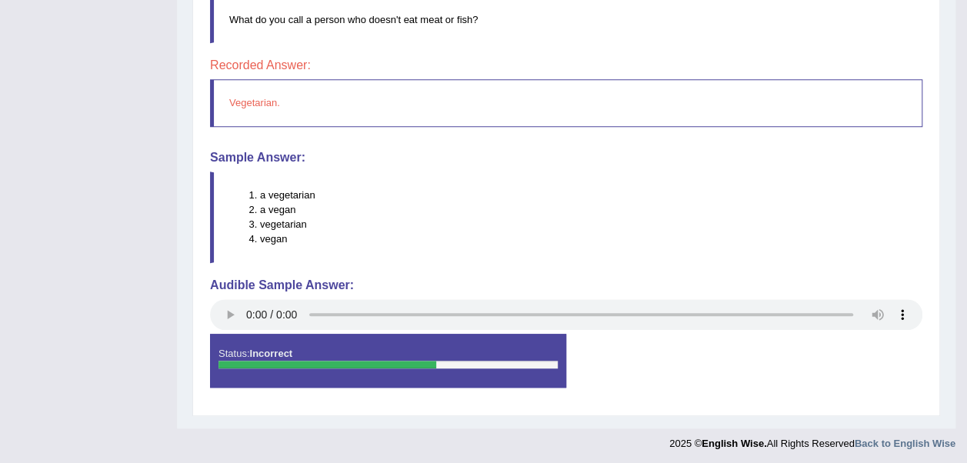
click at [427, 361] on div at bounding box center [328, 365] width 218 height 8
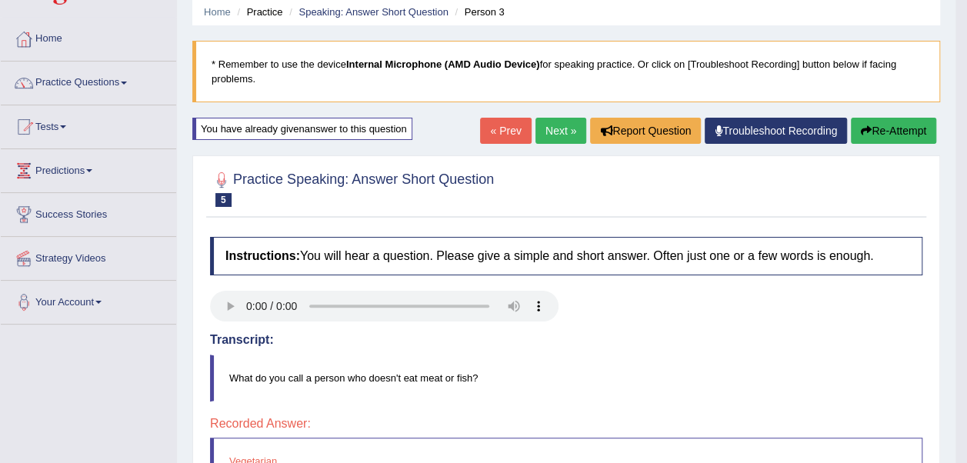
scroll to position [0, 0]
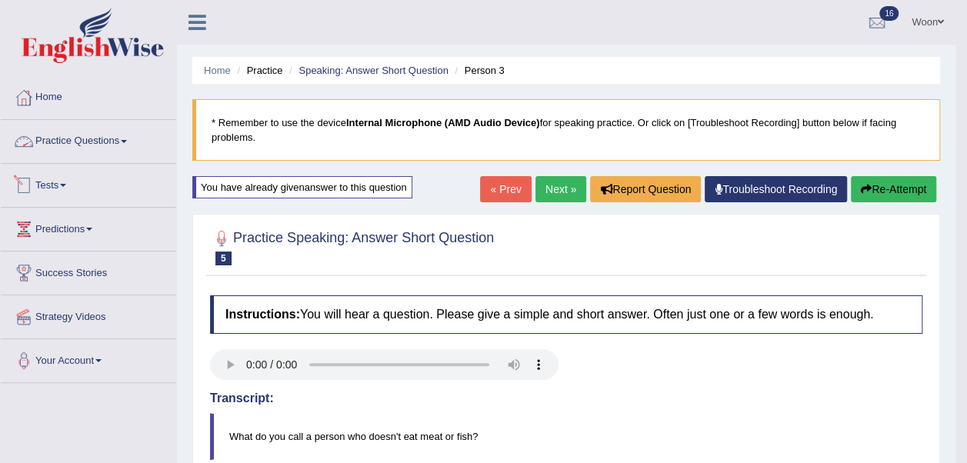
click at [128, 142] on link "Practice Questions" at bounding box center [88, 139] width 175 height 38
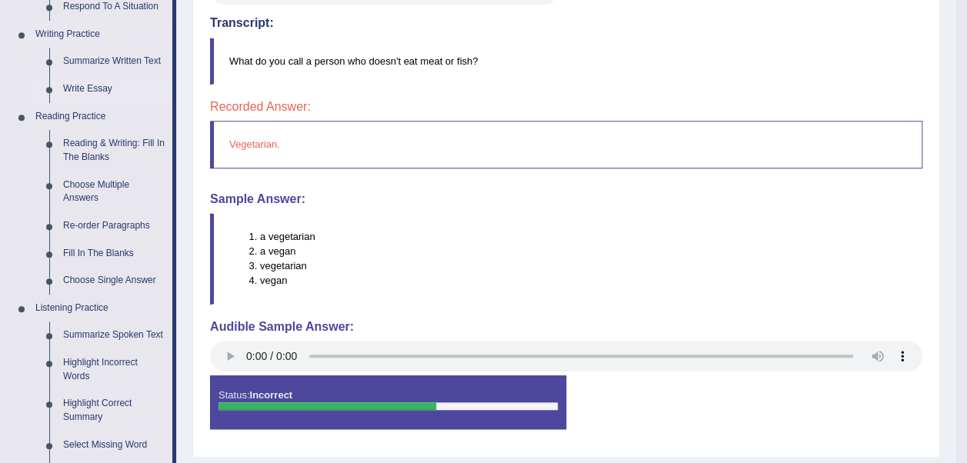
scroll to position [385, 0]
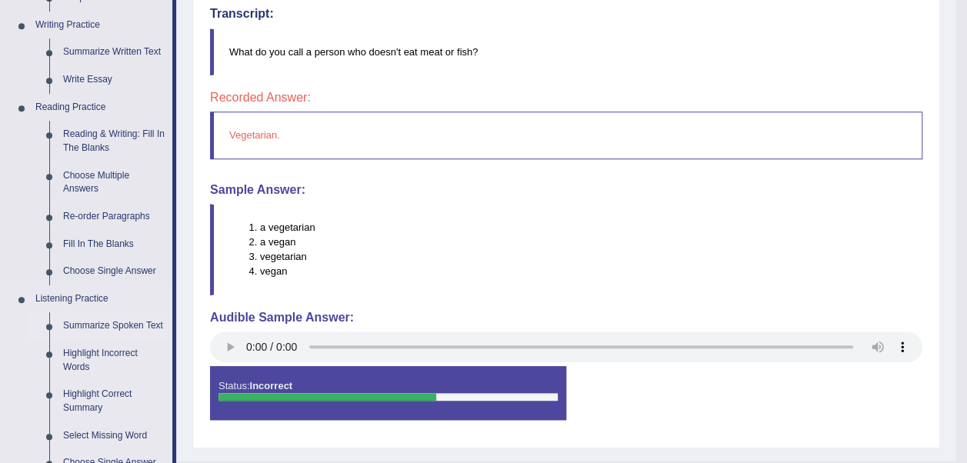
click at [130, 328] on link "Summarize Spoken Text" at bounding box center [114, 326] width 116 height 28
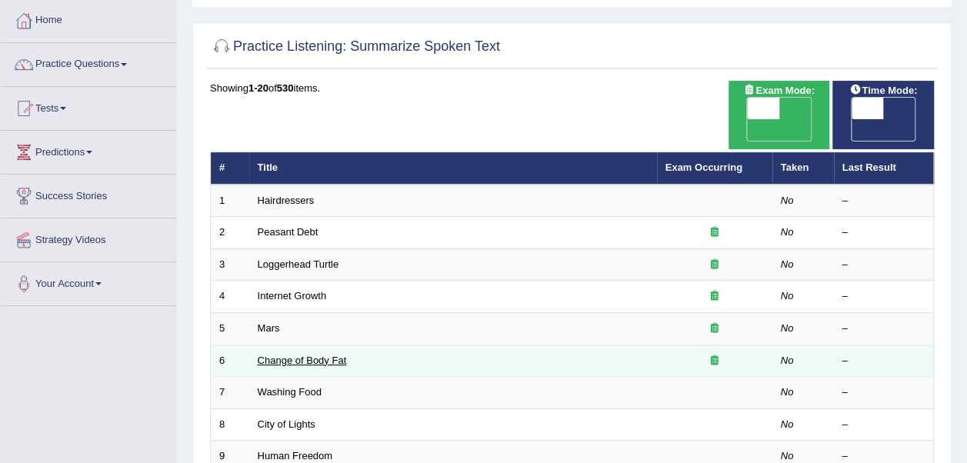
scroll to position [154, 0]
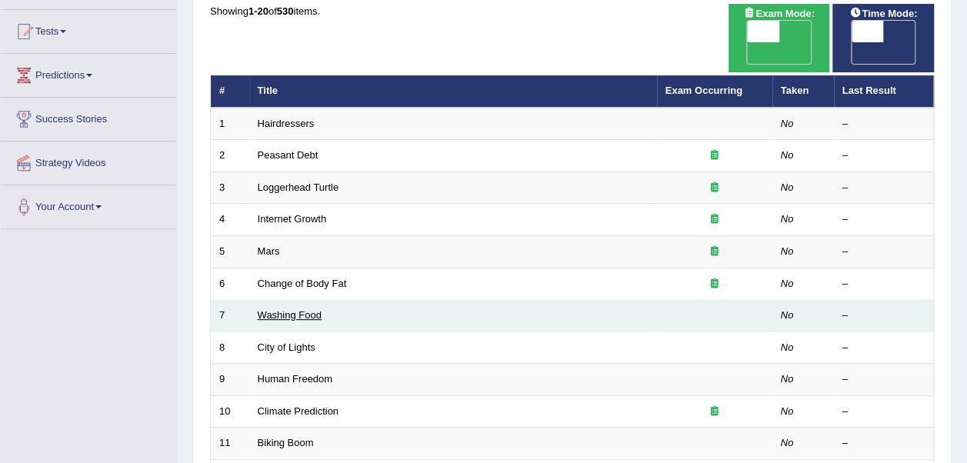
click at [294, 309] on link "Washing Food" at bounding box center [290, 315] width 64 height 12
